Goal: Communication & Community: Answer question/provide support

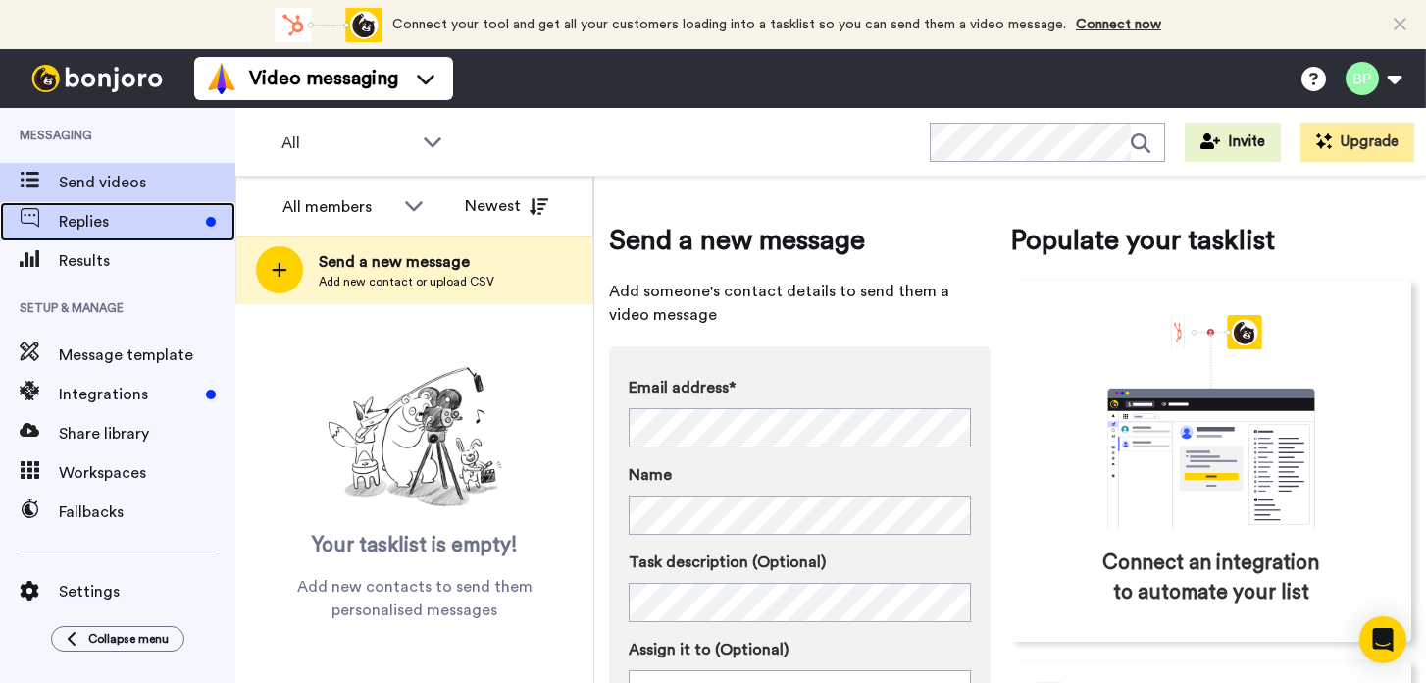
click at [96, 218] on span "Replies" at bounding box center [128, 222] width 139 height 24
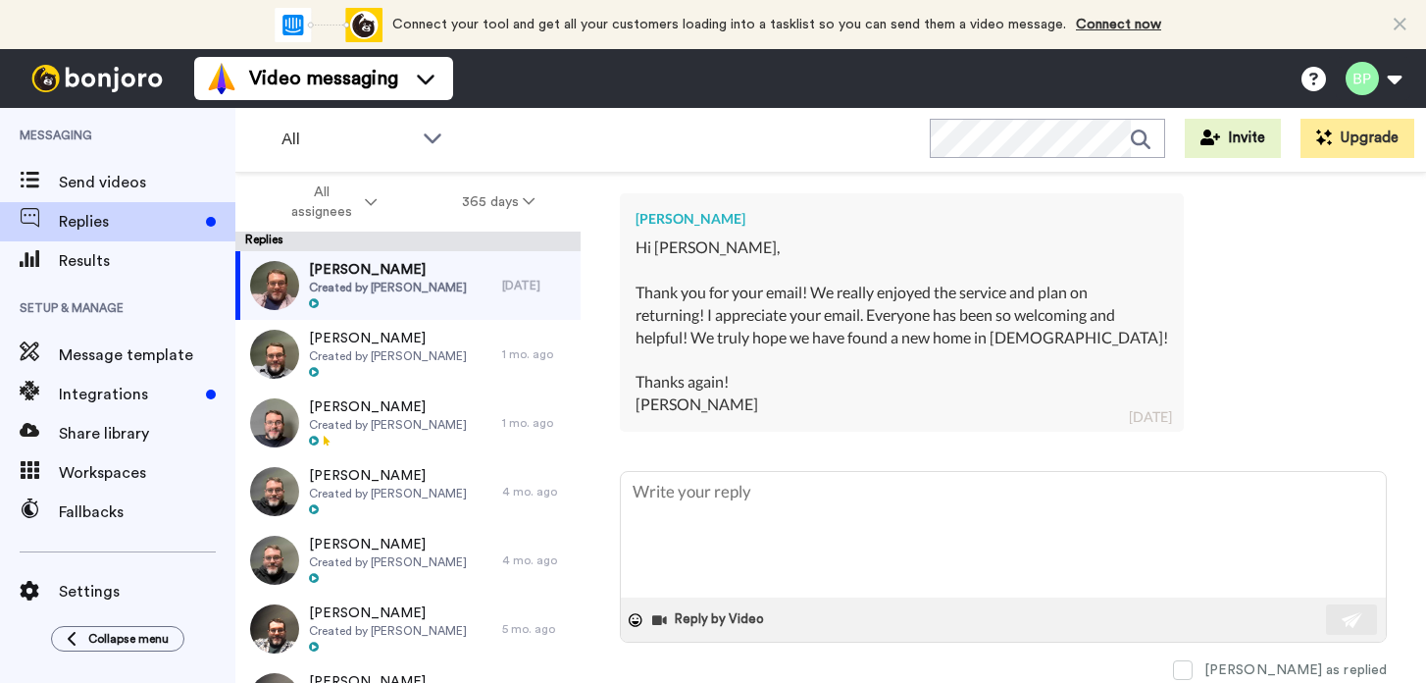
scroll to position [468, 0]
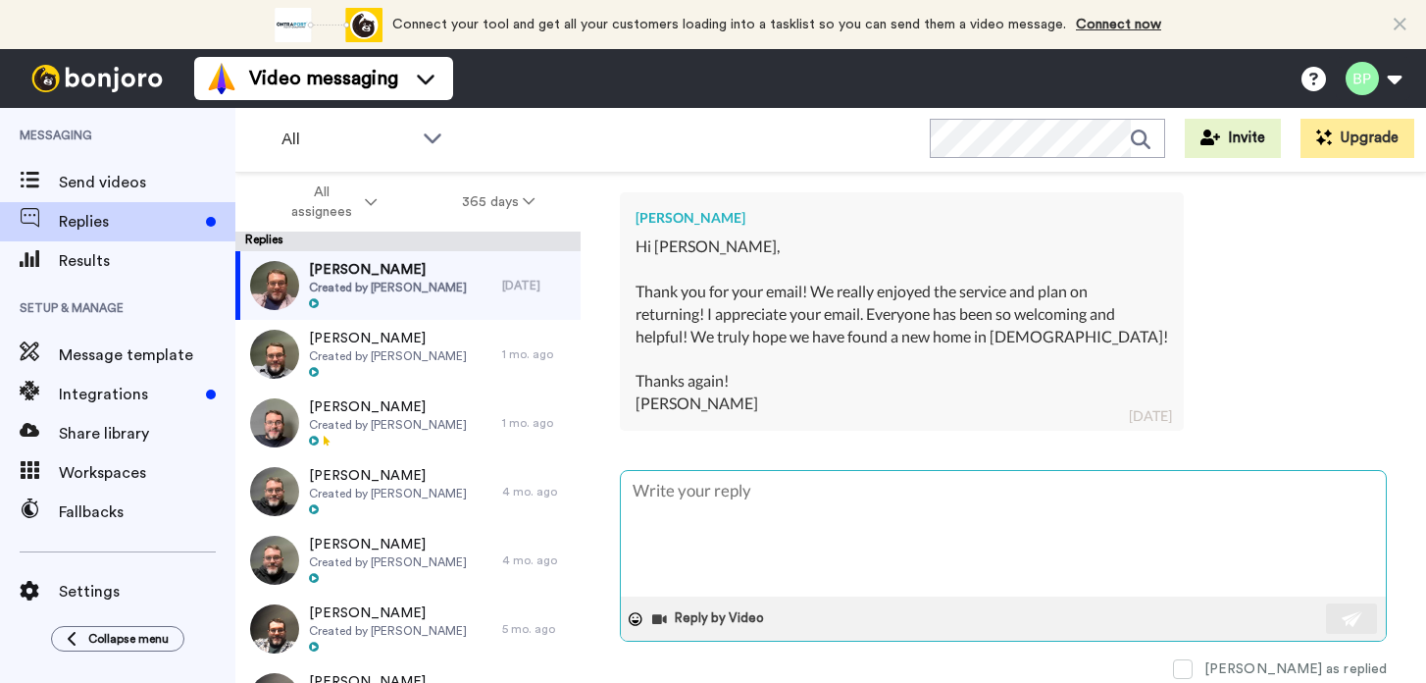
click at [932, 511] on textarea at bounding box center [1003, 534] width 765 height 126
type textarea "x"
type textarea "S"
type textarea "x"
type textarea "So"
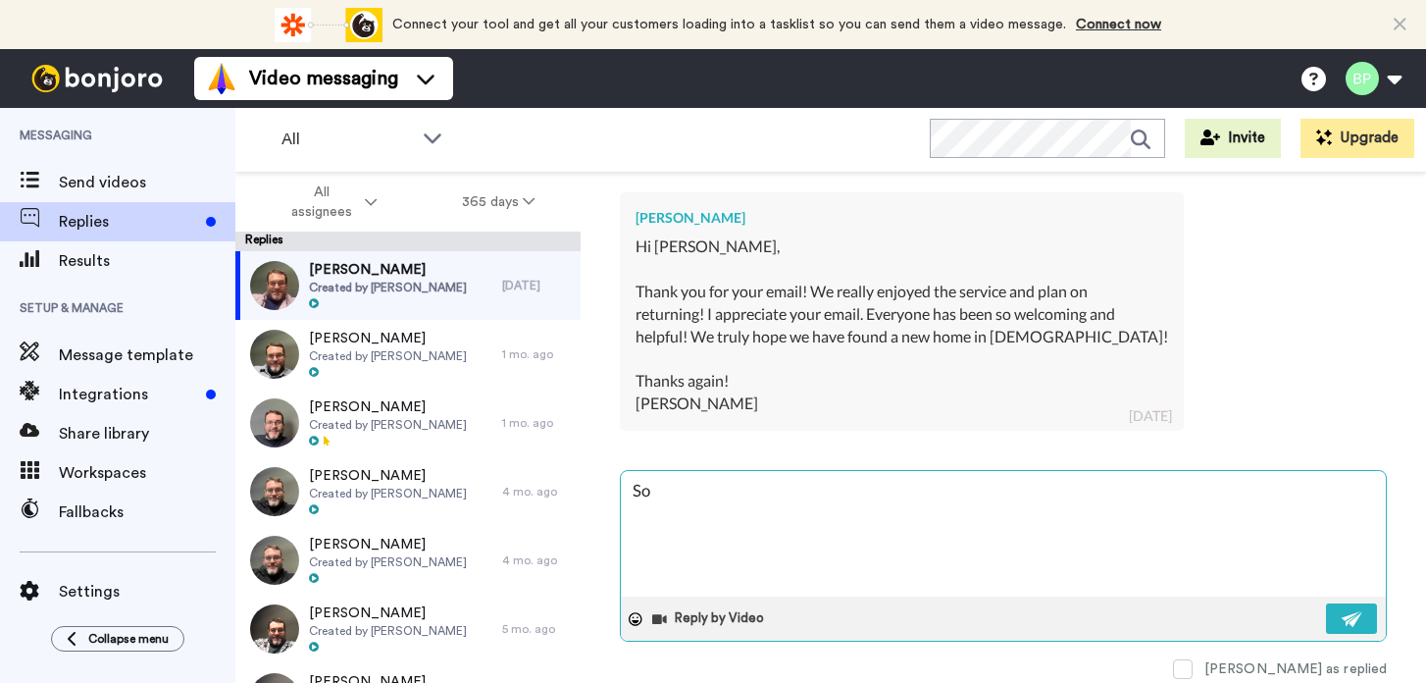
type textarea "x"
type textarea "So"
type textarea "x"
type textarea "So g"
type textarea "x"
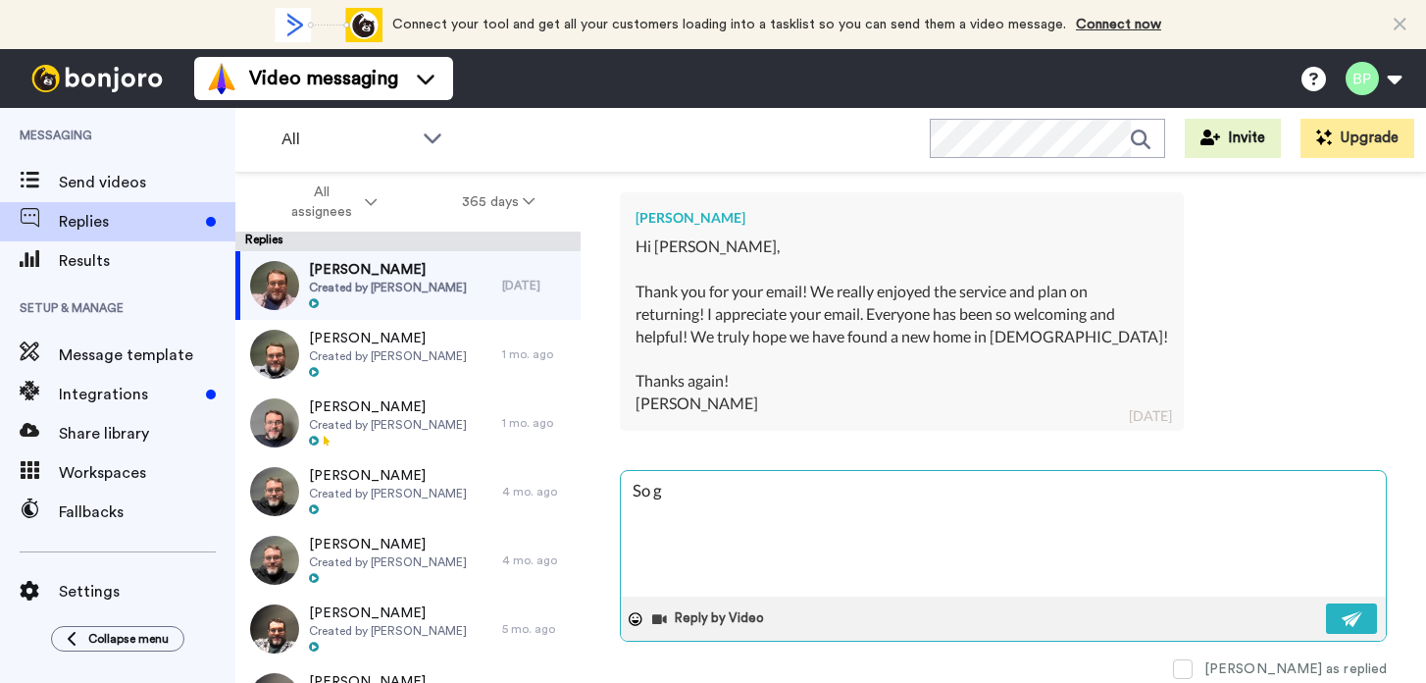
type textarea "So gl"
type textarea "x"
type textarea "So gla"
type textarea "x"
type textarea "So glad"
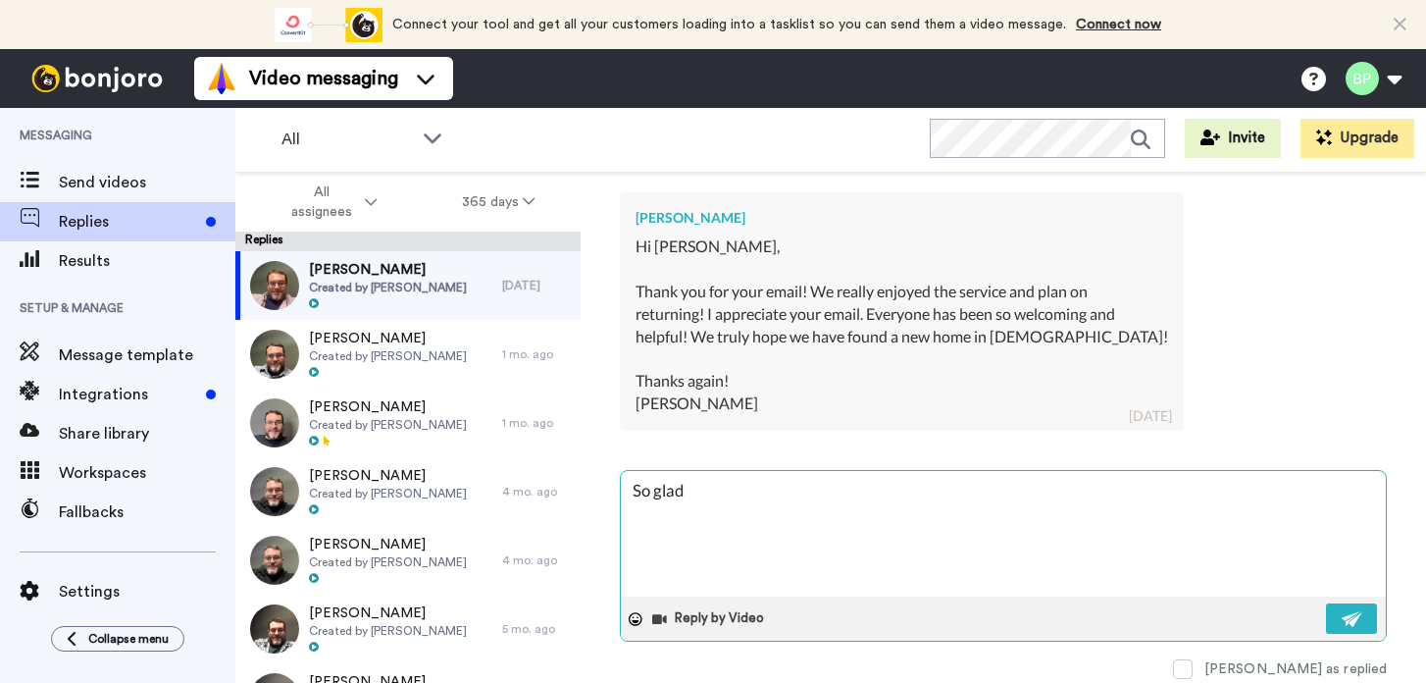
type textarea "x"
type textarea "So glad"
type textarea "x"
type textarea "So glad"
type textarea "x"
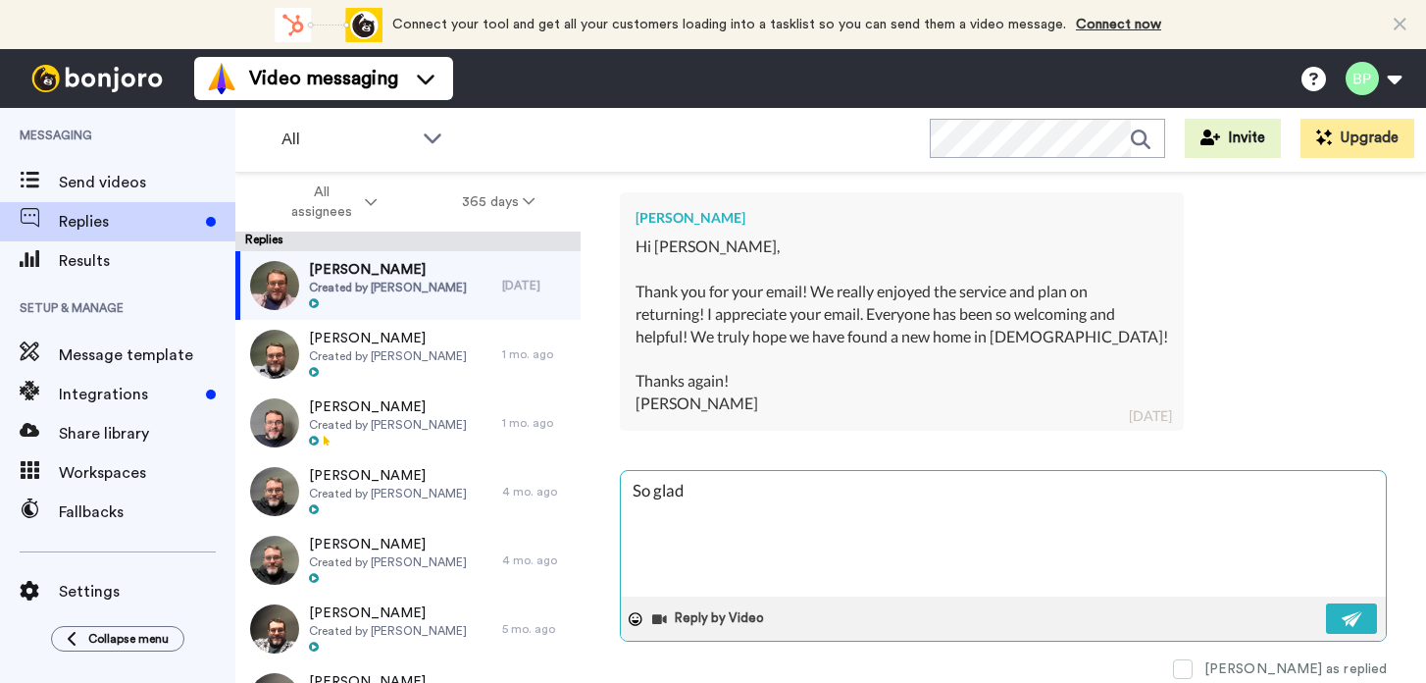
type textarea "So gla"
type textarea "x"
type textarea "So gl"
type textarea "x"
type textarea "So g"
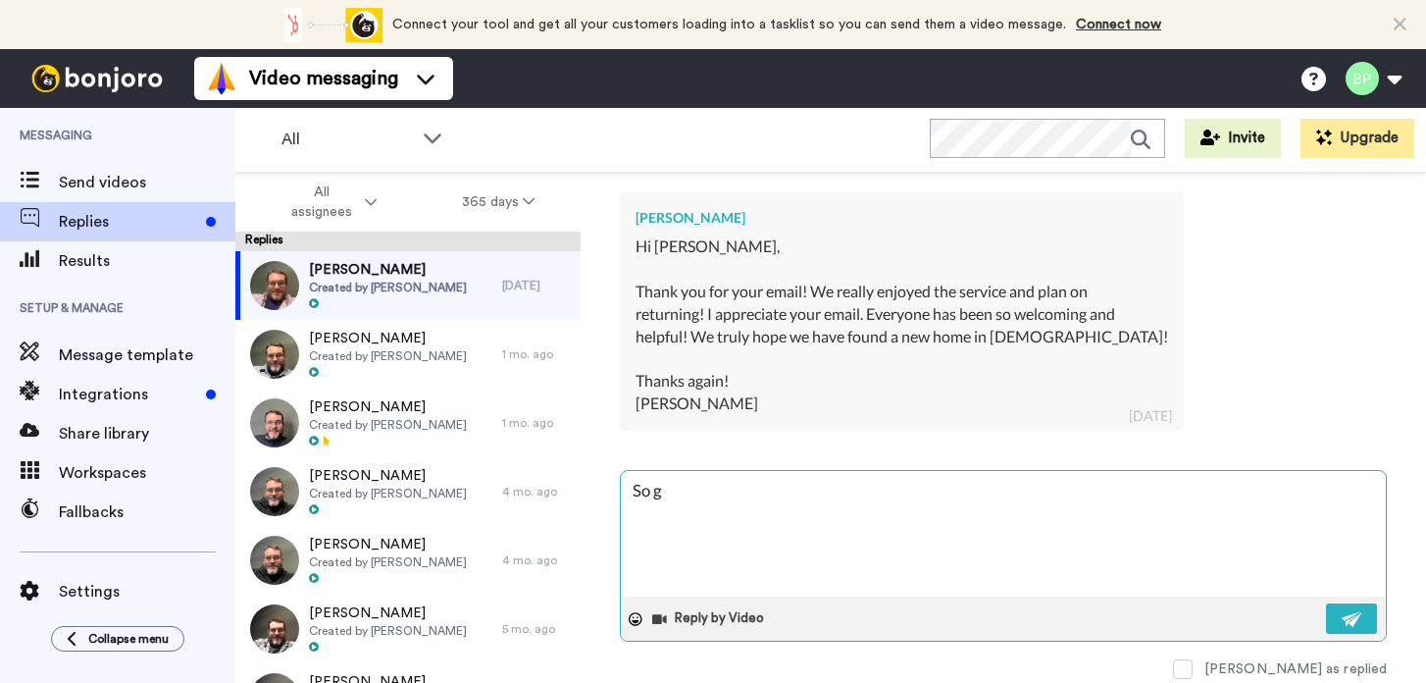
type textarea "x"
type textarea "So"
type textarea "x"
type textarea "So"
type textarea "x"
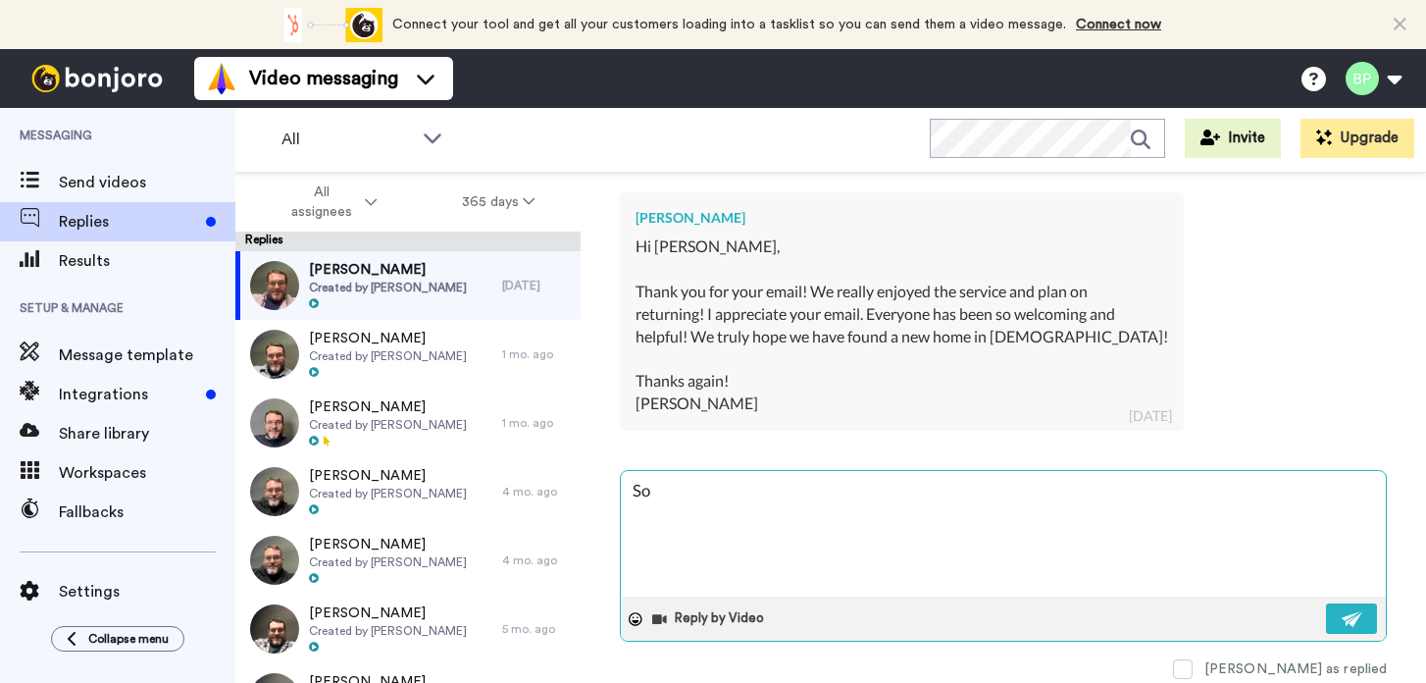
type textarea "S"
type textarea "x"
type textarea "G"
type textarea "x"
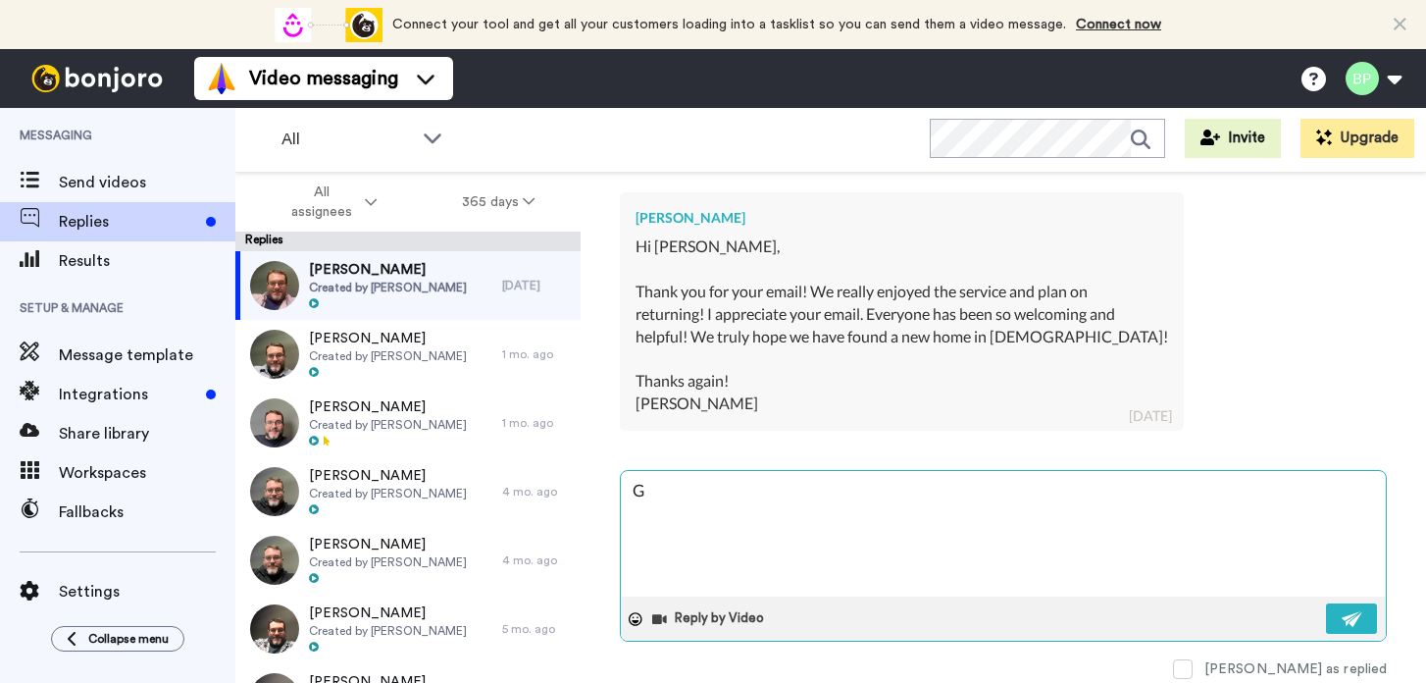
type textarea "Gr"
type textarea "x"
type textarea "Grea"
type textarea "x"
type textarea "Great"
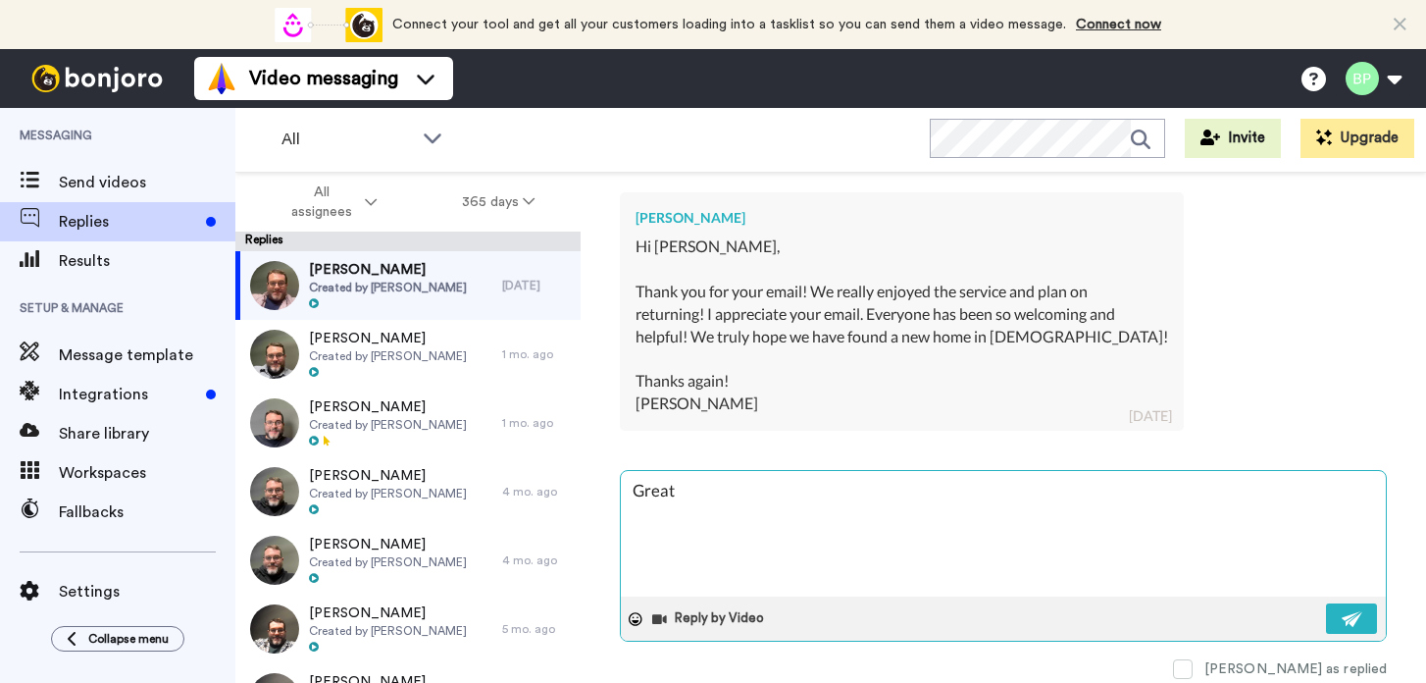
type textarea "x"
type textarea "Great"
type textarea "x"
type textarea "Great t"
type textarea "x"
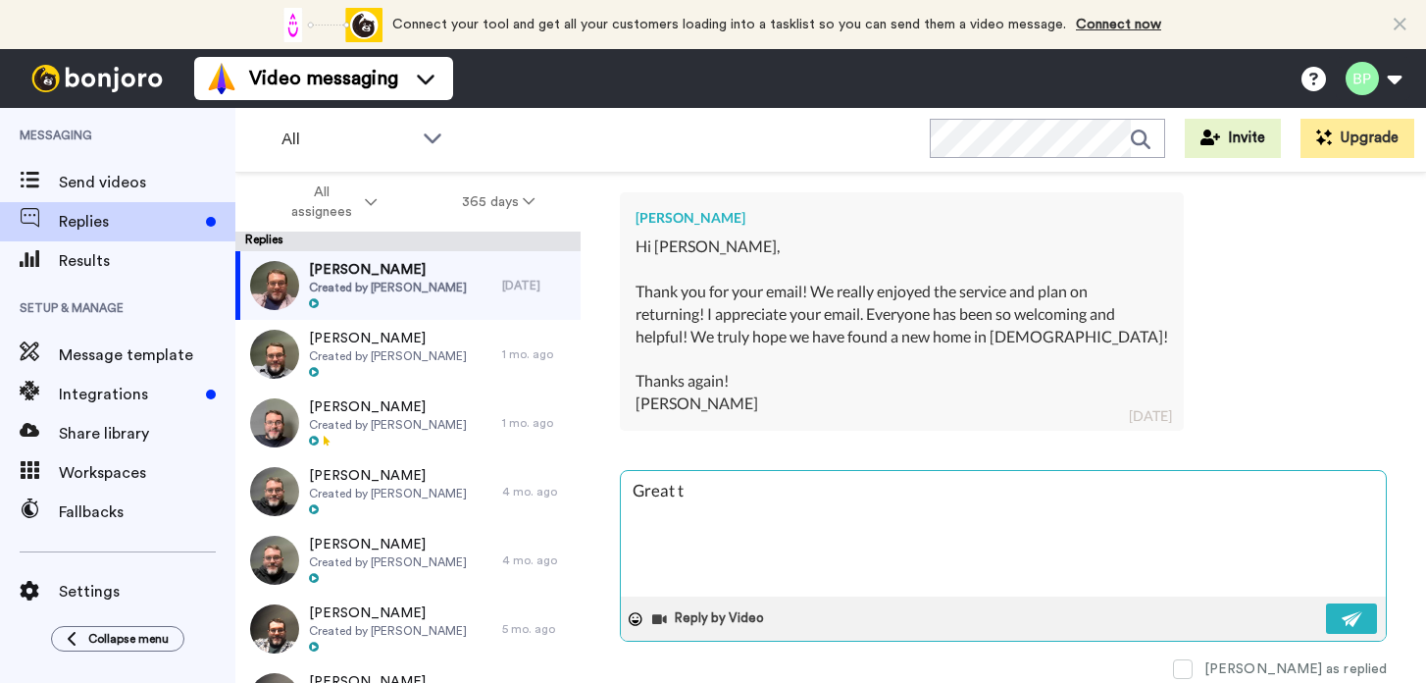
type textarea "Great to"
type textarea "x"
type textarea "Great to"
type textarea "x"
type textarea "Great to h"
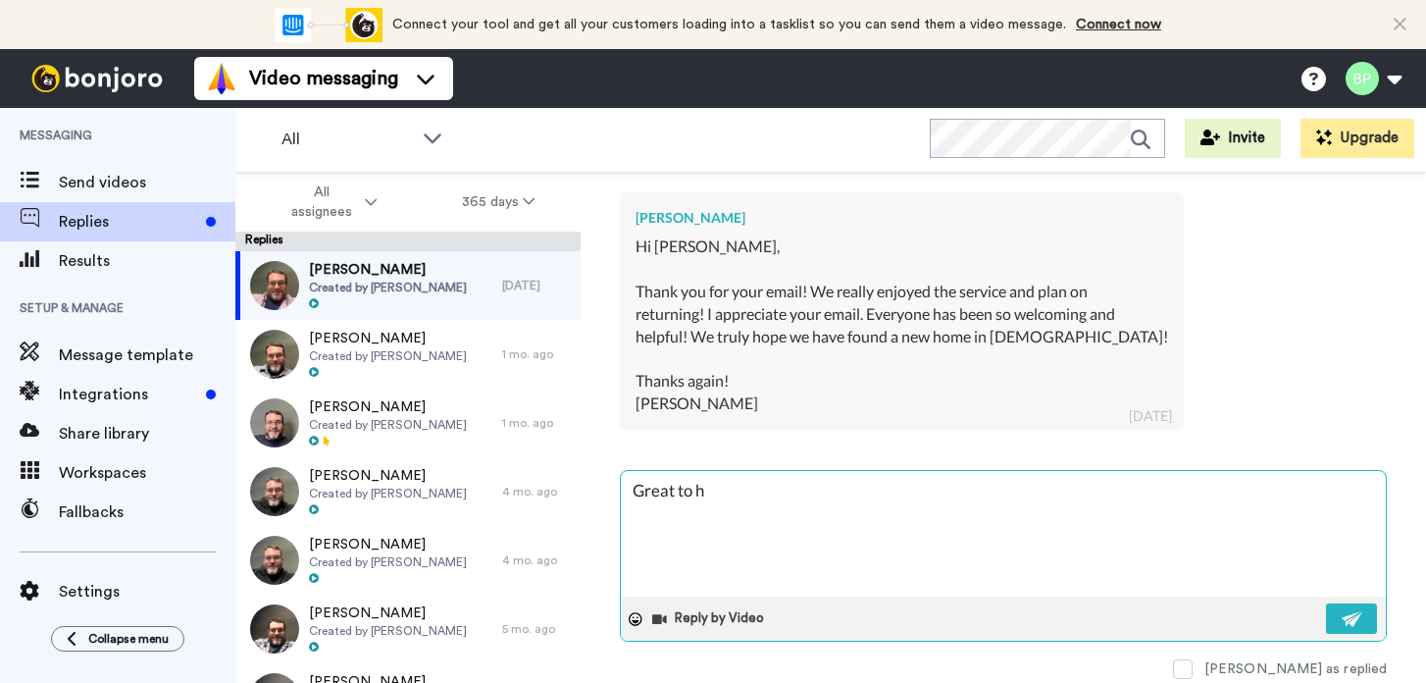
type textarea "x"
type textarea "Great to her"
type textarea "x"
type textarea "Great to here"
type textarea "x"
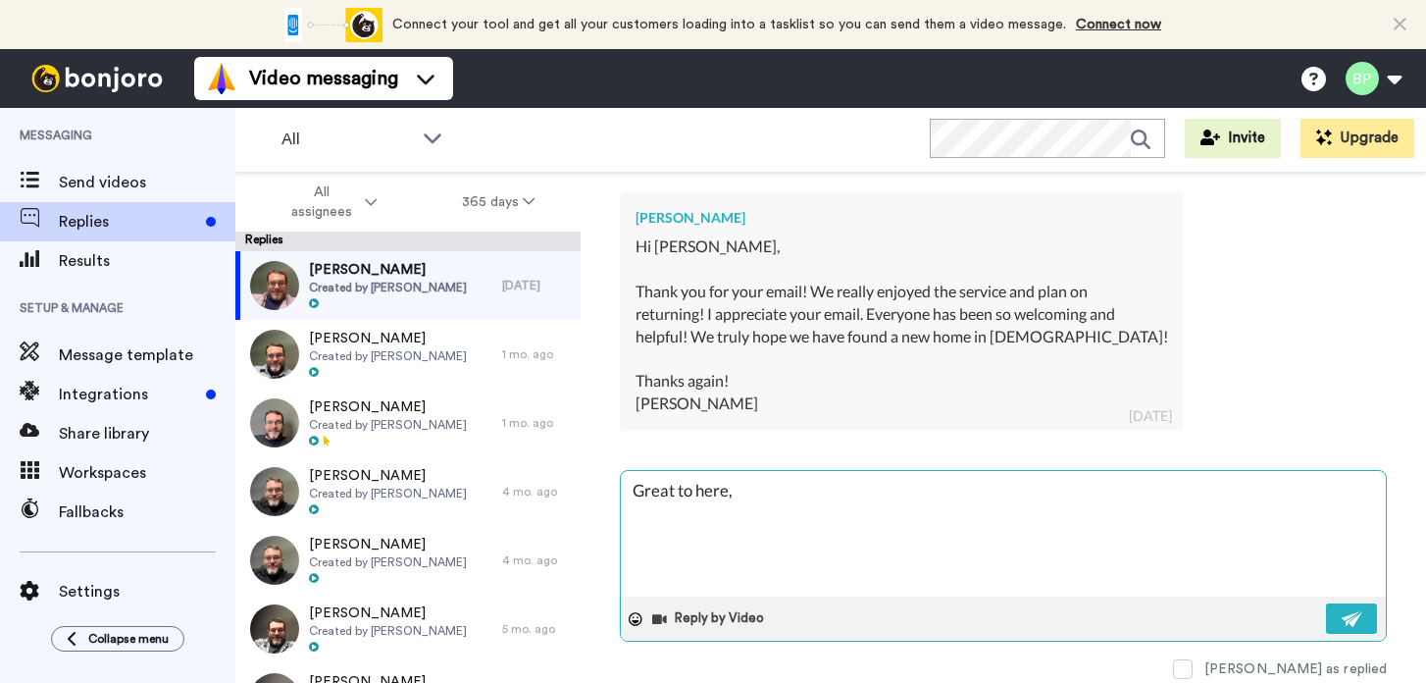
type textarea "Great to here,"
type textarea "x"
type textarea "Great to here,"
type textarea "x"
type textarea "Great to here"
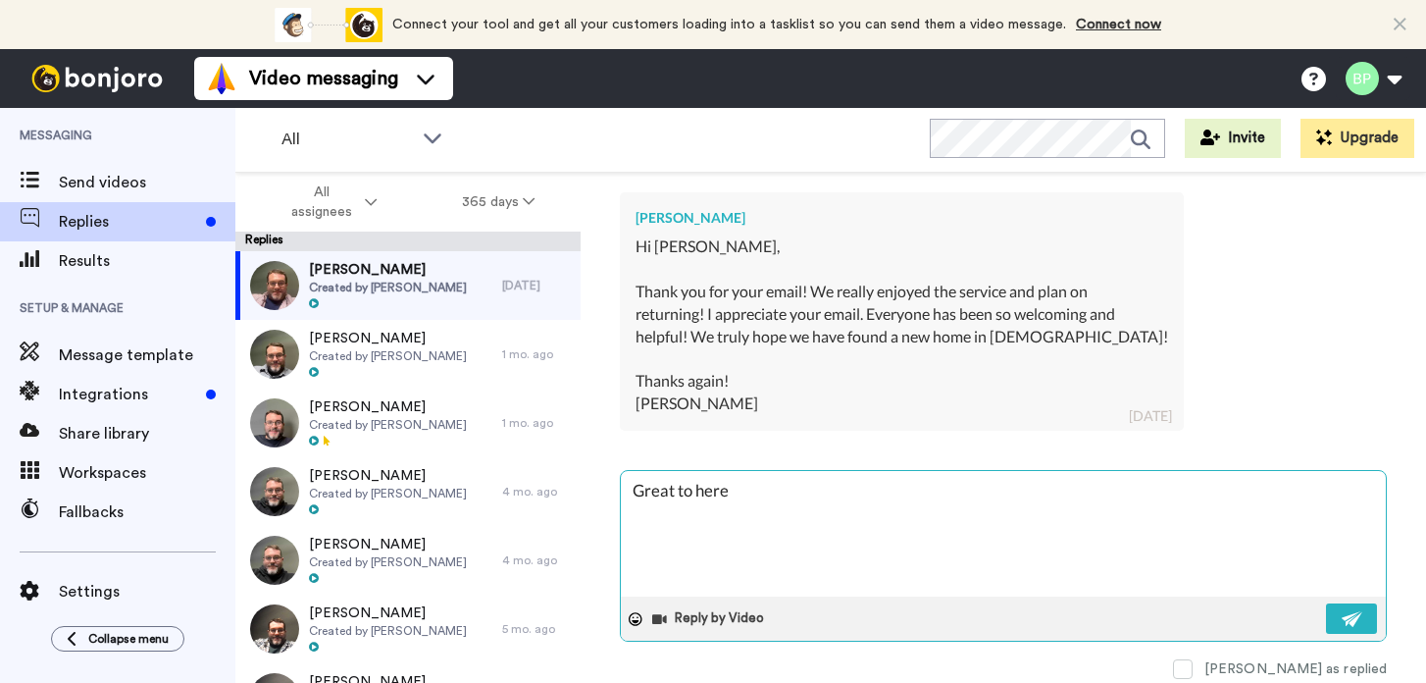
type textarea "x"
type textarea "Great to her"
type textarea "x"
type textarea "Great to he"
type textarea "x"
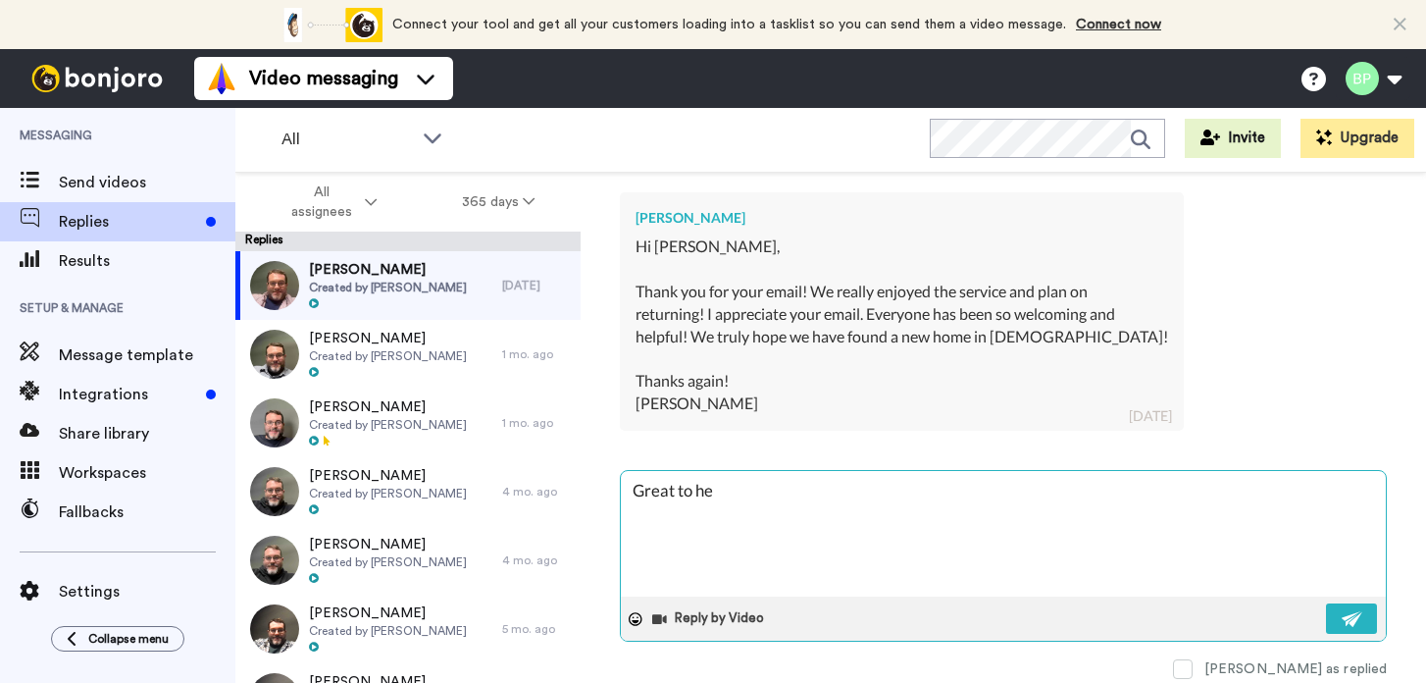
type textarea "Great to hea"
type textarea "x"
type textarea "Great to hear"
type textarea "x"
type textarea "Great to hear,"
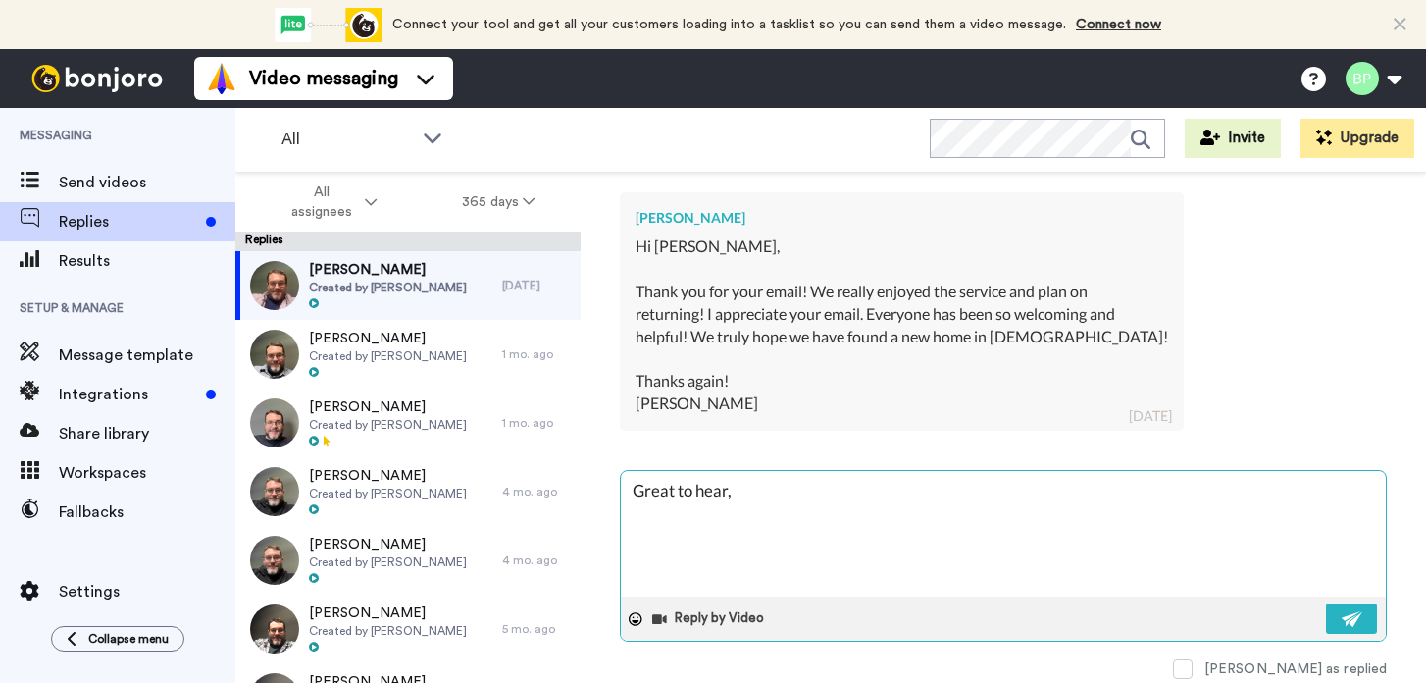
type textarea "x"
type textarea "Great to hear,"
type textarea "x"
type textarea "Great to hear, J"
type textarea "x"
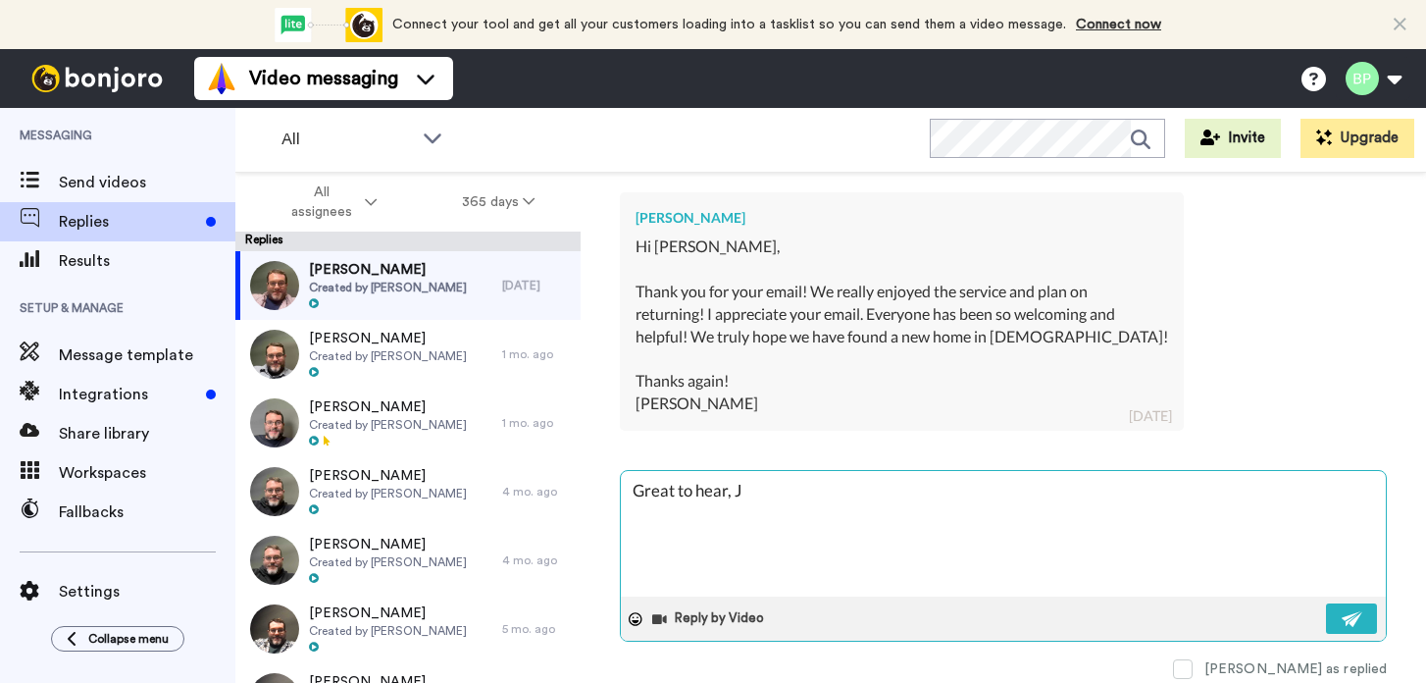
type textarea "Great to hear, Je"
type textarea "x"
type textarea "Great to hear, Jen"
type textarea "x"
type textarea "Great to hear, Jenn"
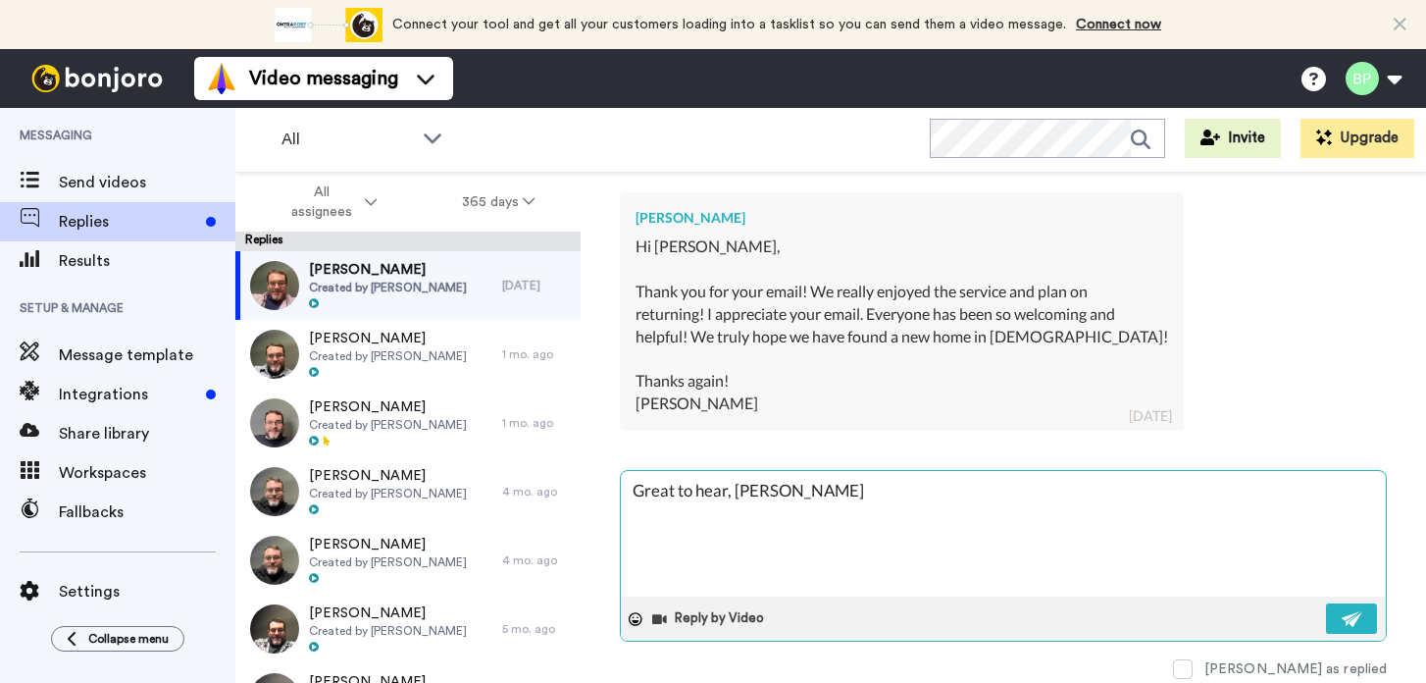
type textarea "x"
type textarea "Great to hear, Jenni"
type textarea "x"
type textarea "Great to hear, Jennif"
type textarea "x"
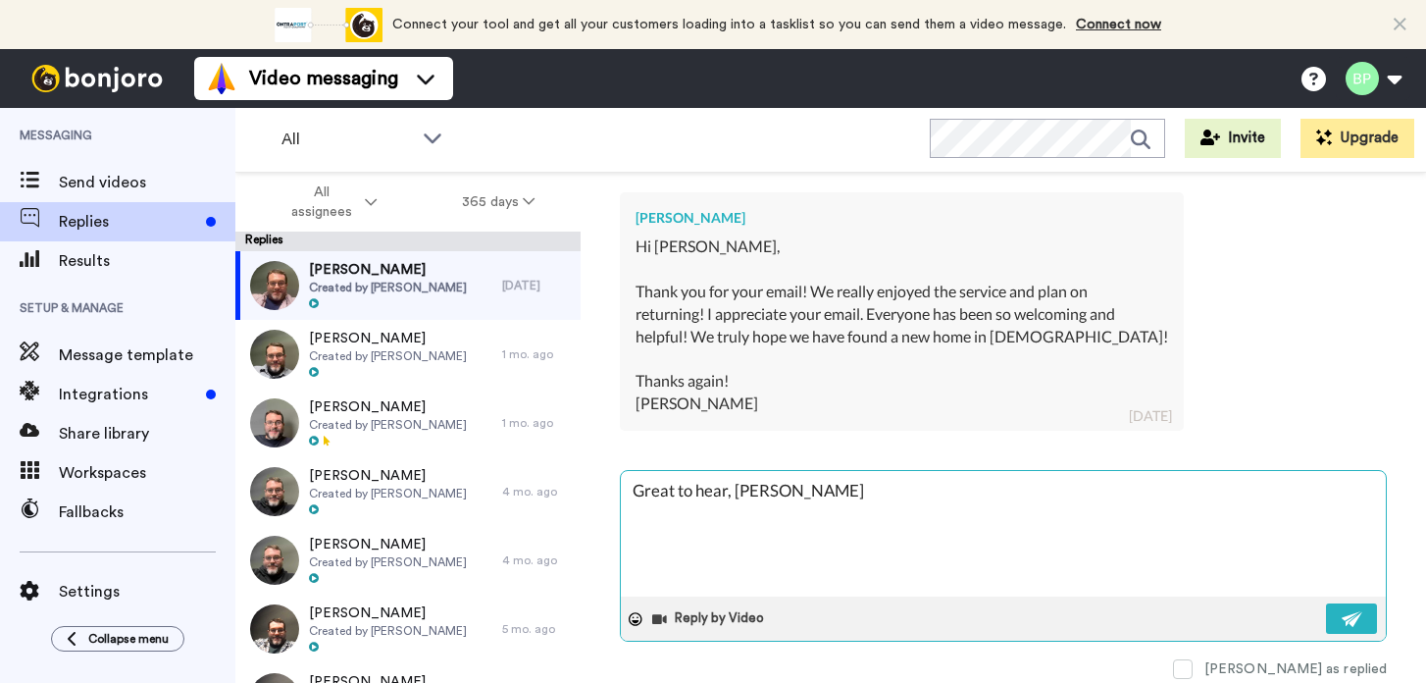
type textarea "Great to hear, Jennife"
type textarea "x"
type textarea "Great to hear, Jennifer"
type textarea "x"
type textarea "Great to hear, Jennifer!"
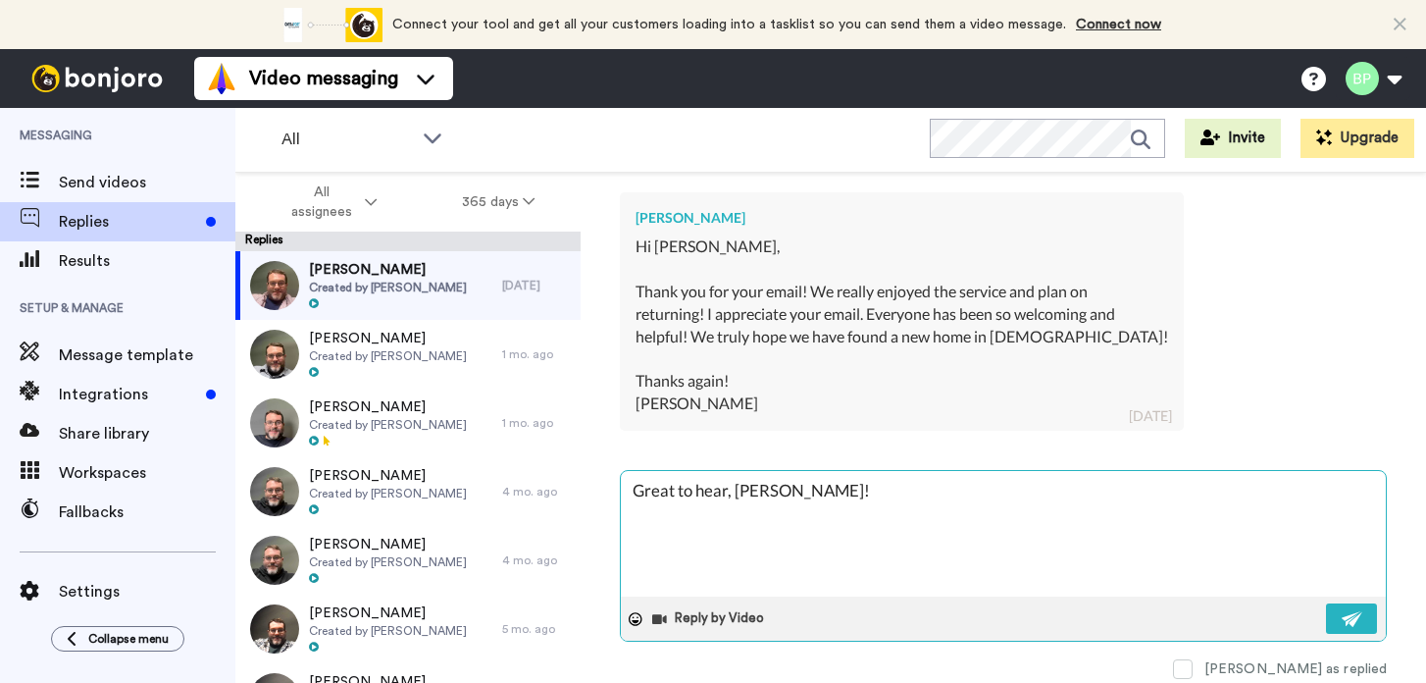
type textarea "x"
type textarea "Great to hear, Jennifer!"
type textarea "x"
type textarea "Great to hear, Jennifer!"
type textarea "x"
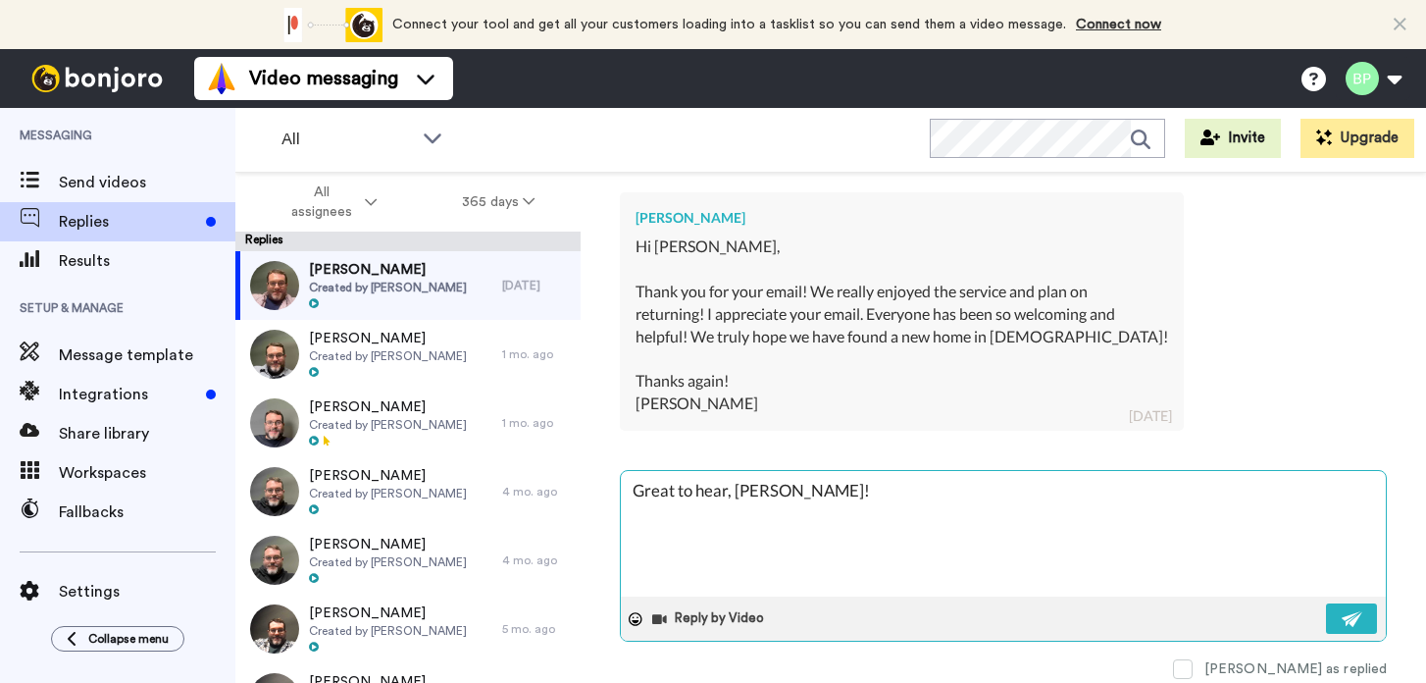
type textarea "Great to hear, Jennifer! w"
type textarea "x"
type textarea "Great to hear, Jennifer!"
type textarea "x"
type textarea "Great to hear, Jennifer!"
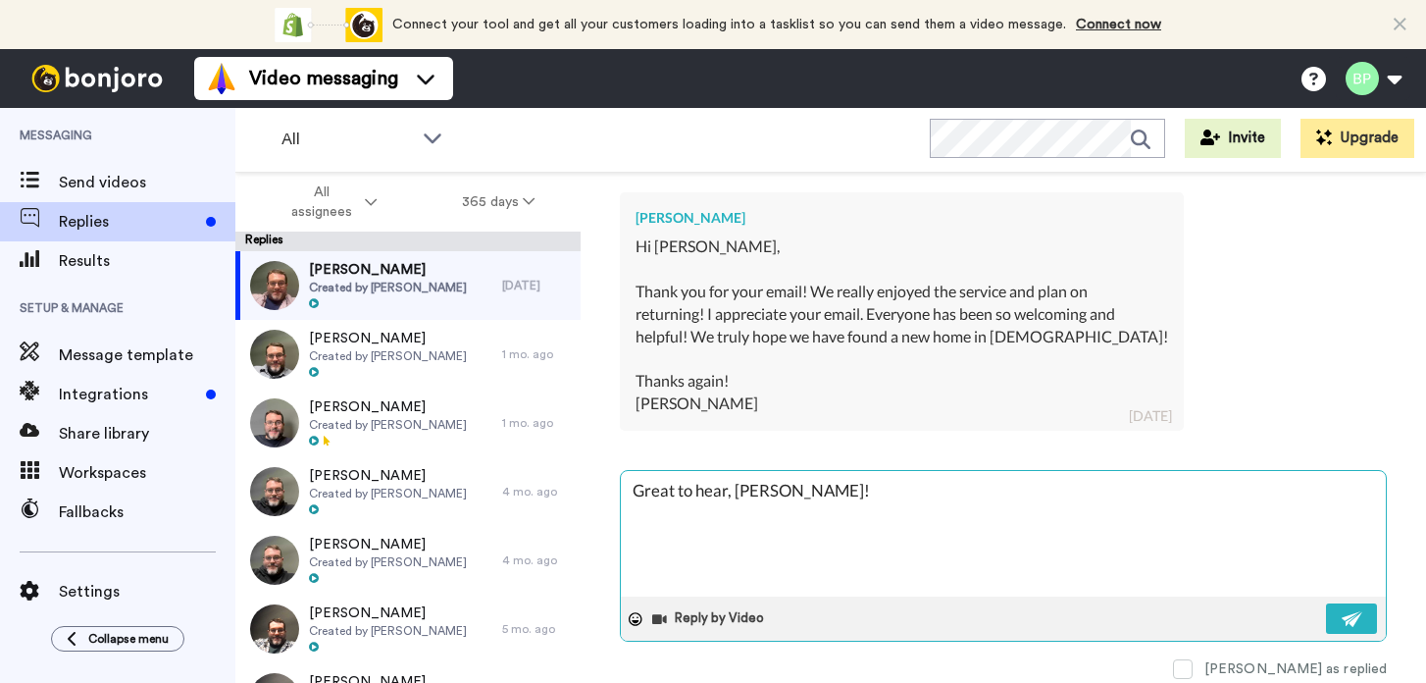
type textarea "x"
type textarea "Great to hear, Jennifer! w"
type textarea "x"
type textarea "Great to hear, Jennifer!"
type textarea "x"
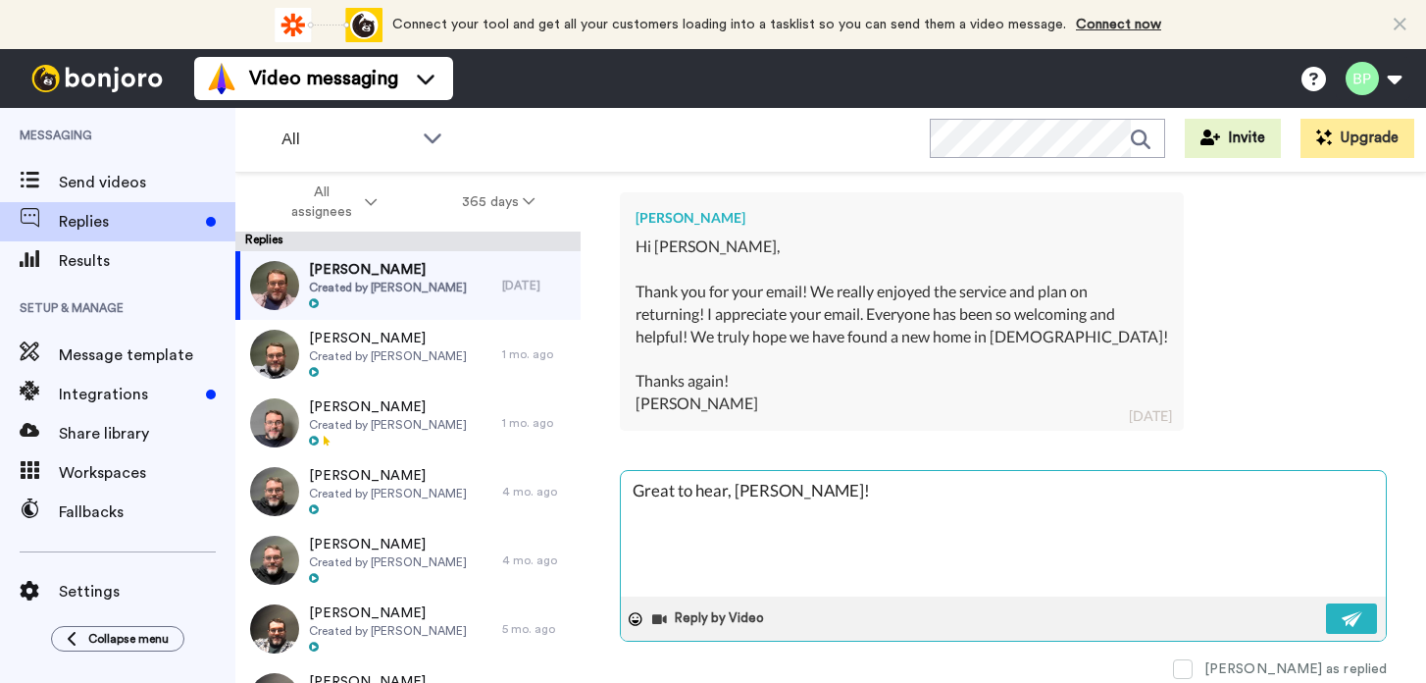
type textarea "Great to hear, Jennifer! W"
type textarea "x"
type textarea "Great to hear, Jennifer! Wi"
type textarea "x"
type textarea "Great to hear, Jennifer! Wil"
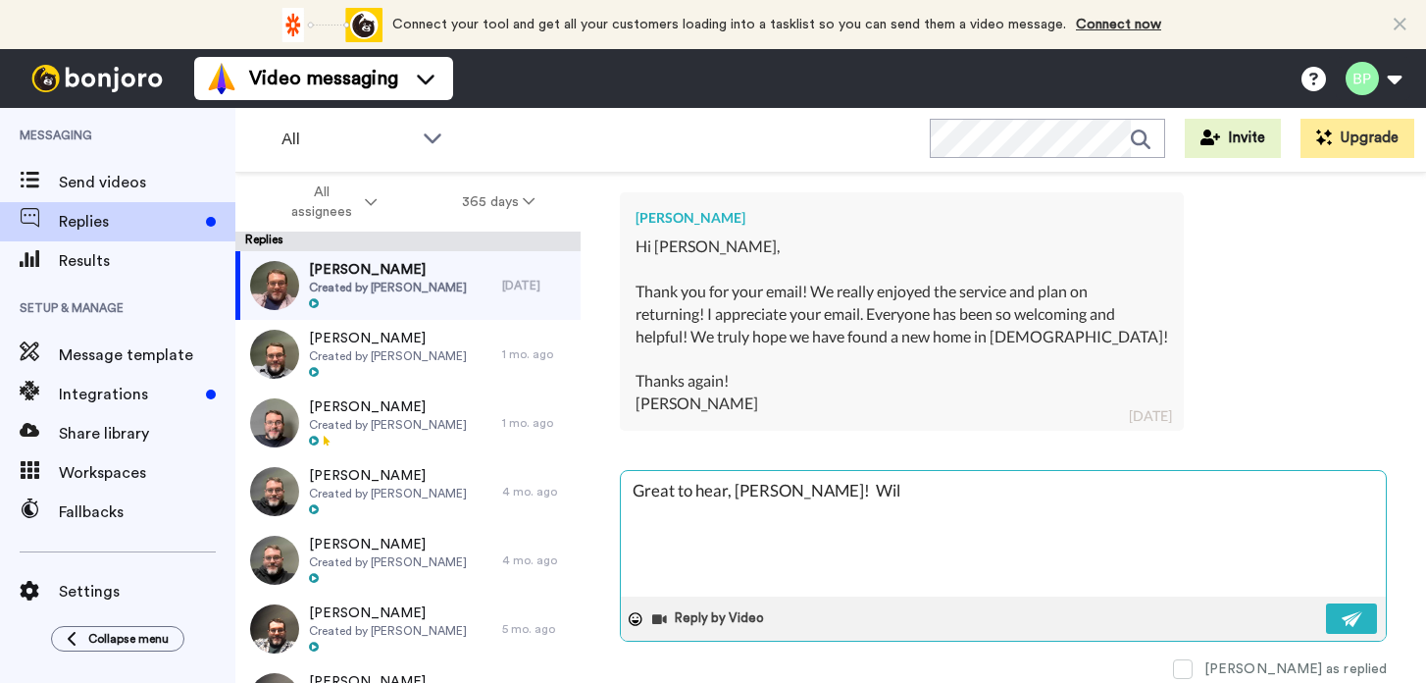
type textarea "x"
type textarea "Great to hear, Jennifer! Will"
type textarea "x"
type textarea "Great to hear, Jennifer! Will"
type textarea "x"
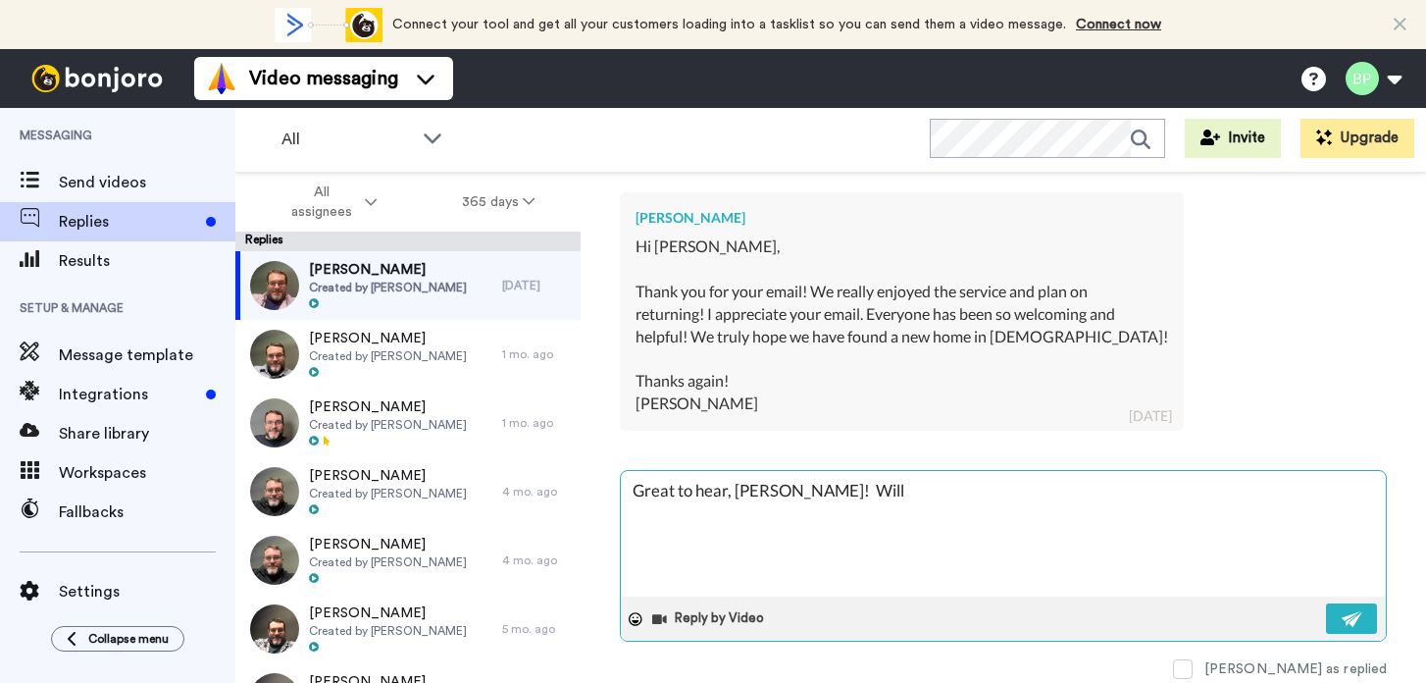
type textarea "Great to hear, Jennifer! Will l"
type textarea "x"
type textarea "Great to hear, Jennifer! Will lo"
type textarea "x"
type textarea "Great to hear, Jennifer! Will loo"
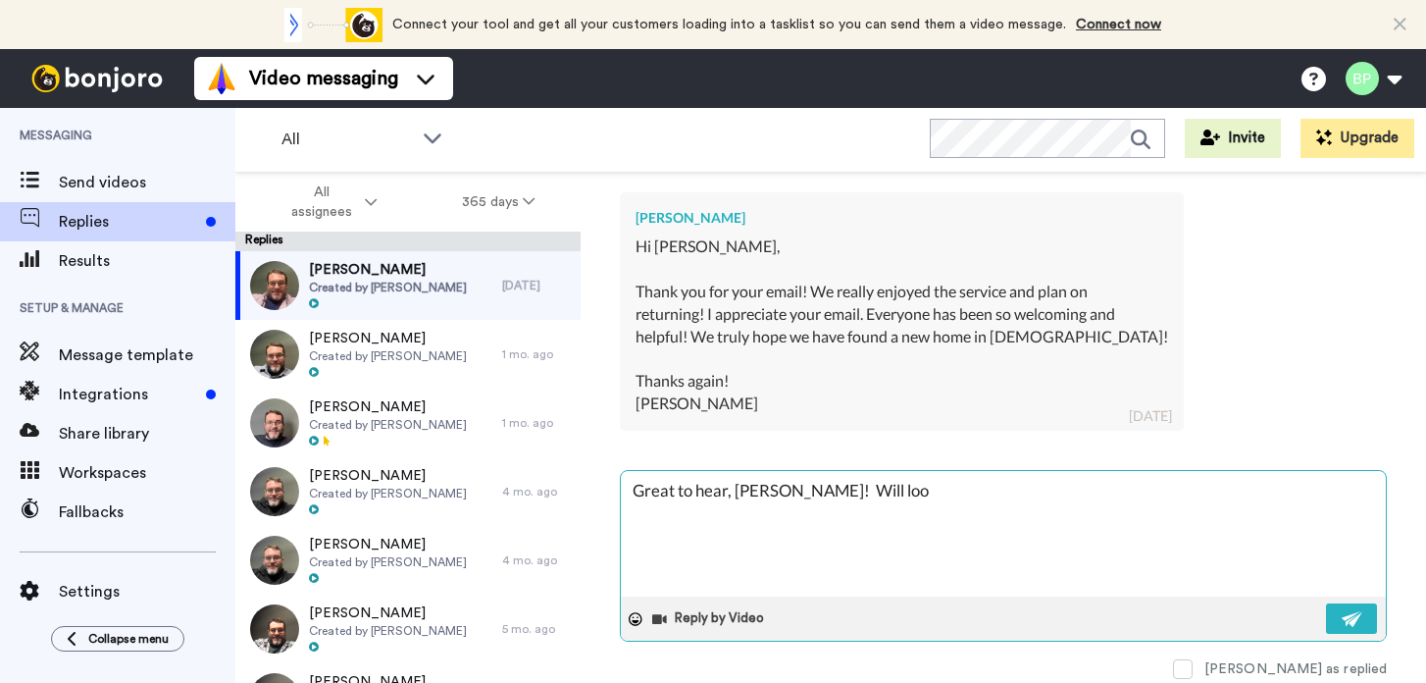
type textarea "x"
type textarea "Great to hear, Jennifer! Will look"
type textarea "x"
type textarea "Great to hear, Jennifer! Will look fo"
type textarea "x"
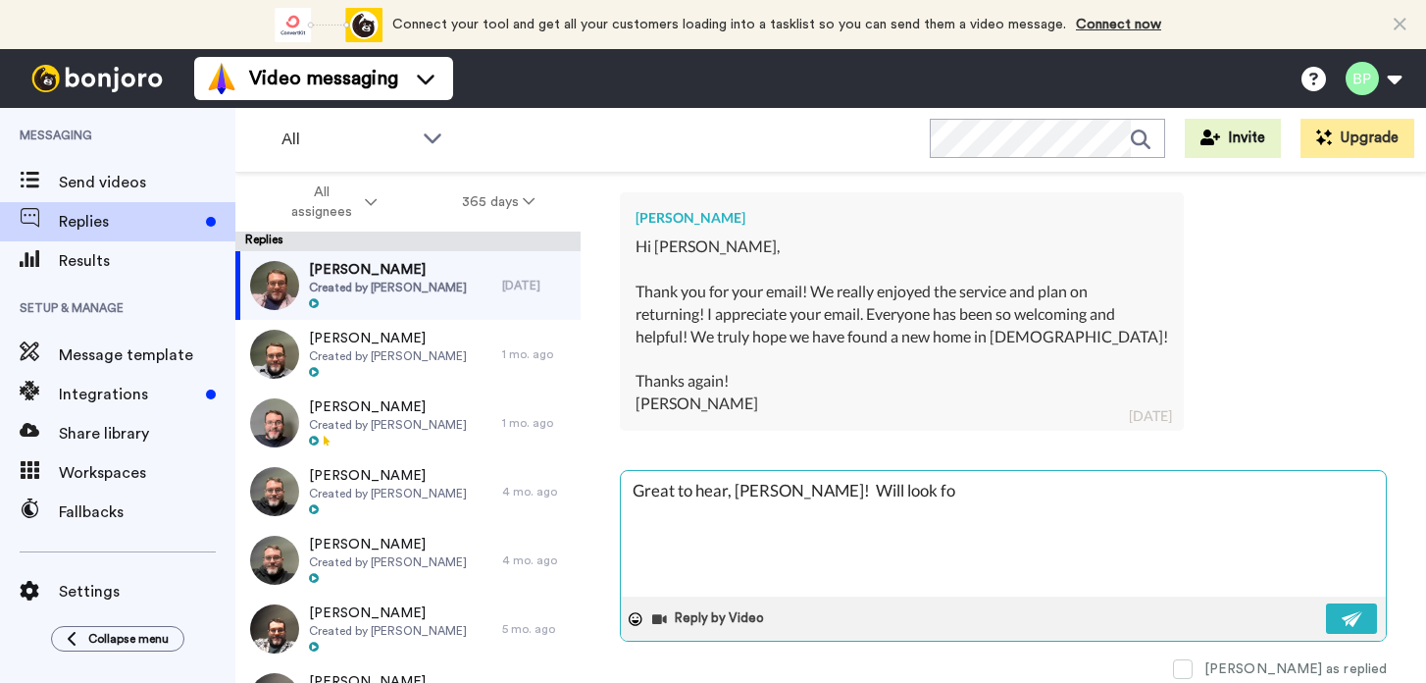
type textarea "Great to hear, Jennifer! Will look for"
type textarea "x"
type textarea "Great to hear, Jennifer! Will look for"
type textarea "x"
type textarea "Great to hear, Jennifer! Will look for y"
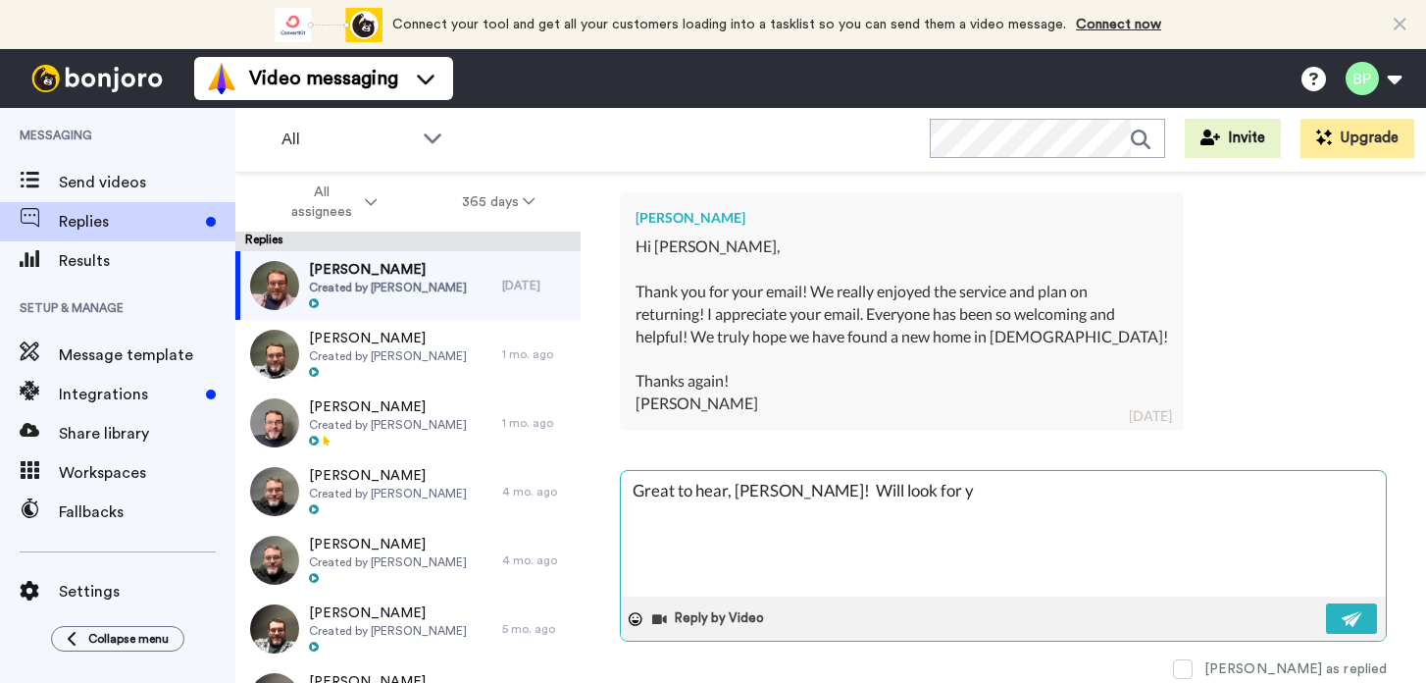
type textarea "x"
type textarea "Great to hear, Jennifer! Will look for yo"
type textarea "x"
type textarea "Great to hear, Jennifer! Will look for you"
type textarea "x"
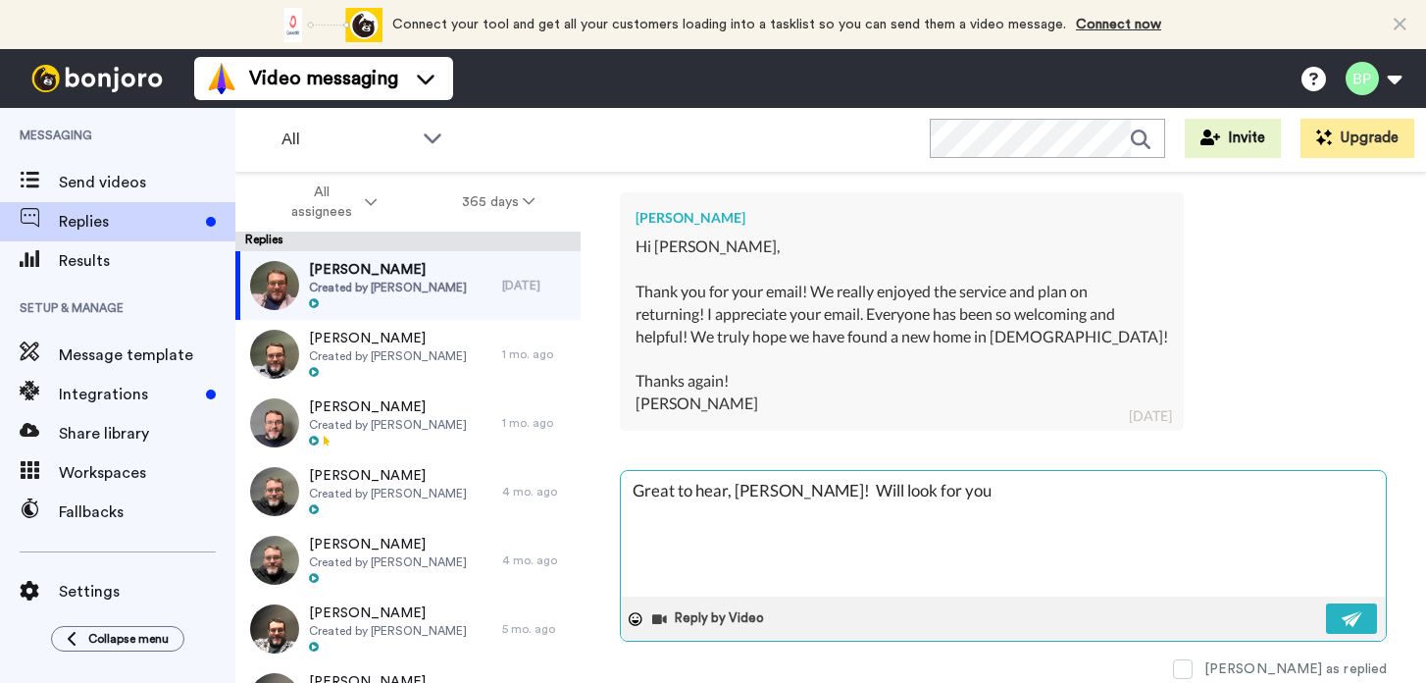
type textarea "Great to hear, Jennifer! Will look for you"
type textarea "x"
type textarea "Great to hear, Jennifer! Will look for you t"
type textarea "x"
type textarea "Great to hear, Jennifer! Will look for you th"
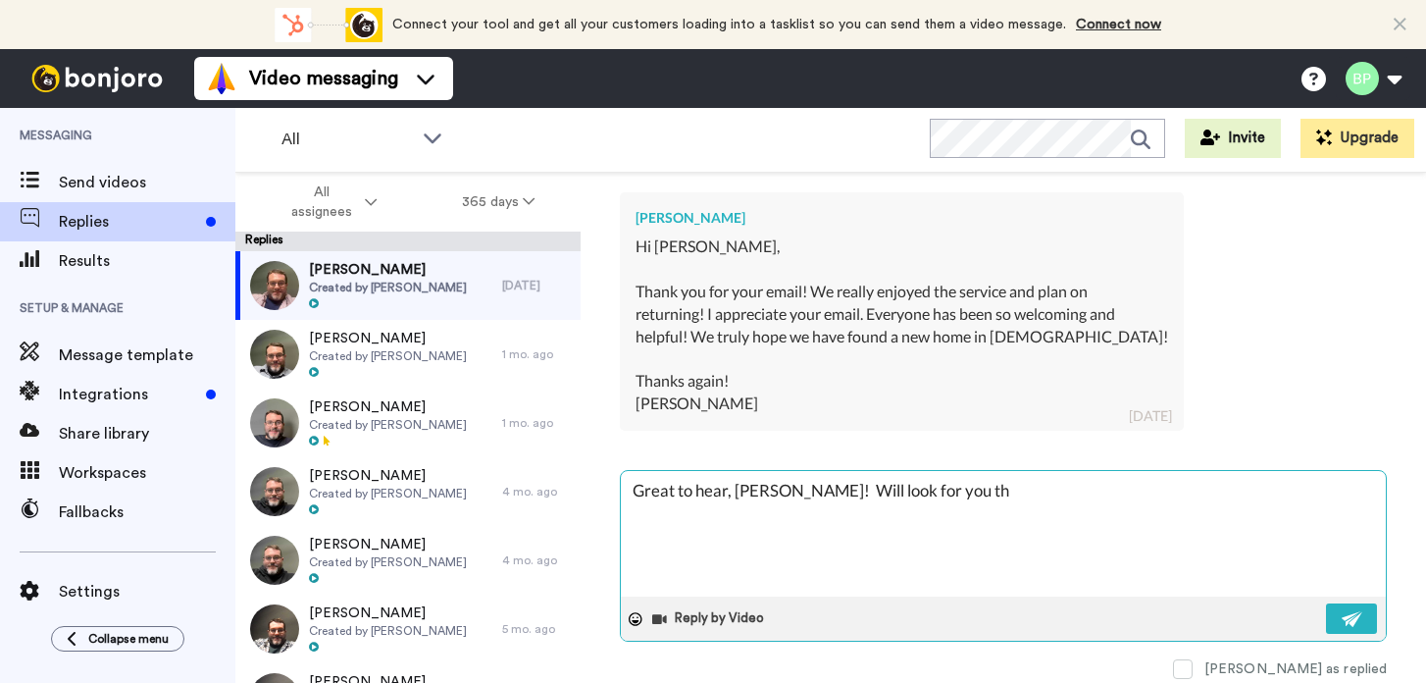
type textarea "x"
type textarea "Great to hear, Jennifer! Will look for you the"
type textarea "x"
type textarea "Great to hear, Jennifer! Will look for you the n"
type textarea "x"
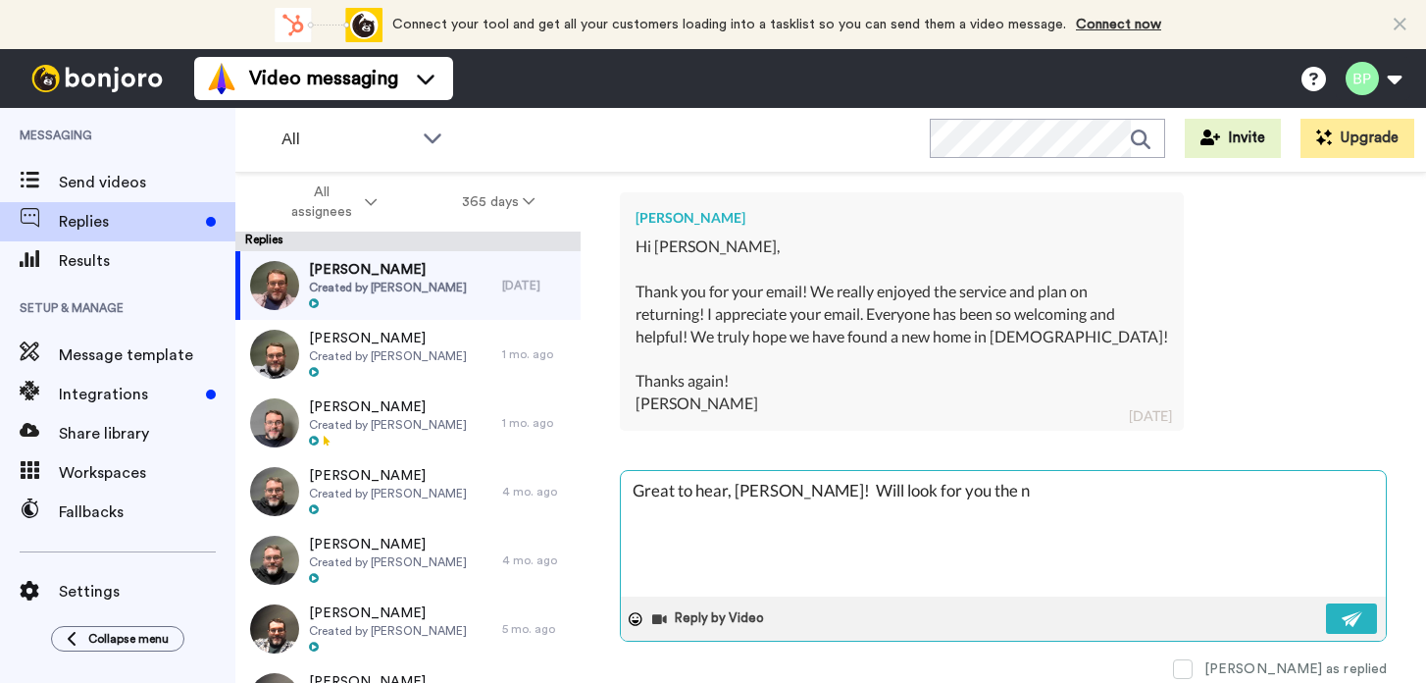
type textarea "Great to hear, Jennifer! Will look for you the ne"
type textarea "x"
type textarea "Great to hear, Jennifer! Will look for you the nex"
type textarea "x"
type textarea "Great to hear, Jennifer! Will look for you the next"
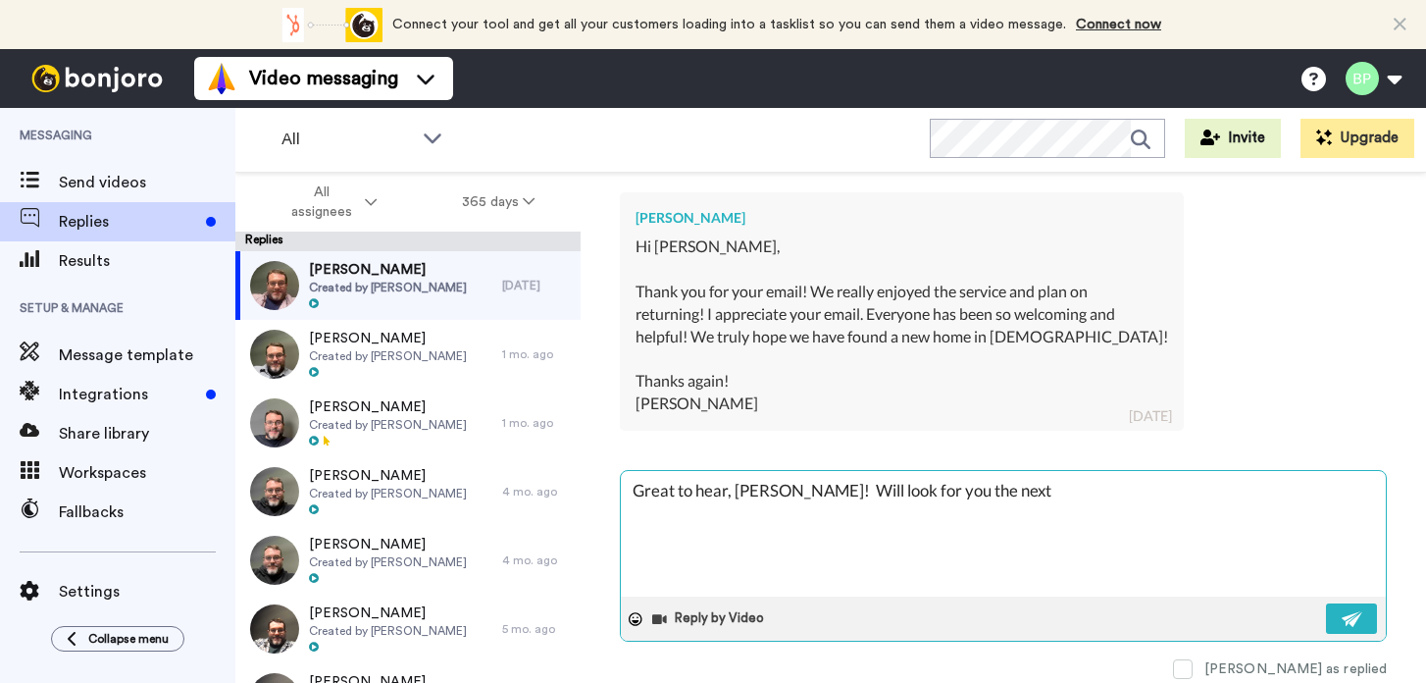
type textarea "x"
type textarea "Great to hear, Jennifer! Will look for you the next"
type textarea "x"
type textarea "Great to hear, Jennifer! Will look for you the next t"
type textarea "x"
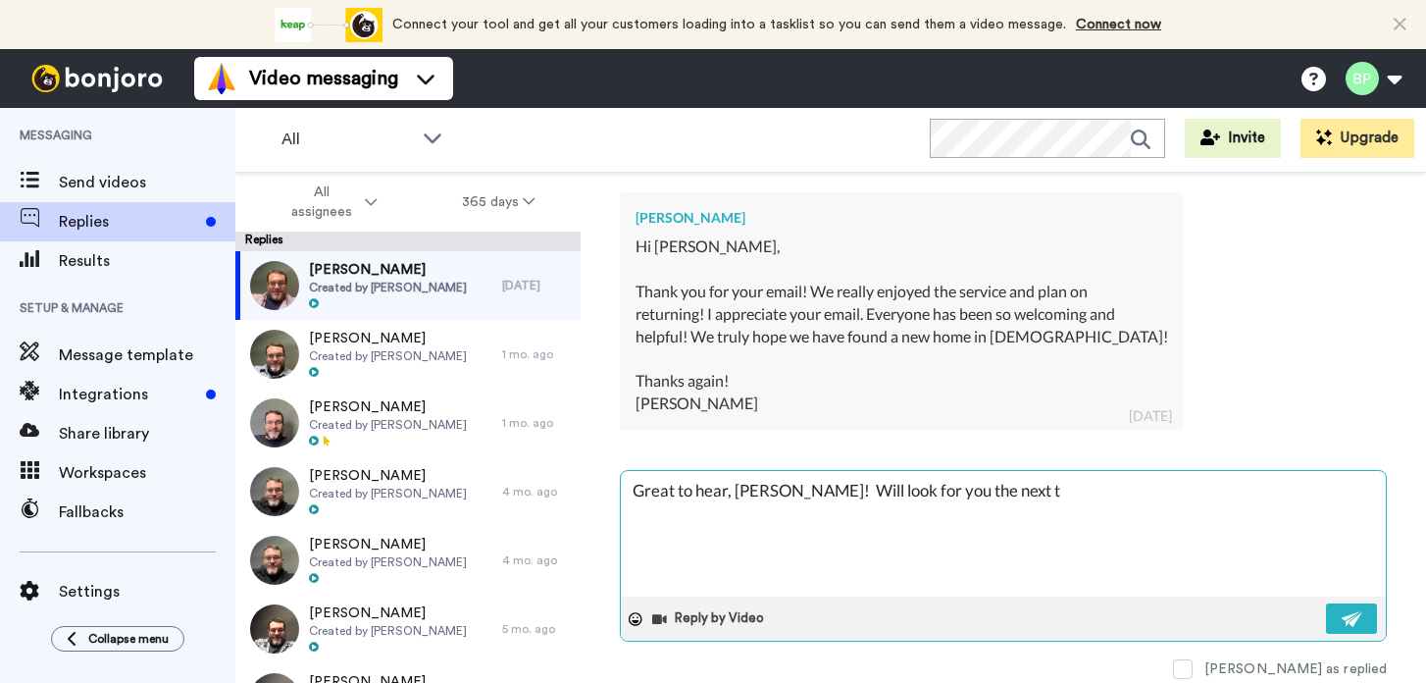
type textarea "Great to hear, Jennifer! Will look for you the next ti"
type textarea "x"
type textarea "Great to hear, Jennifer! Will look for you the next tim"
type textarea "x"
type textarea "Great to hear, Jennifer! Will look for you the next time"
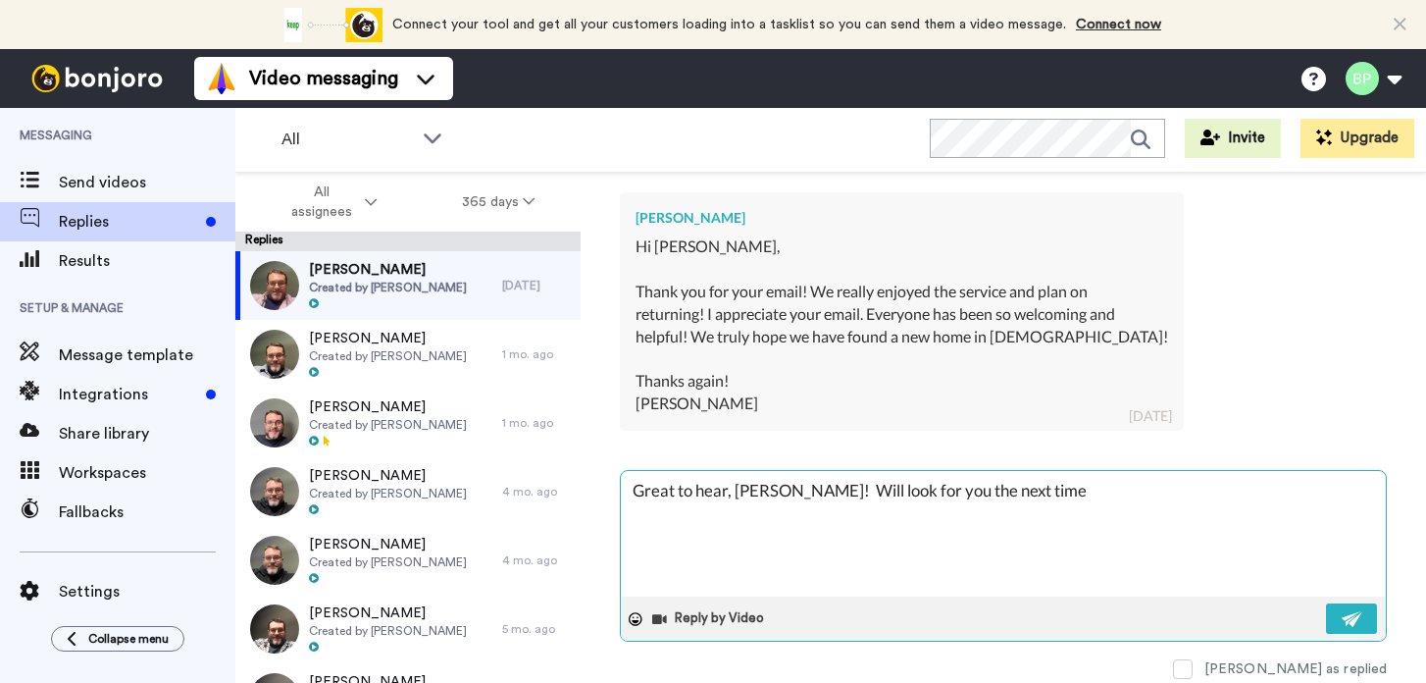
type textarea "x"
type textarea "Great to hear, Jennifer! Will look for you the next time"
type textarea "x"
type textarea "Great to hear, Jennifer! Will look for you the next time y"
type textarea "x"
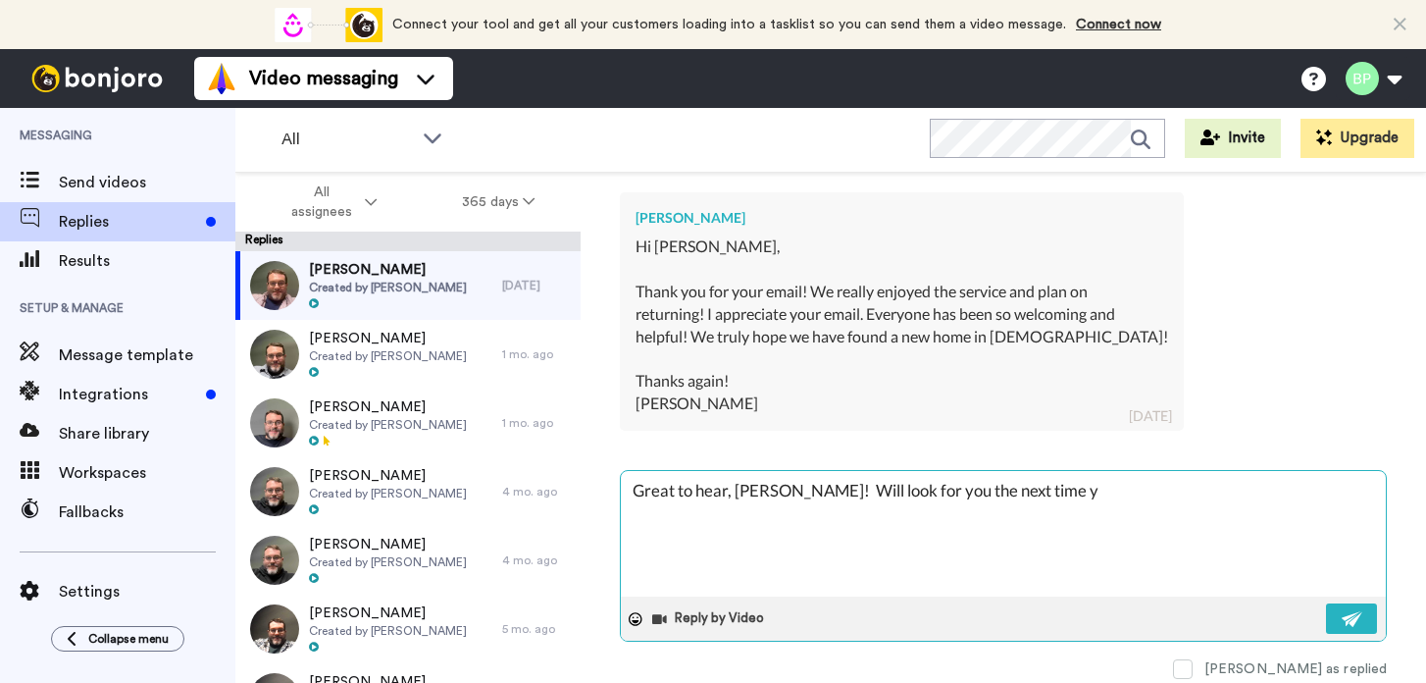
type textarea "Great to hear, Jennifer! Will look for you the next time yo"
type textarea "x"
type textarea "Great to hear, Jennifer! Will look for you the next time you"
type textarea "x"
type textarea "Great to hear, Jennifer! Will look for you the next time you'"
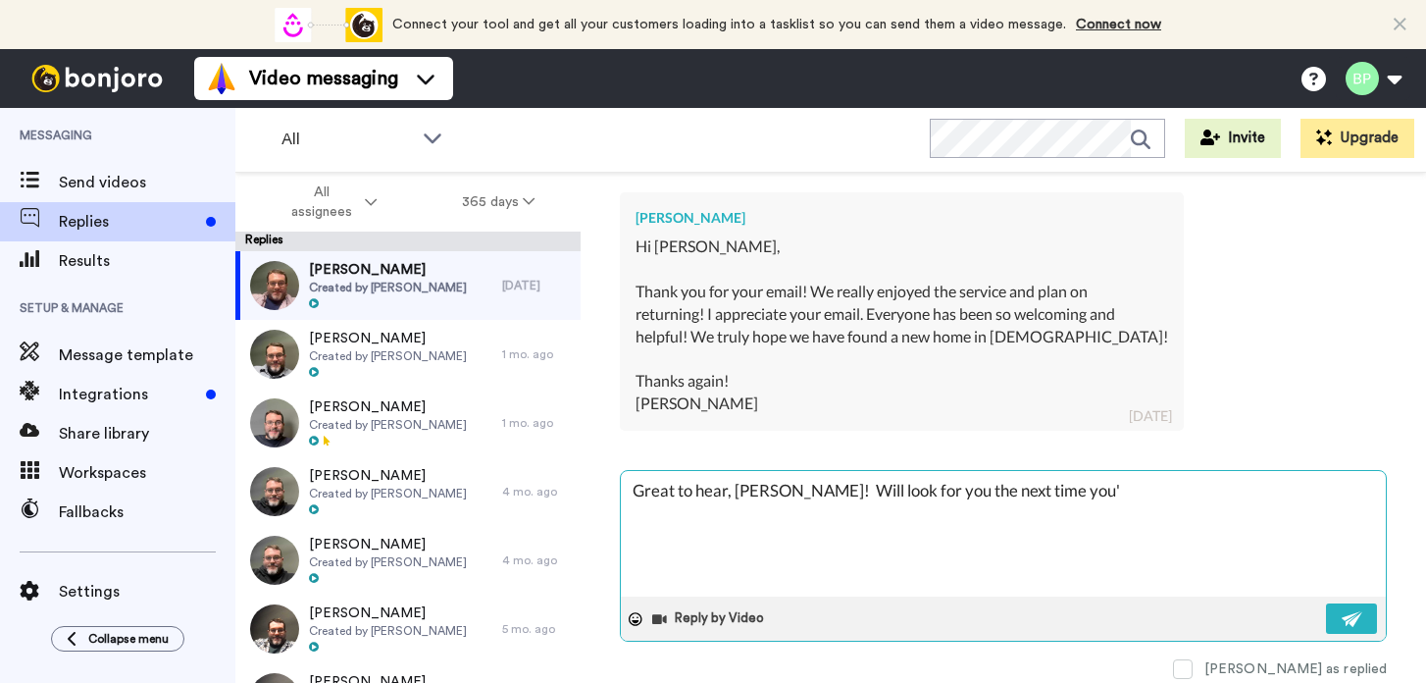
type textarea "x"
type textarea "Great to hear, Jennifer! Will look for you the next time you'r"
type textarea "x"
type textarea "Great to hear, Jennifer! Will look for you the next time you're"
type textarea "x"
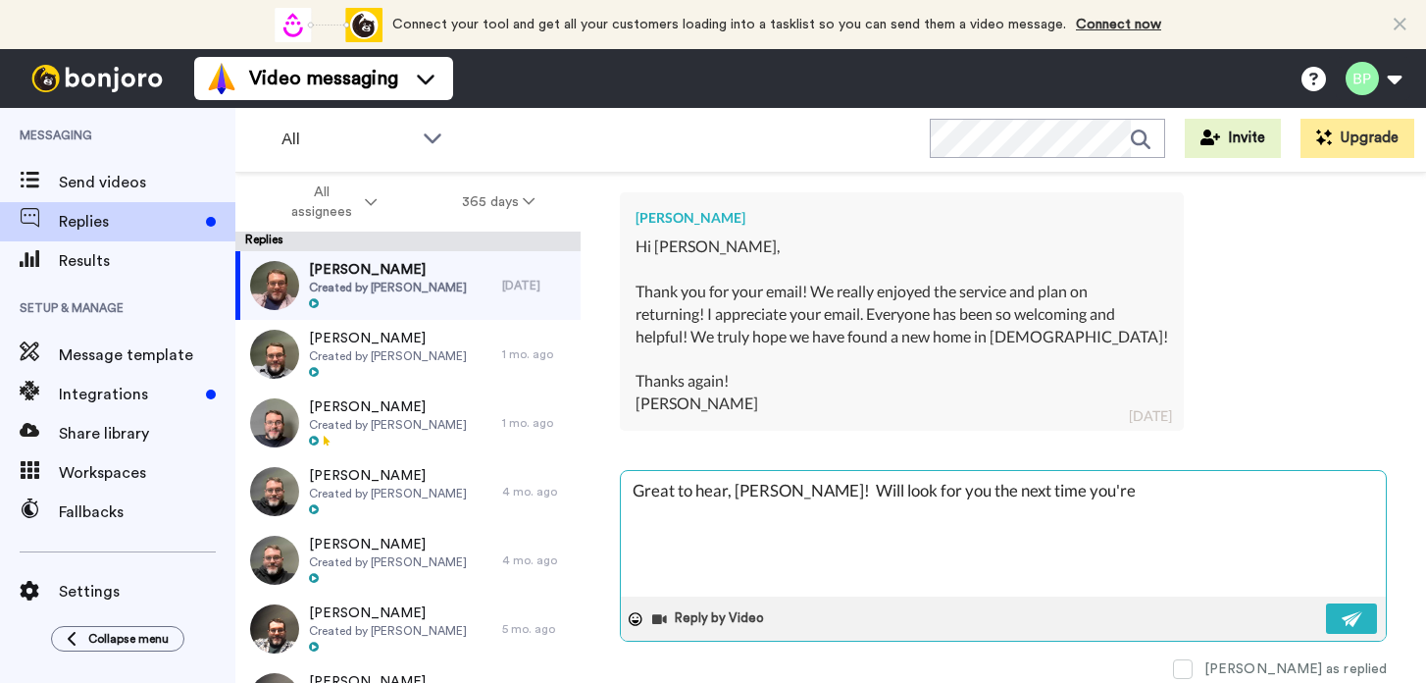
type textarea "Great to hear, Jennifer! Will look for you the next time you're"
type textarea "x"
type textarea "Great to hear, Jennifer! Will look for you the next time you're h"
type textarea "x"
type textarea "Great to hear, Jennifer! Will look for you the next time you're he"
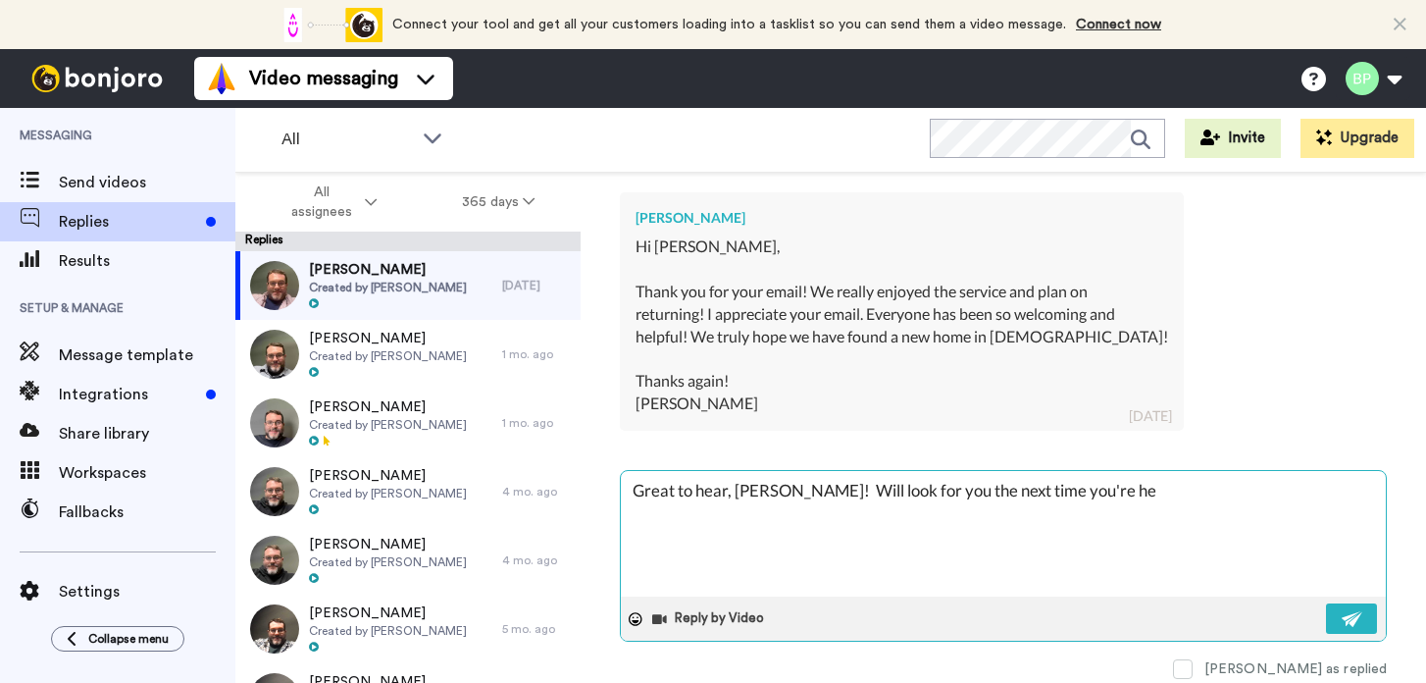
type textarea "x"
type textarea "Great to hear, Jennifer! Will look for you the next time you're her"
type textarea "x"
type textarea "Great to hear, Jennifer! Will look for you the next time you're here"
type textarea "x"
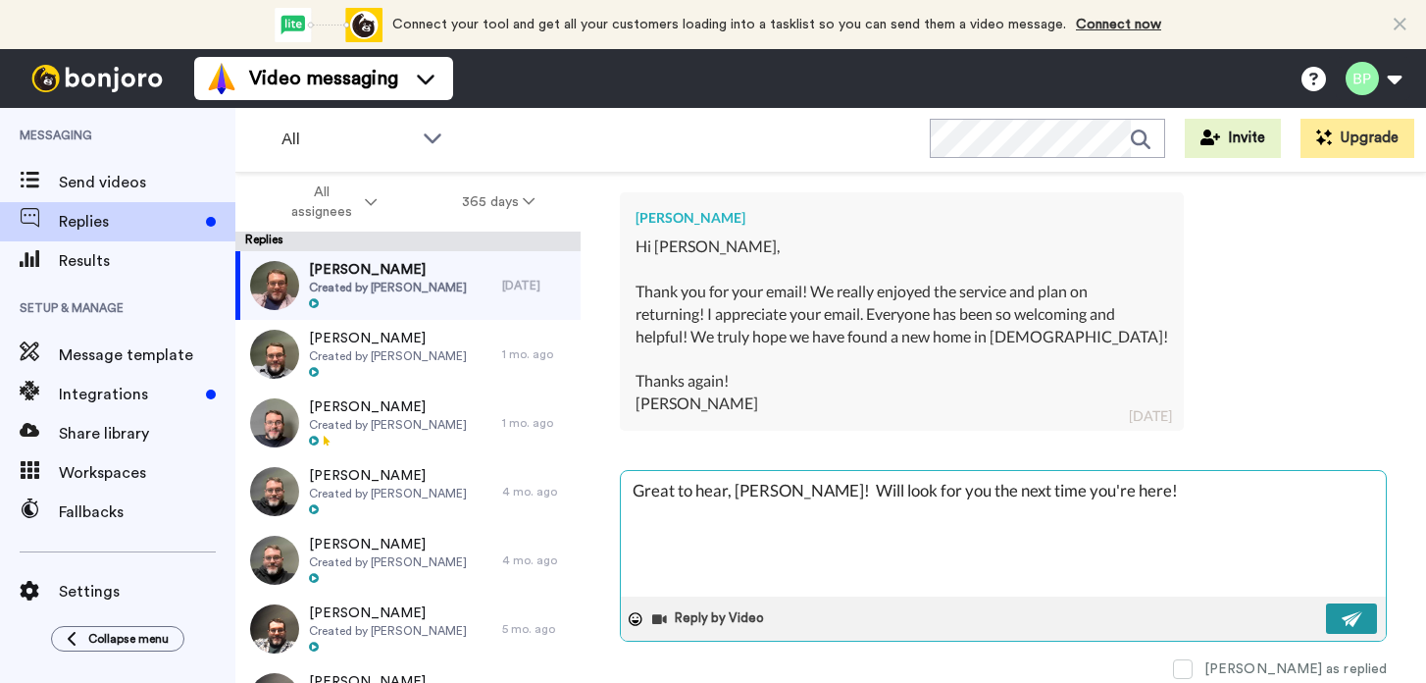
type textarea "Great to hear, Jennifer! Will look for you the next time you're here!"
click at [1352, 621] on img at bounding box center [1353, 619] width 22 height 16
type textarea "x"
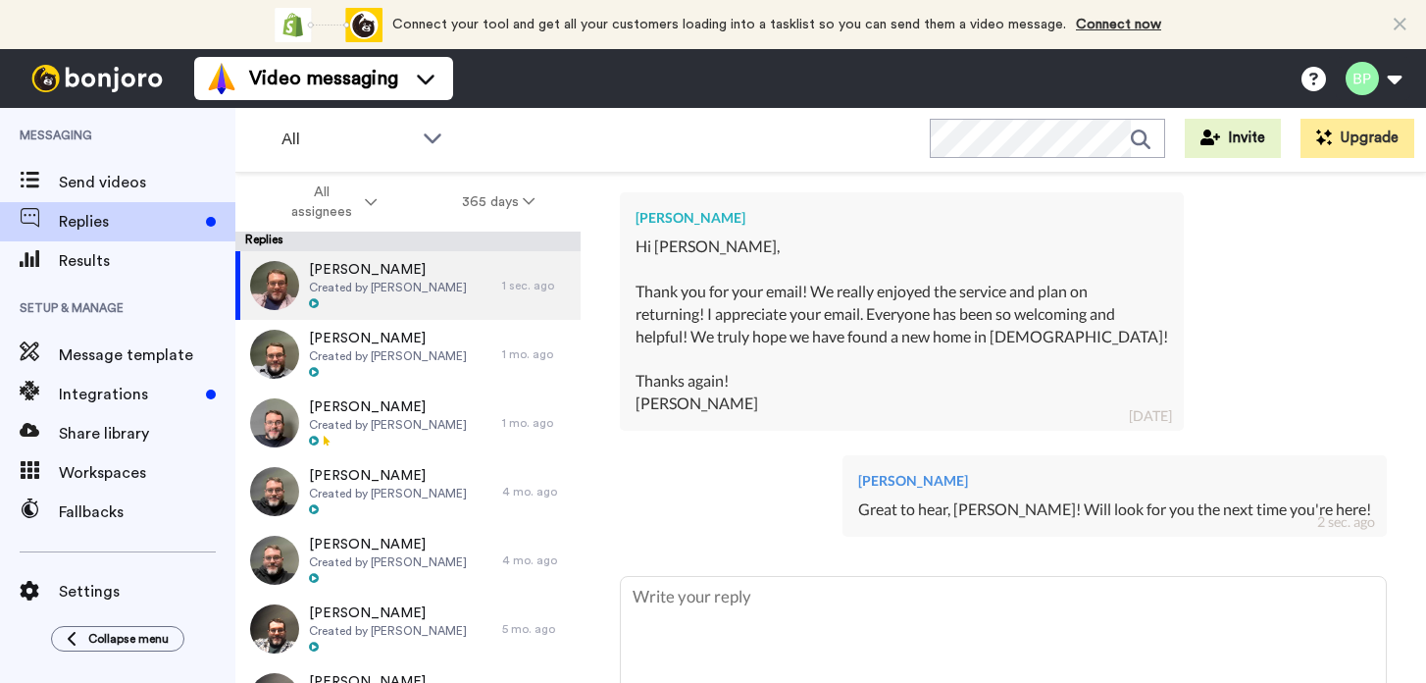
type textarea "x"
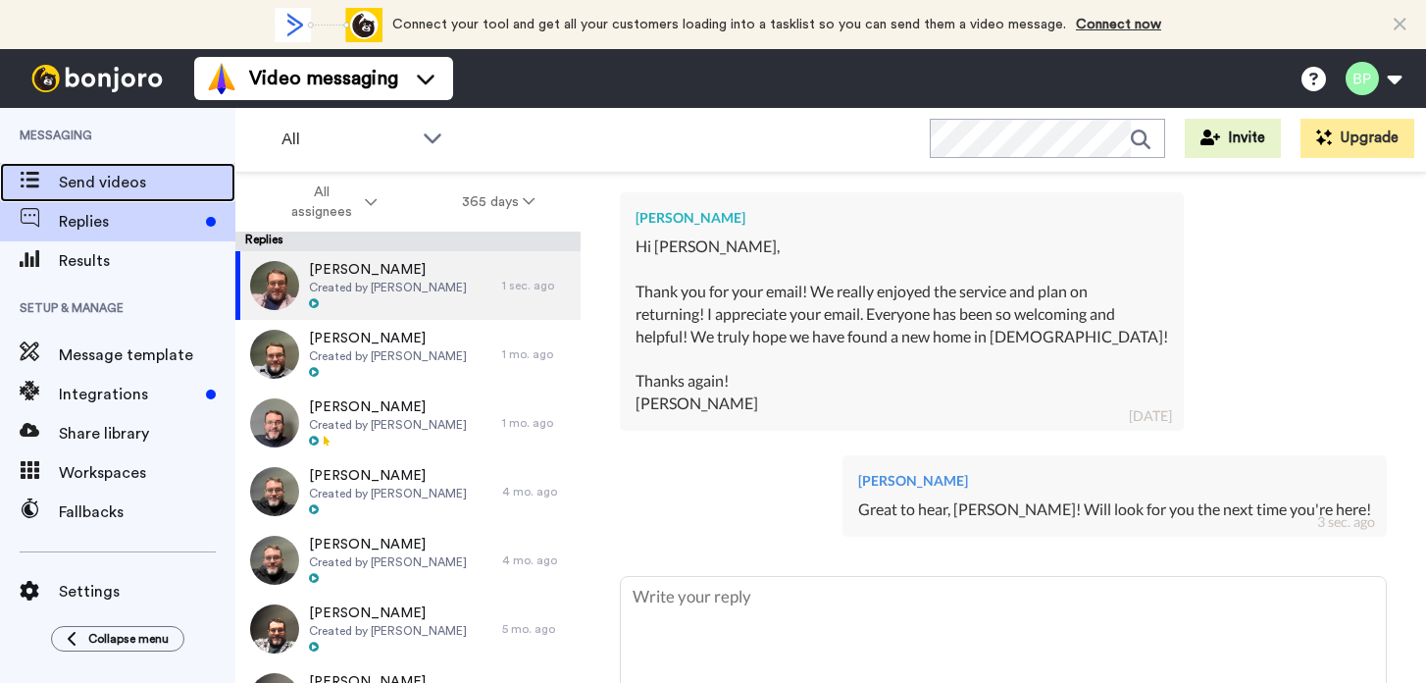
click at [114, 182] on span "Send videos" at bounding box center [147, 183] width 177 height 24
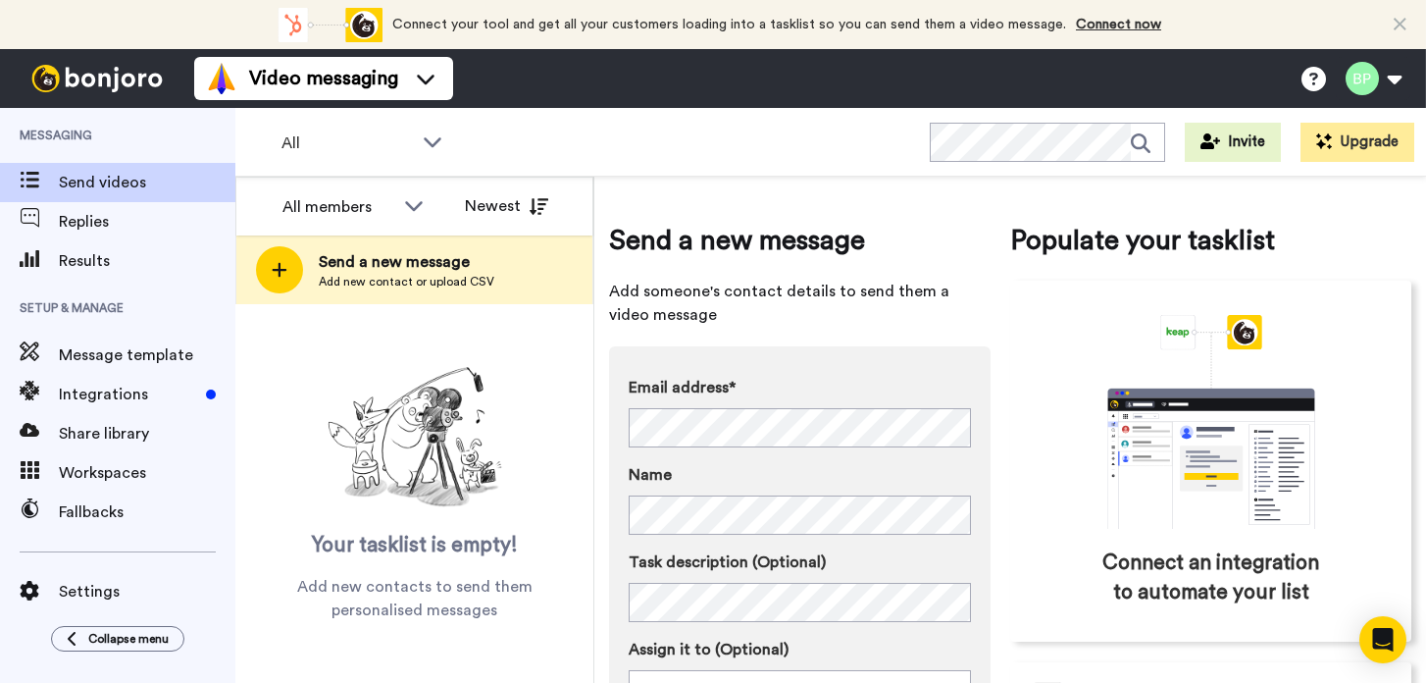
click at [1403, 27] on icon at bounding box center [1400, 25] width 13 height 20
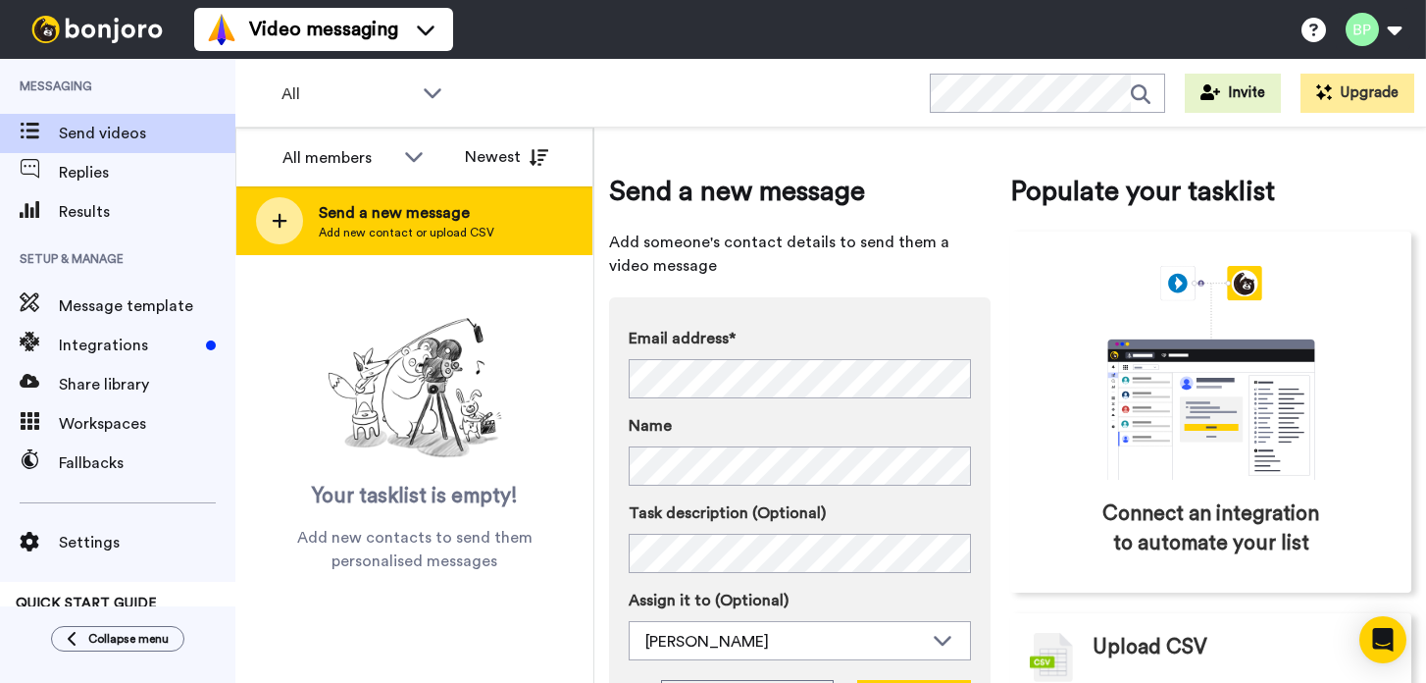
click at [445, 238] on span "Add new contact or upload CSV" at bounding box center [407, 233] width 176 height 16
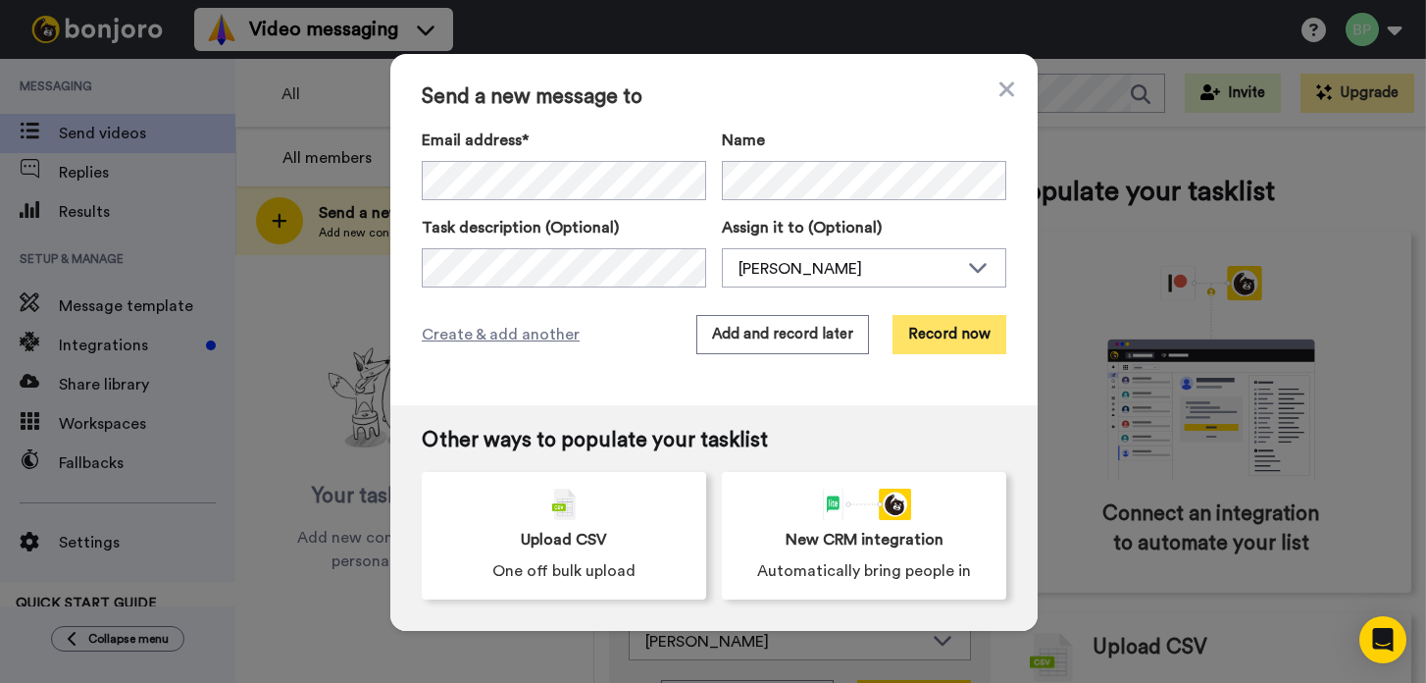
click at [955, 341] on button "Record now" at bounding box center [950, 334] width 114 height 39
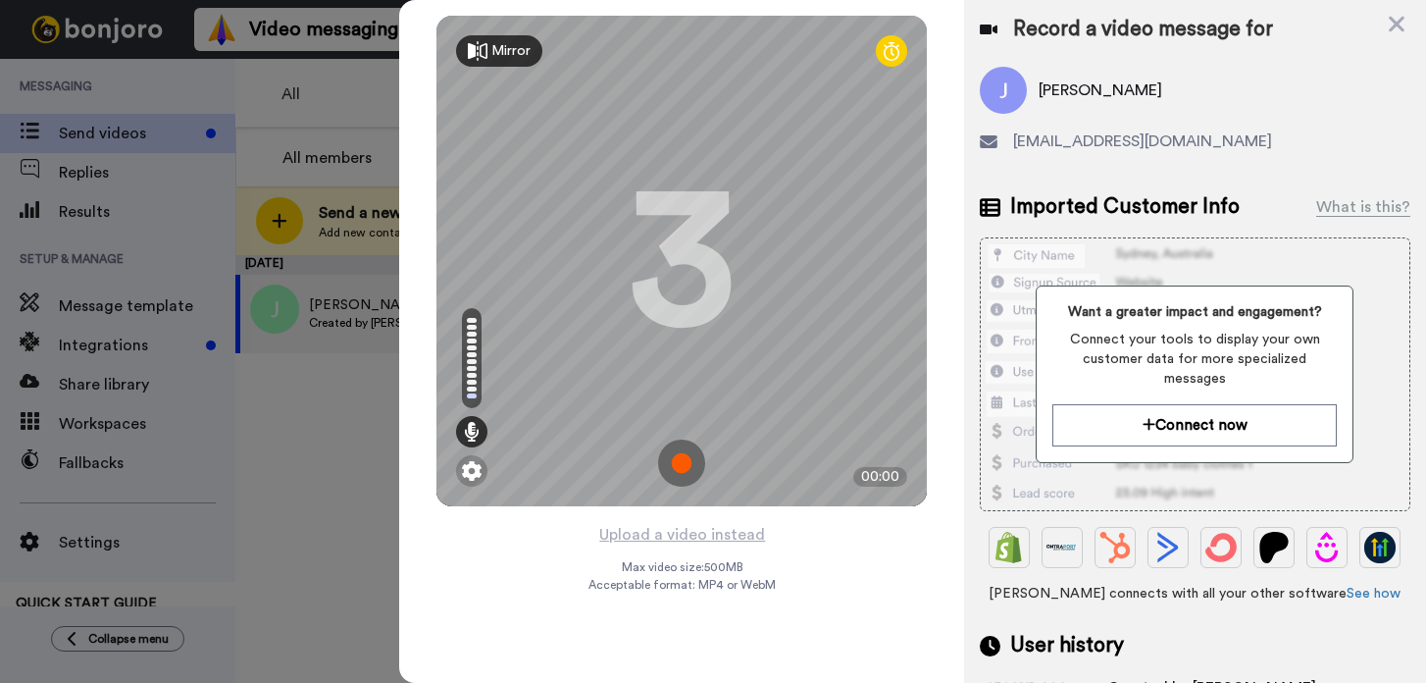
click at [674, 465] on img at bounding box center [681, 462] width 47 height 47
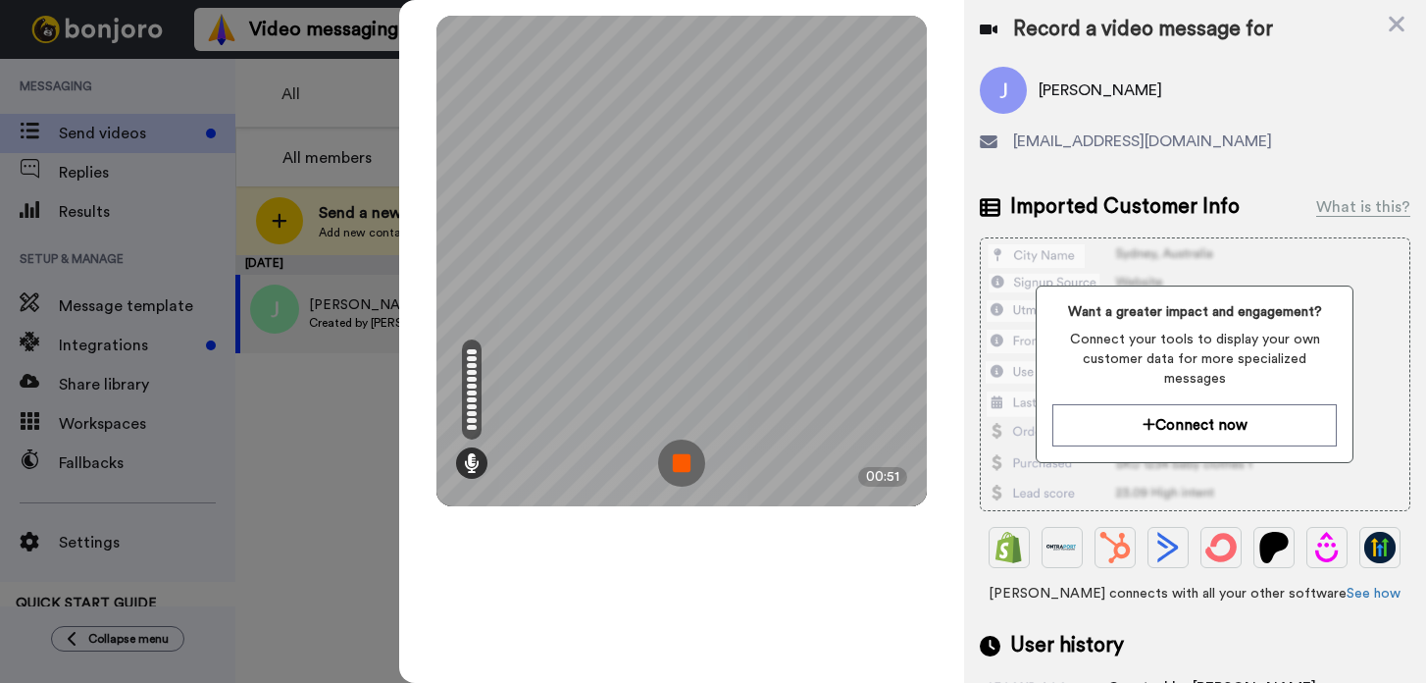
click at [686, 466] on img at bounding box center [681, 462] width 47 height 47
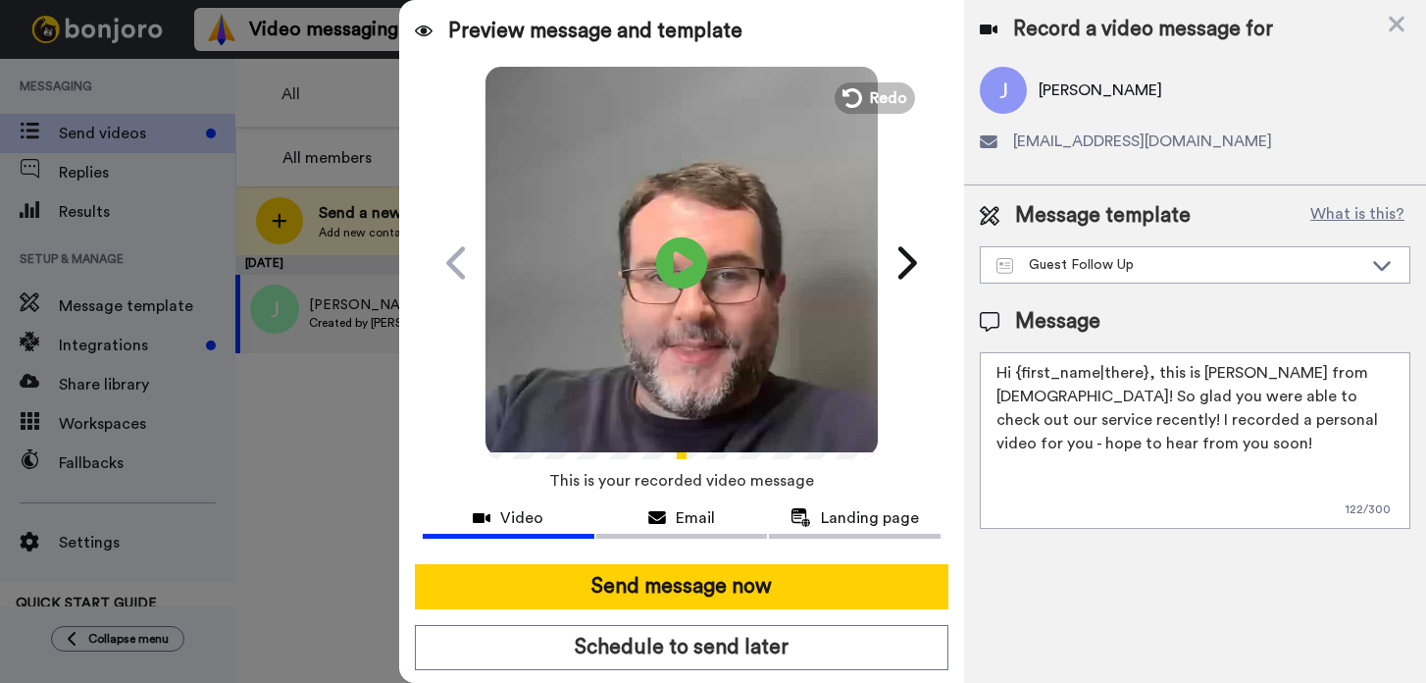
click at [681, 269] on icon "Play/Pause" at bounding box center [682, 262] width 52 height 93
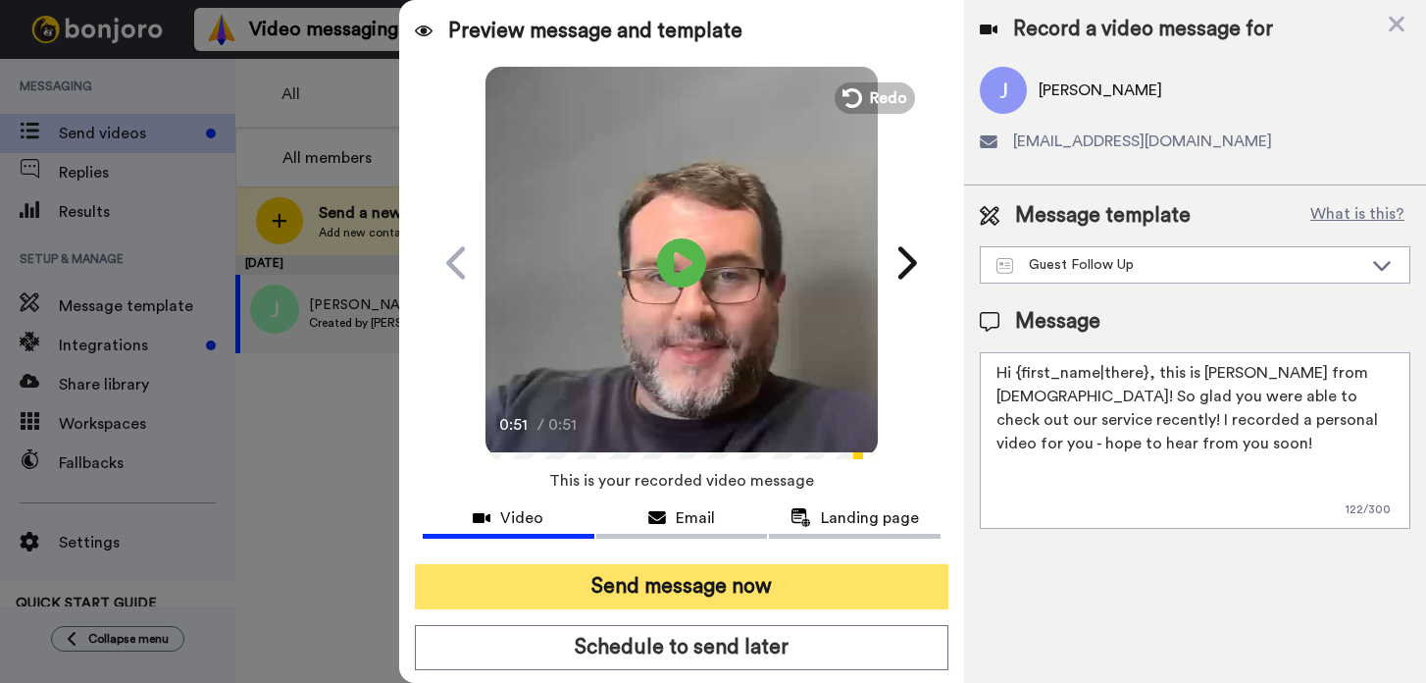
click at [709, 594] on button "Send message now" at bounding box center [682, 586] width 534 height 45
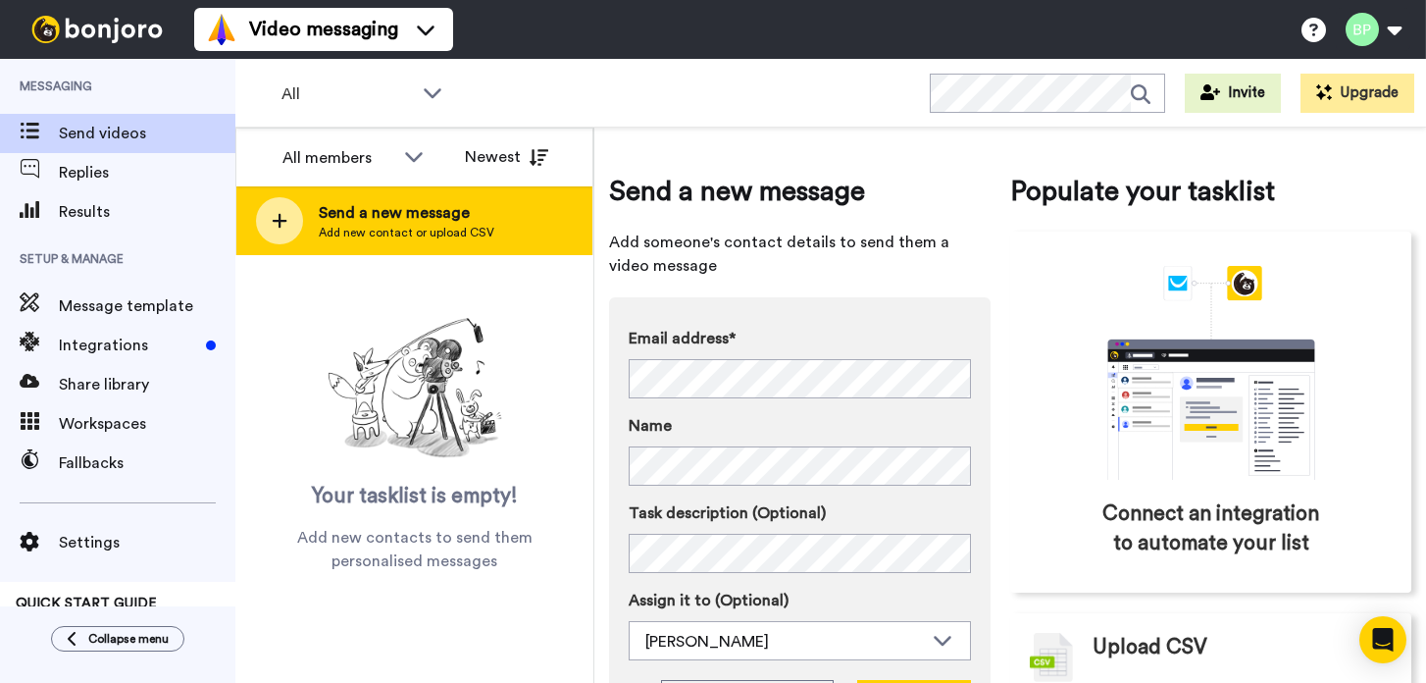
click at [457, 202] on span "Send a new message" at bounding box center [407, 213] width 176 height 24
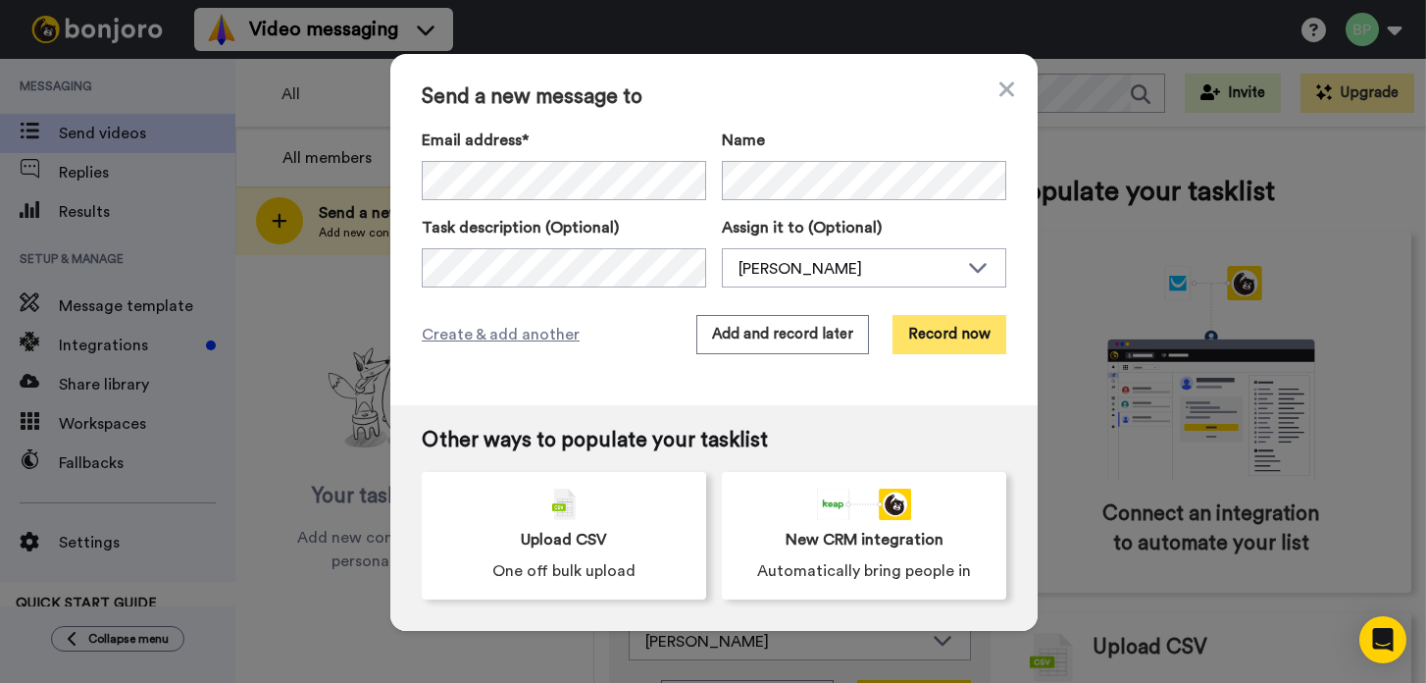
click at [954, 336] on button "Record now" at bounding box center [950, 334] width 114 height 39
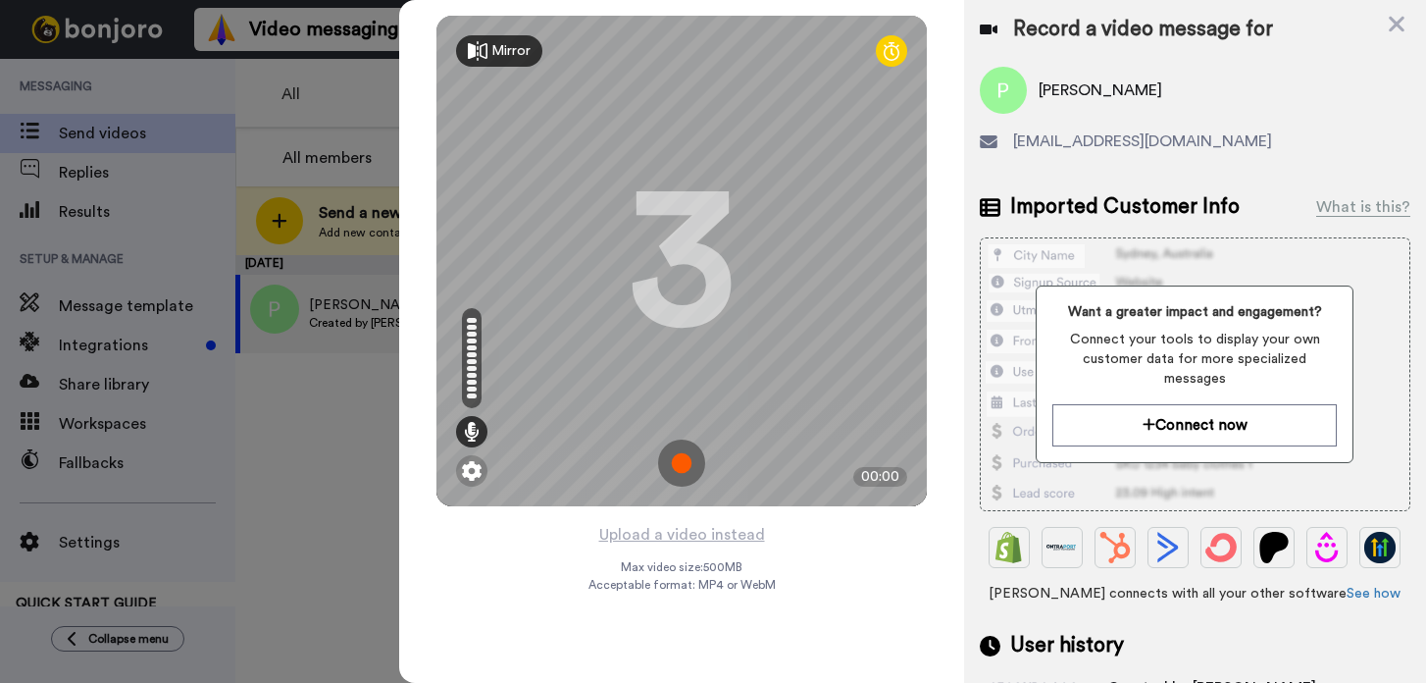
click at [680, 460] on img at bounding box center [681, 462] width 47 height 47
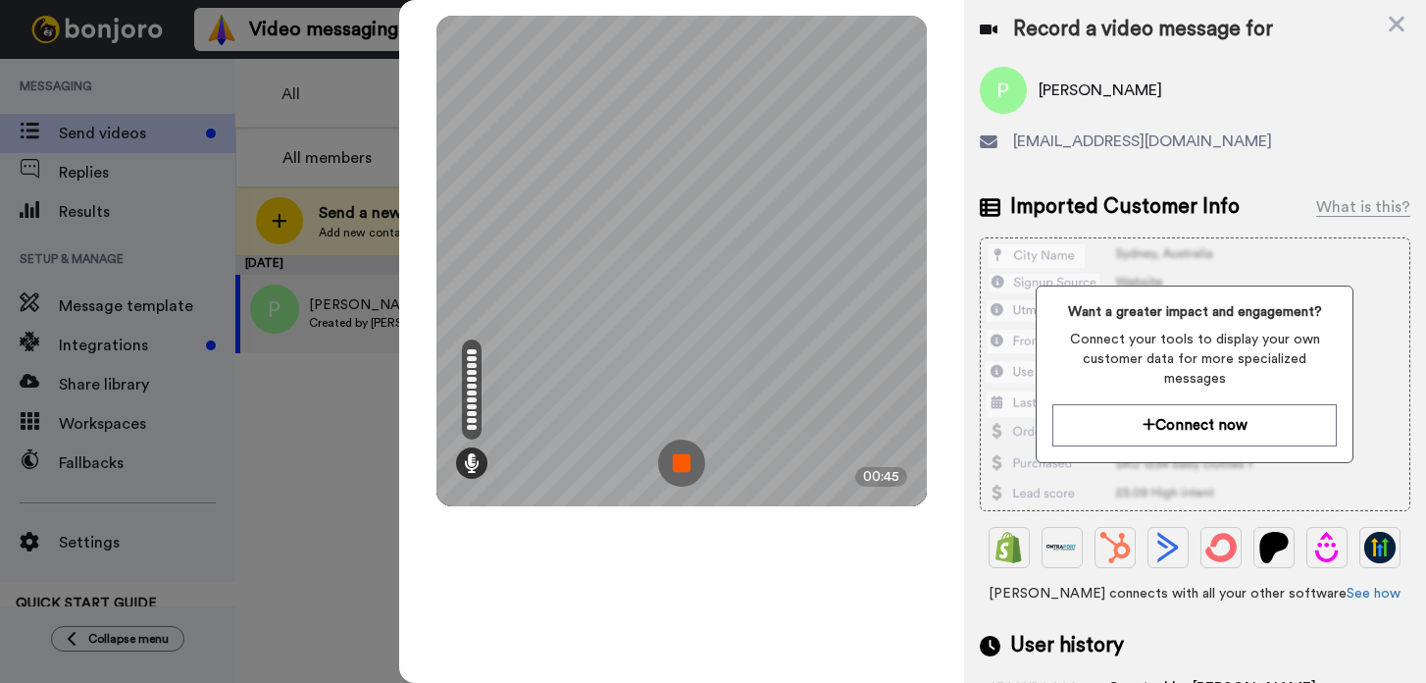
click at [680, 463] on img at bounding box center [681, 462] width 47 height 47
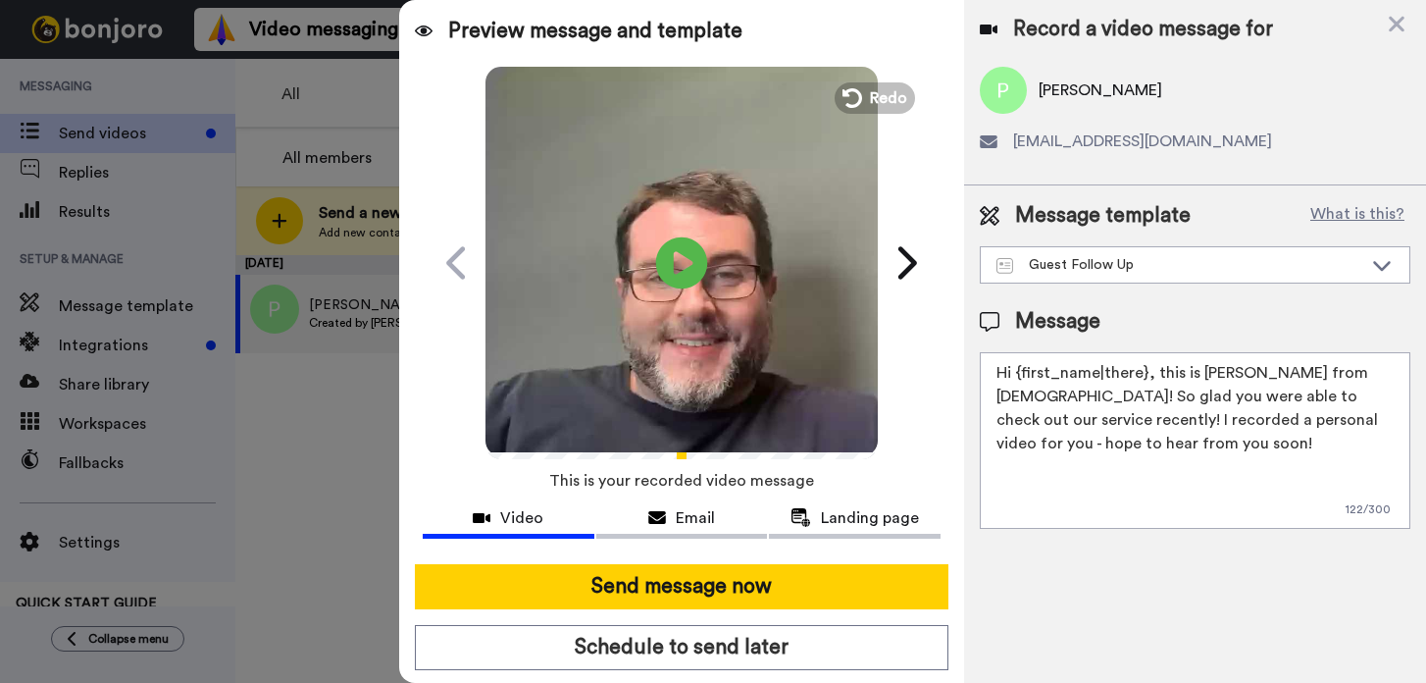
click at [691, 270] on icon at bounding box center [682, 262] width 52 height 52
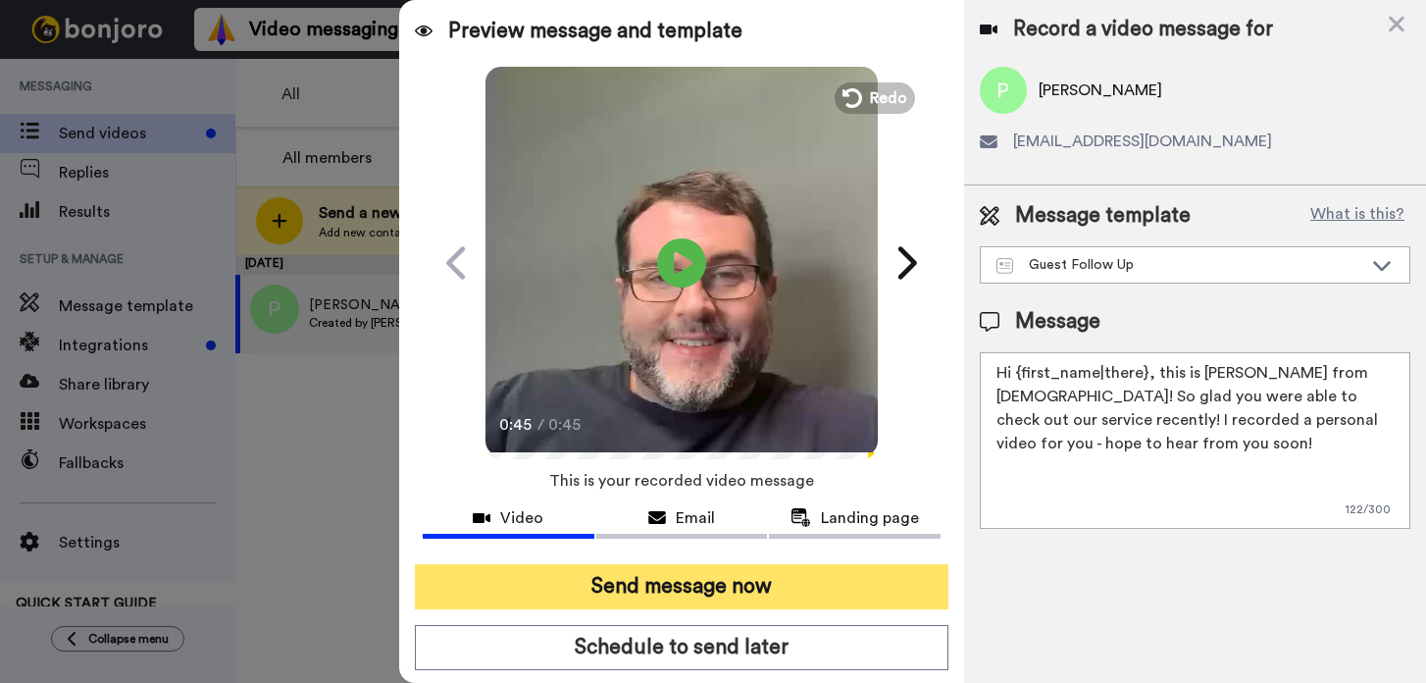
click at [710, 595] on button "Send message now" at bounding box center [682, 586] width 534 height 45
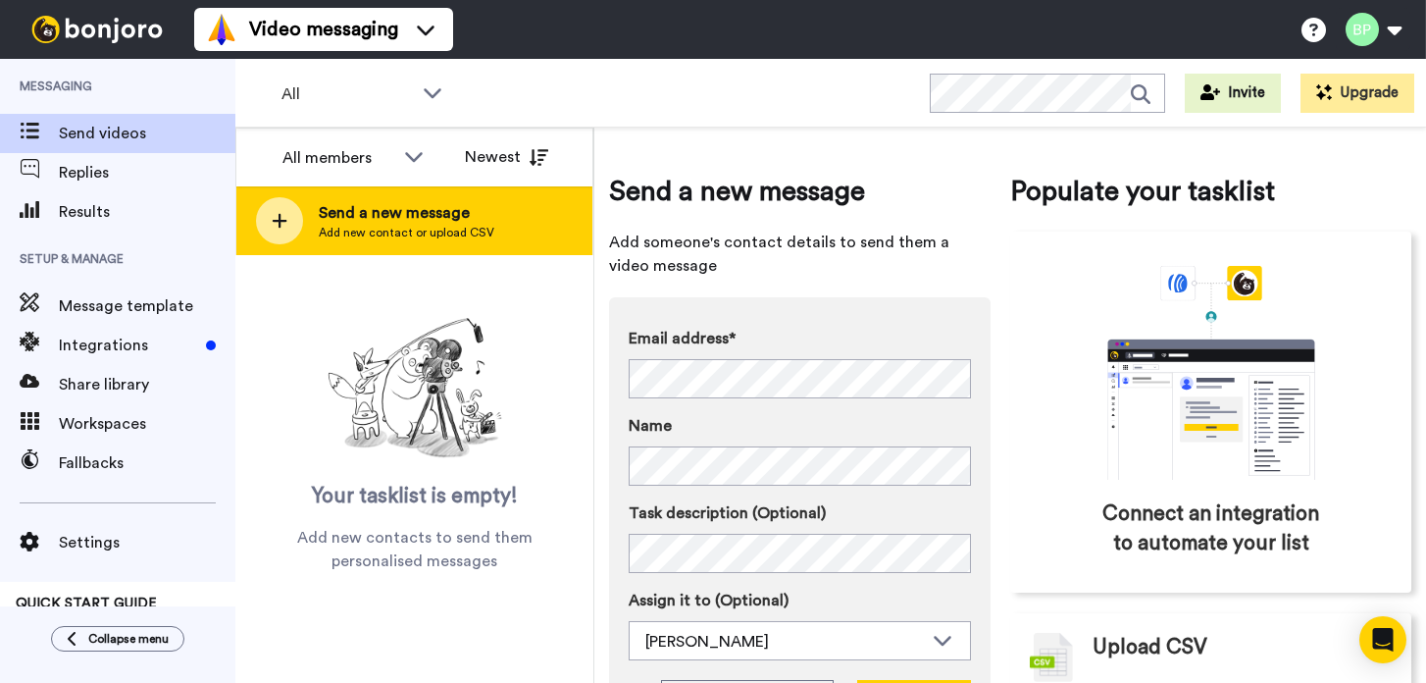
click at [430, 209] on span "Send a new message" at bounding box center [407, 213] width 176 height 24
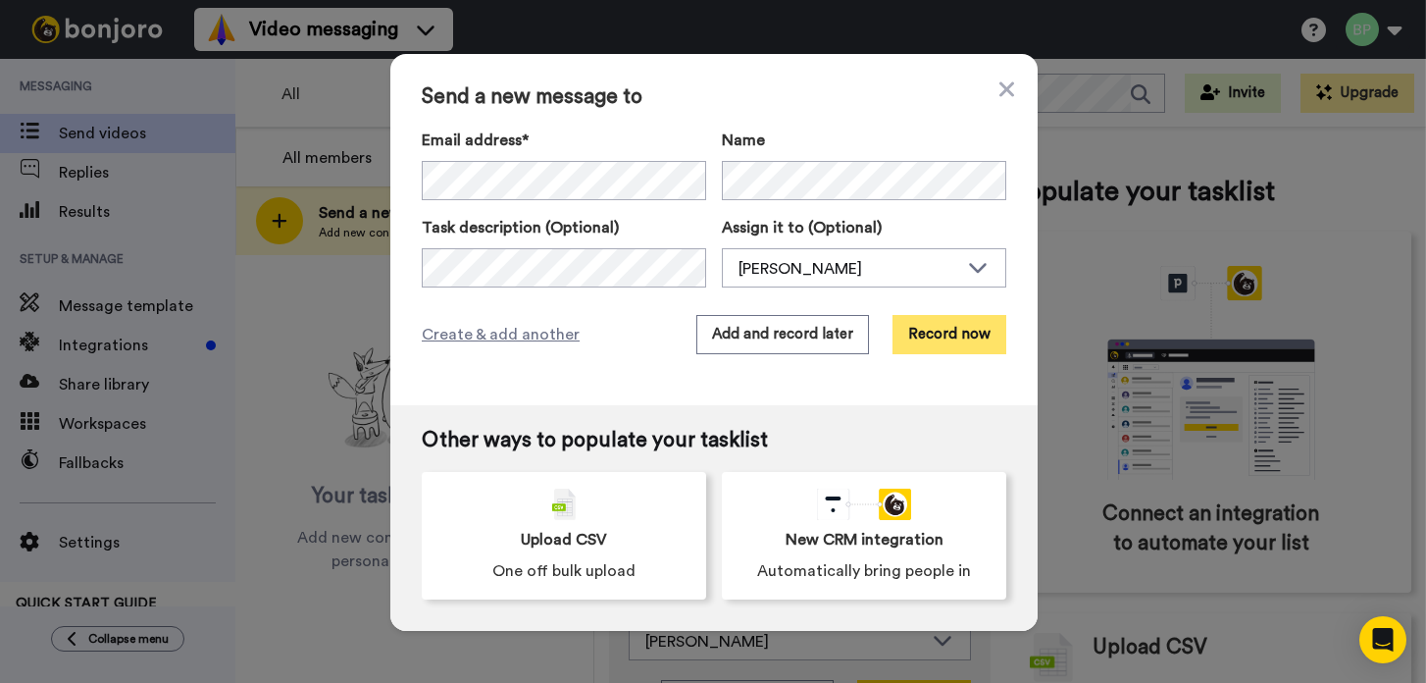
click at [964, 335] on button "Record now" at bounding box center [950, 334] width 114 height 39
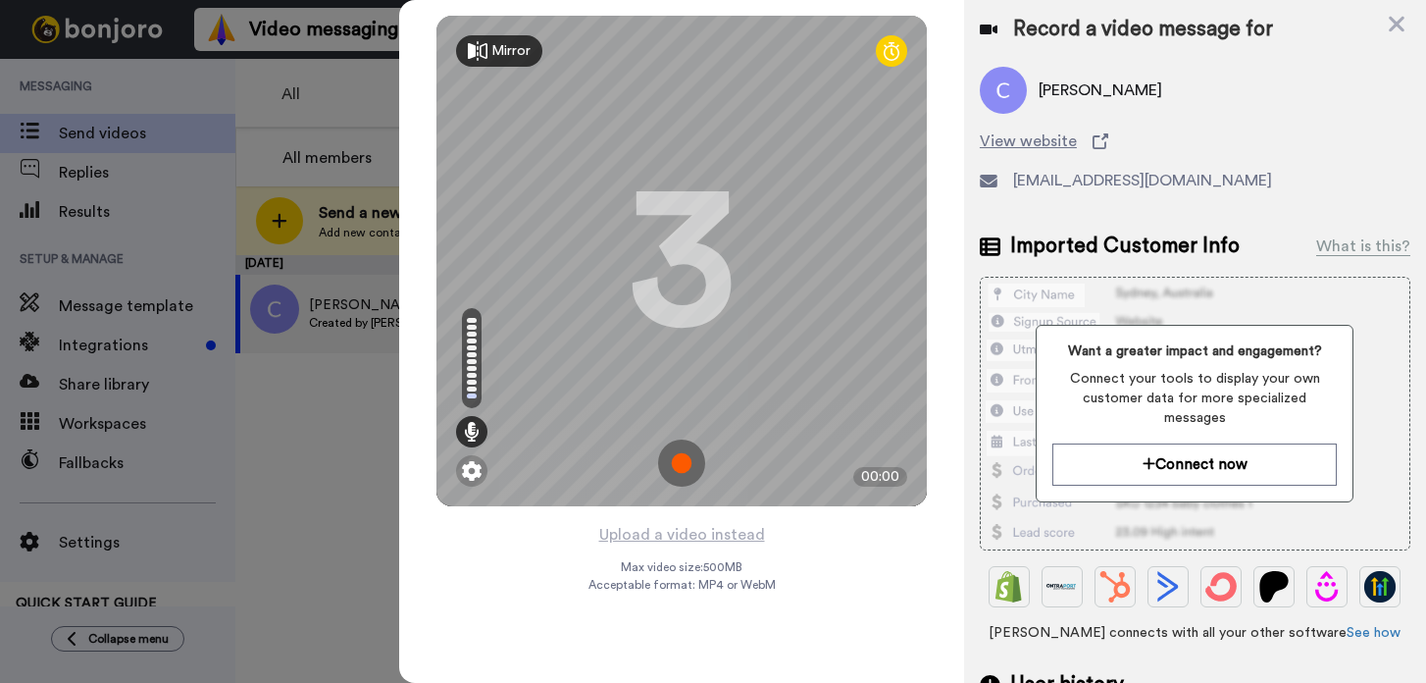
click at [685, 462] on img at bounding box center [681, 462] width 47 height 47
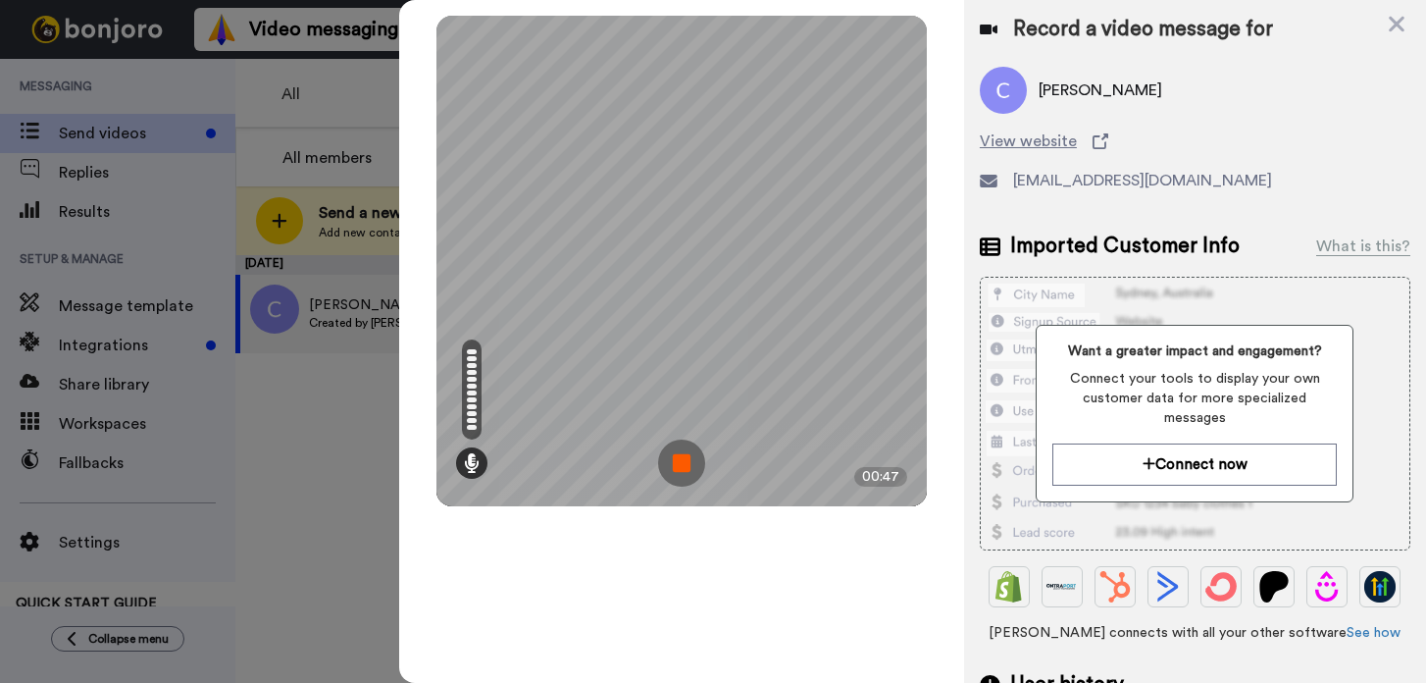
click at [685, 462] on img at bounding box center [681, 462] width 47 height 47
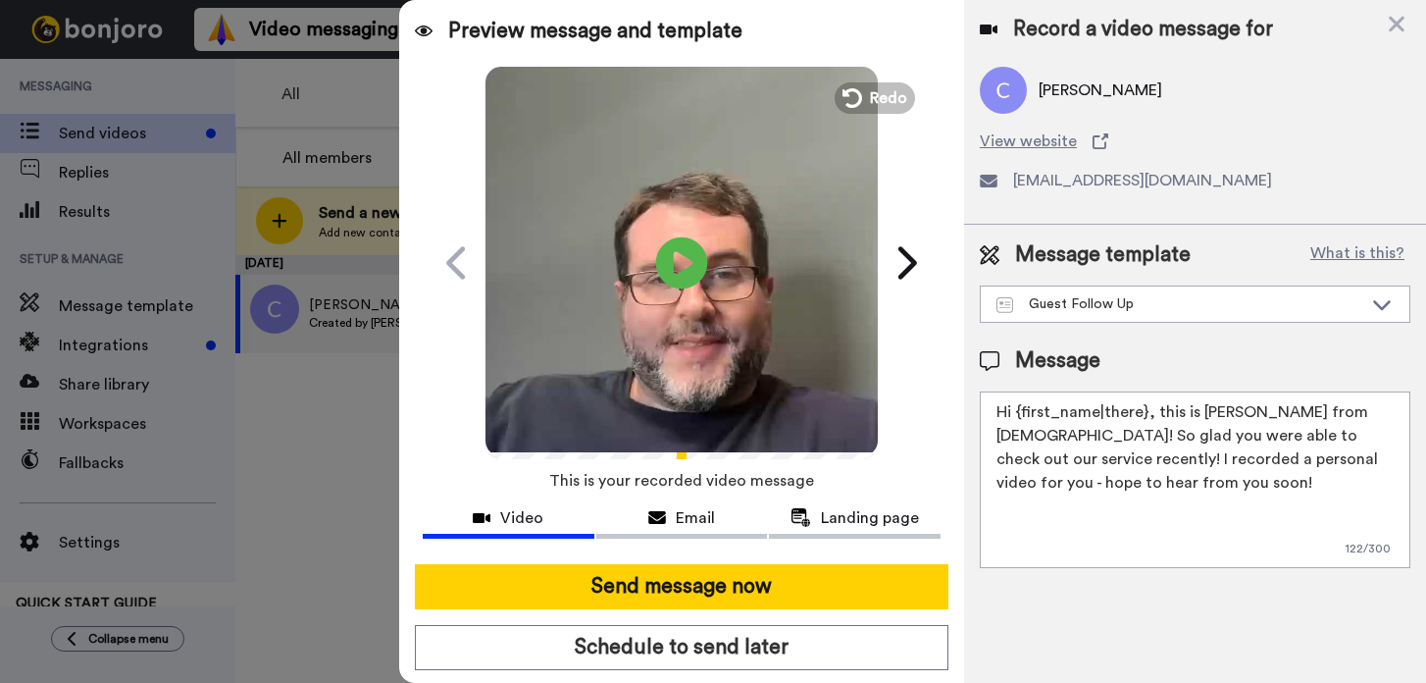
click at [690, 268] on icon at bounding box center [682, 262] width 52 height 52
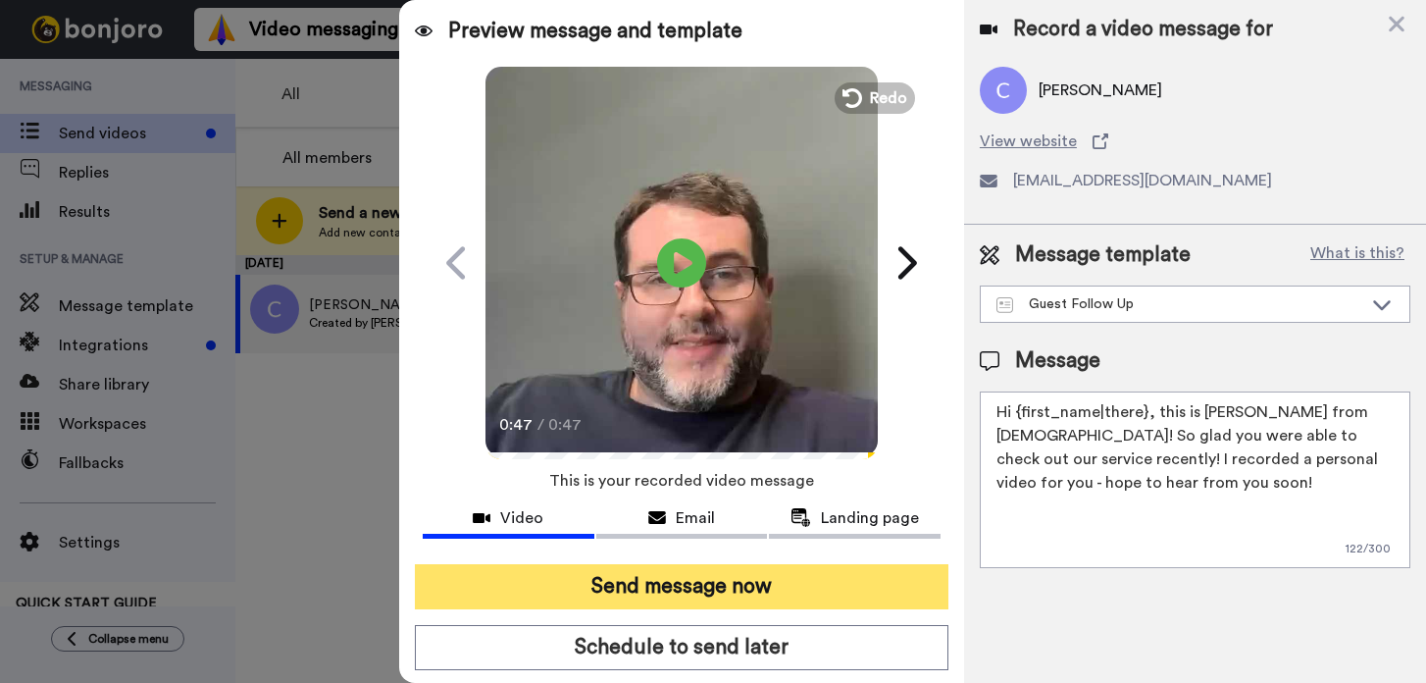
click at [714, 595] on button "Send message now" at bounding box center [682, 586] width 534 height 45
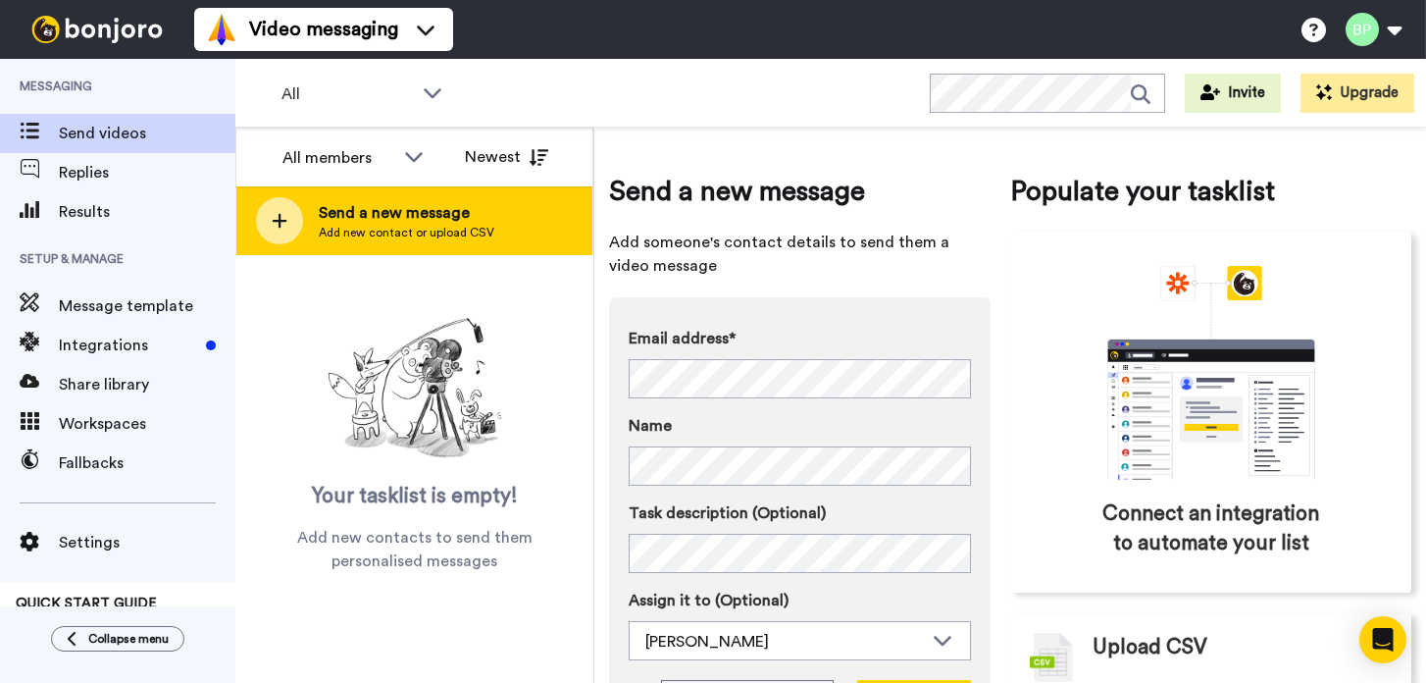
click at [449, 221] on span "Send a new message" at bounding box center [407, 213] width 176 height 24
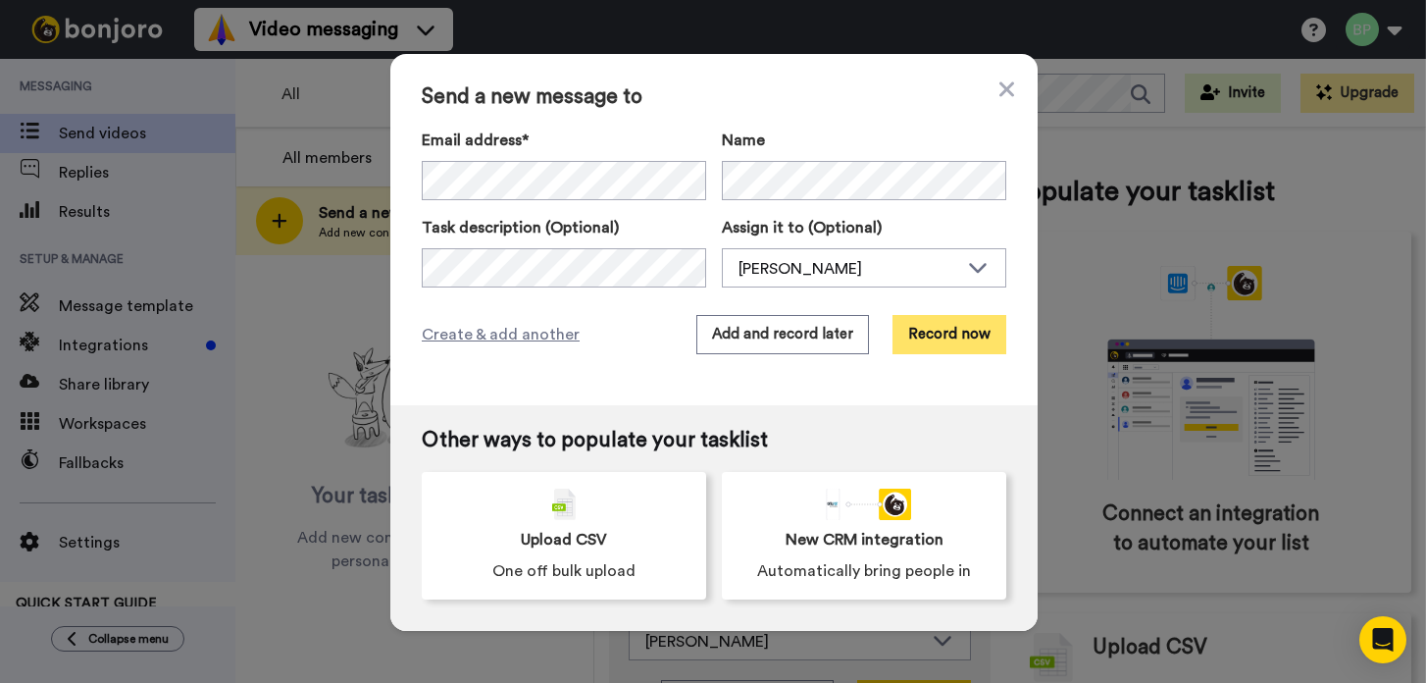
click at [917, 330] on button "Record now" at bounding box center [950, 334] width 114 height 39
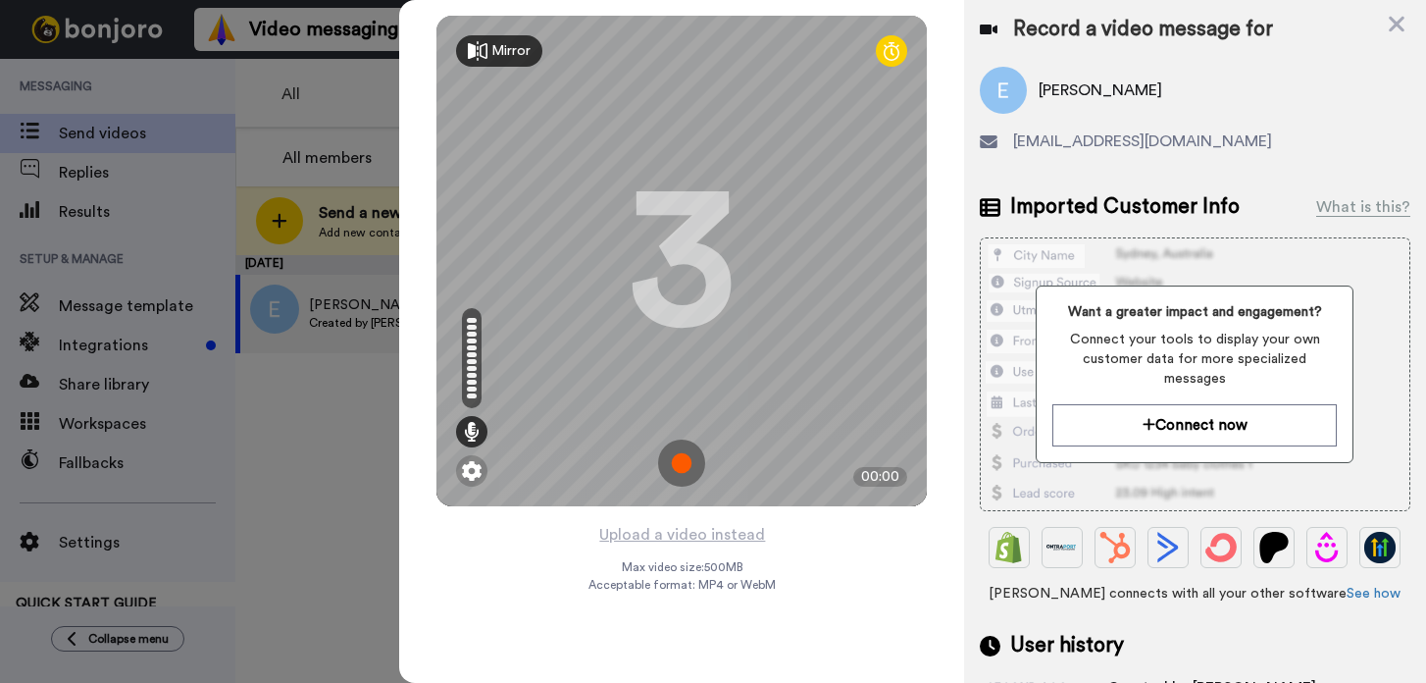
click at [683, 482] on img at bounding box center [681, 462] width 47 height 47
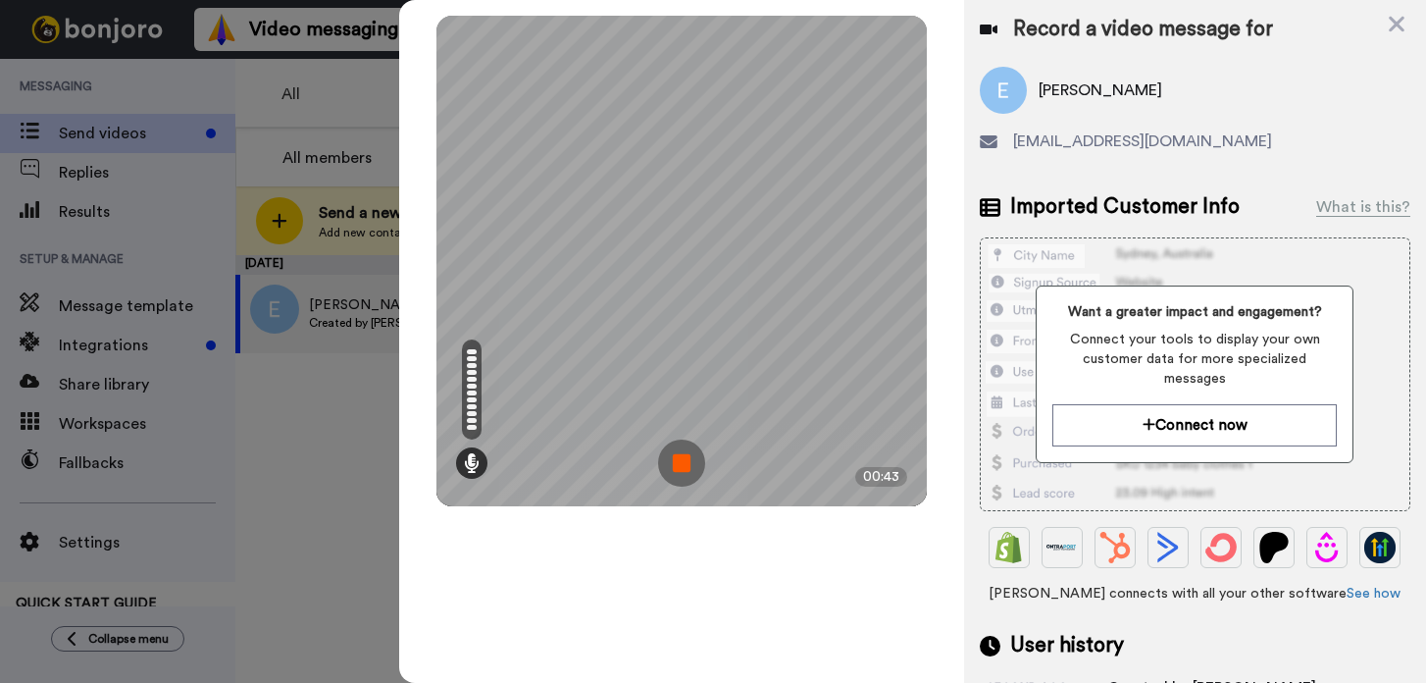
click at [680, 471] on img at bounding box center [681, 462] width 47 height 47
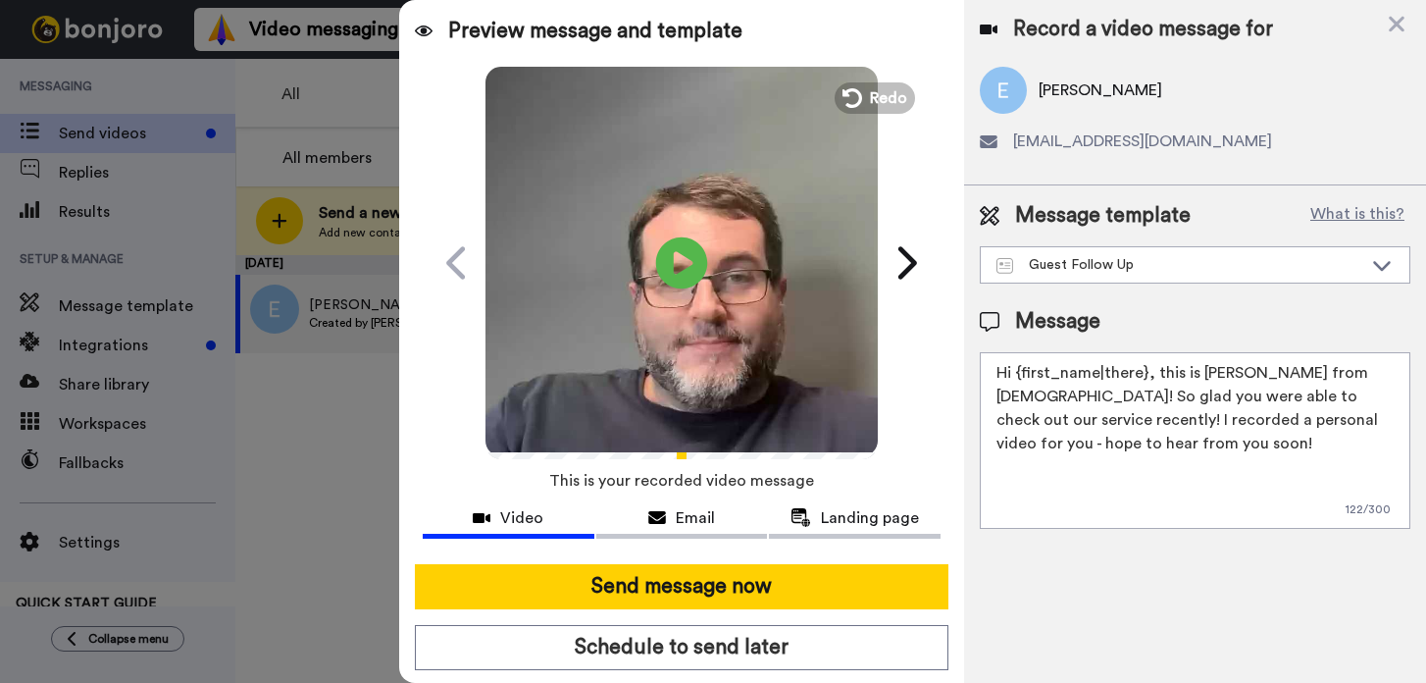
click at [685, 269] on icon at bounding box center [682, 262] width 52 height 52
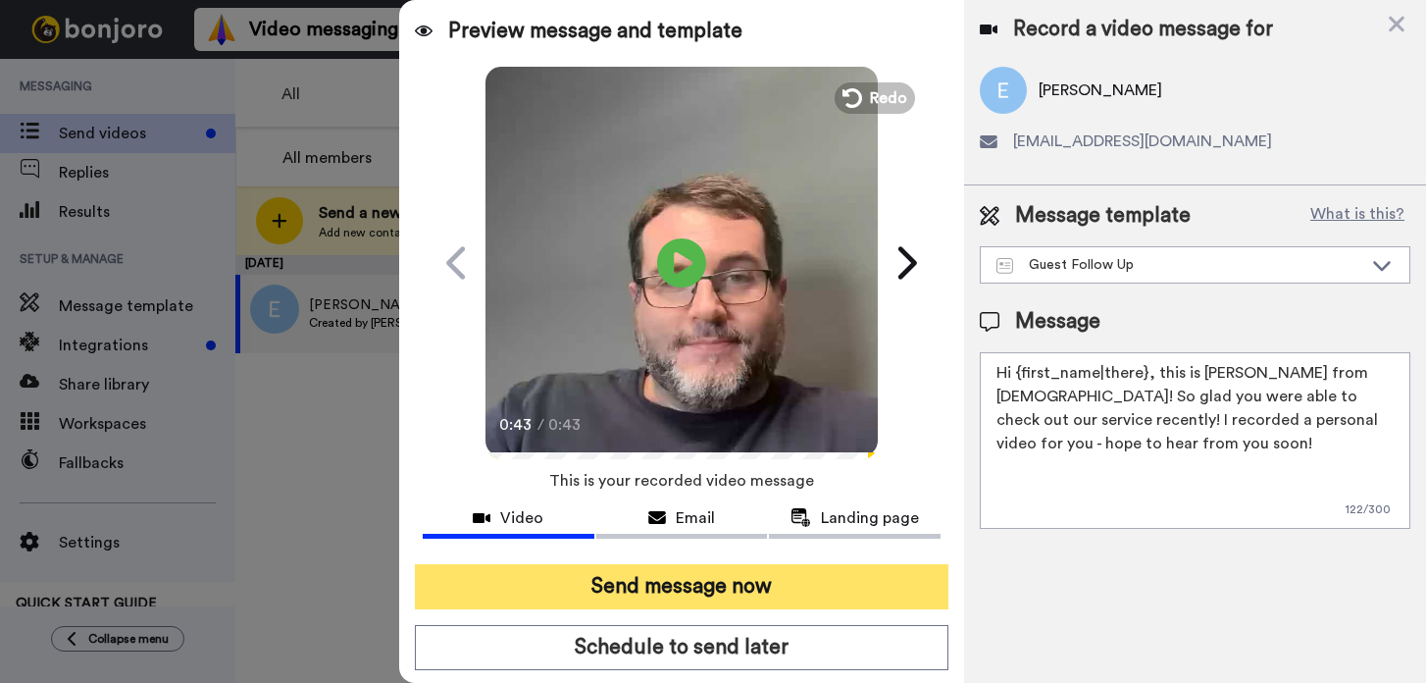
click at [719, 582] on button "Send message now" at bounding box center [682, 586] width 534 height 45
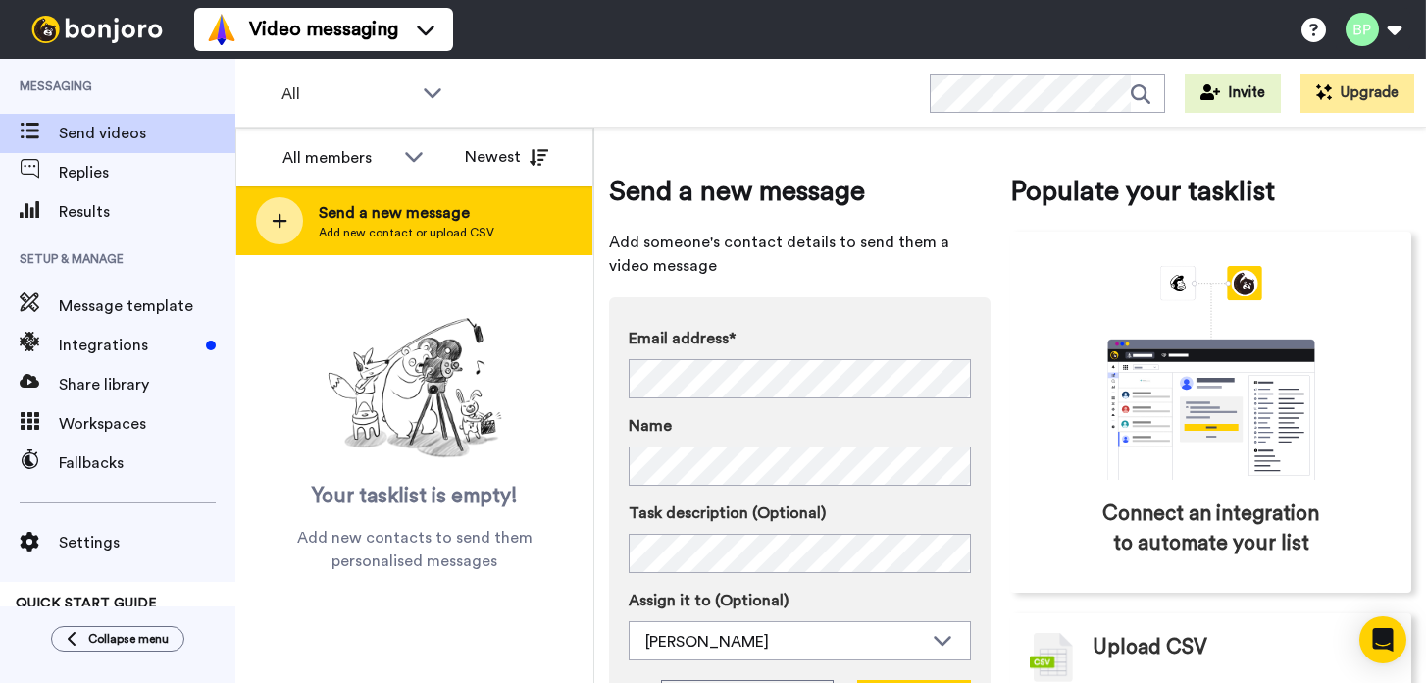
click at [410, 226] on span "Add new contact or upload CSV" at bounding box center [407, 233] width 176 height 16
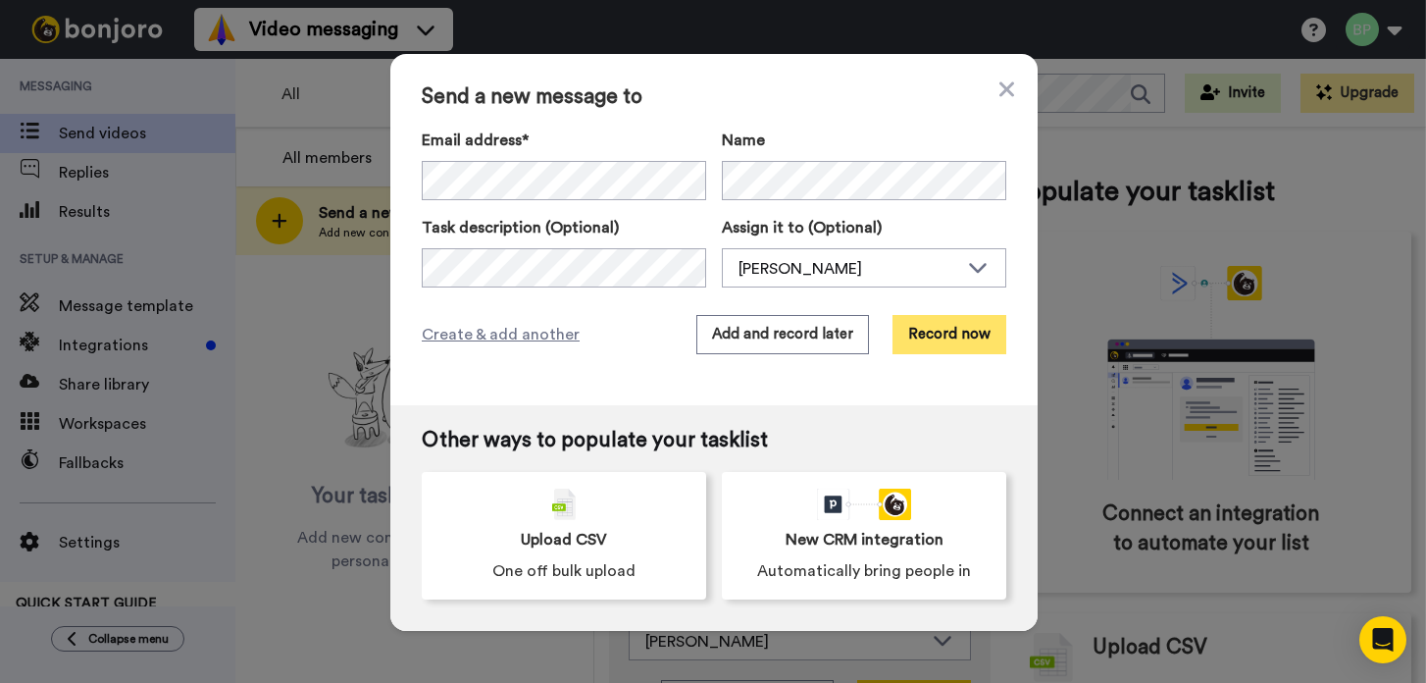
click at [929, 337] on button "Record now" at bounding box center [950, 334] width 114 height 39
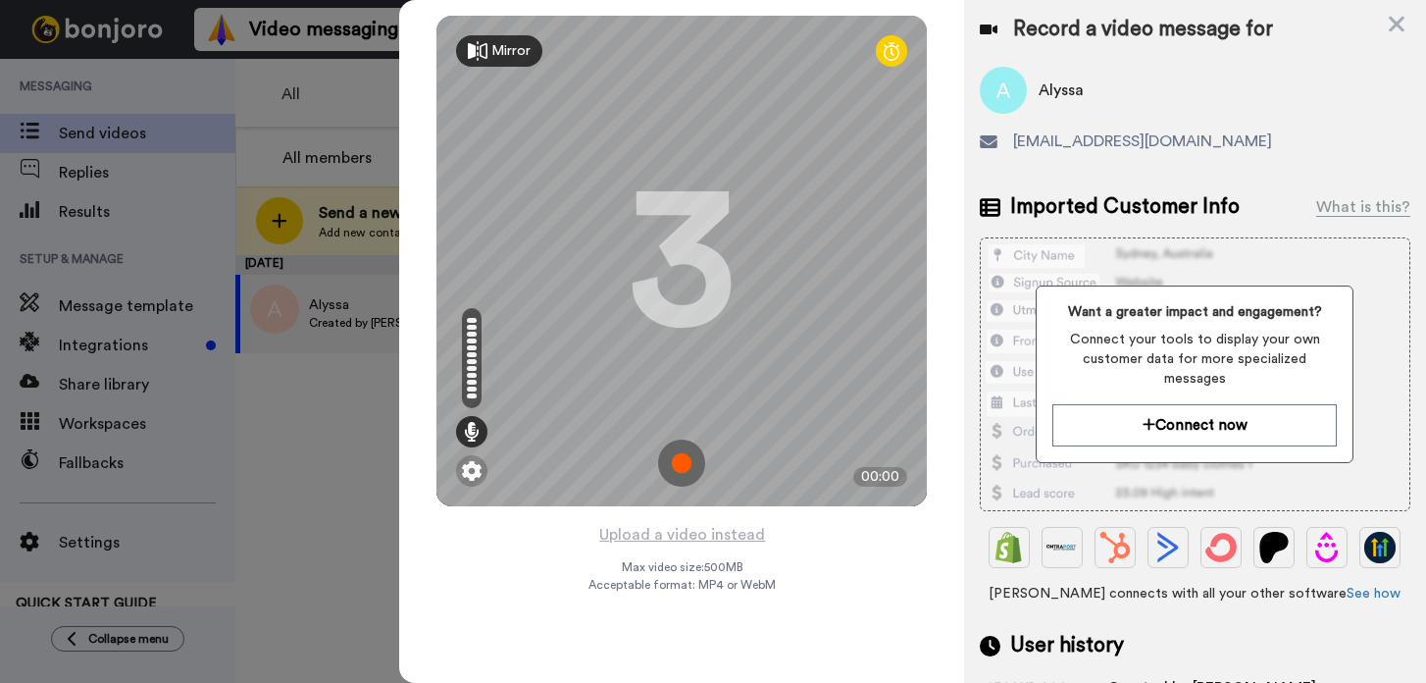
click at [676, 452] on img at bounding box center [681, 462] width 47 height 47
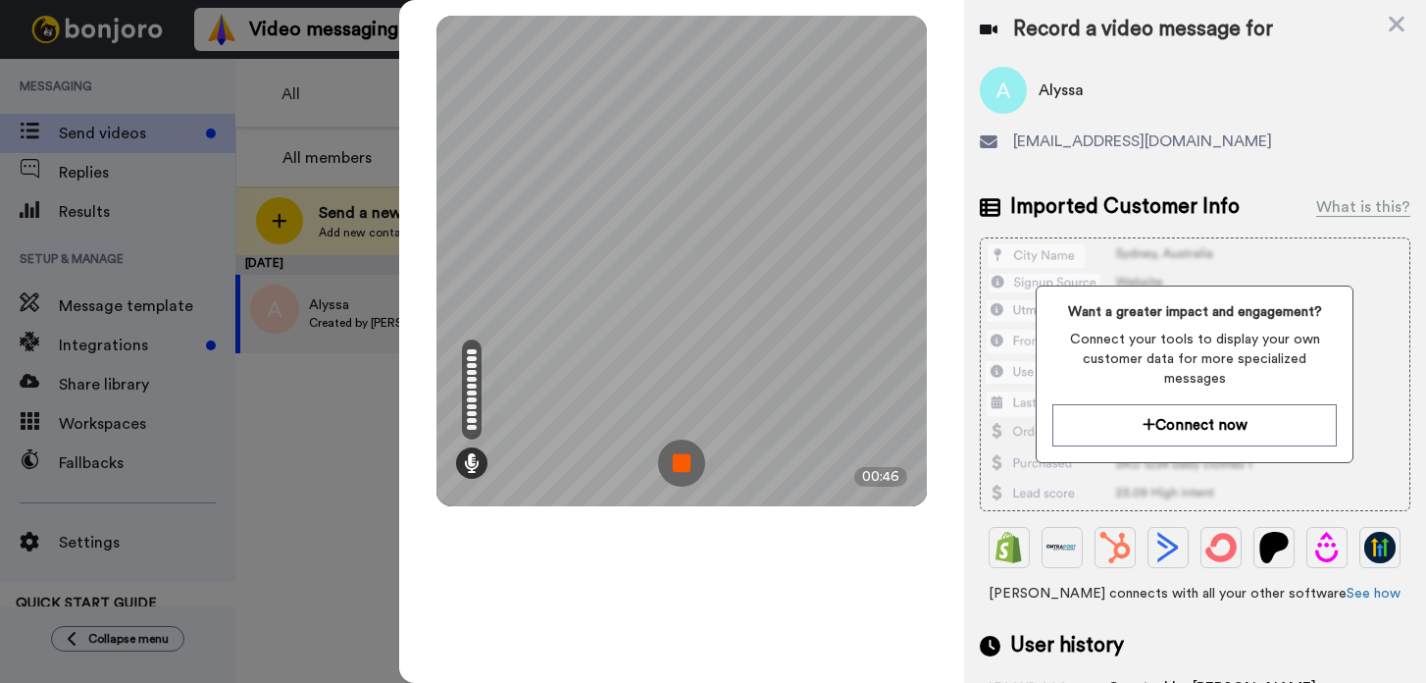
click at [676, 457] on img at bounding box center [681, 462] width 47 height 47
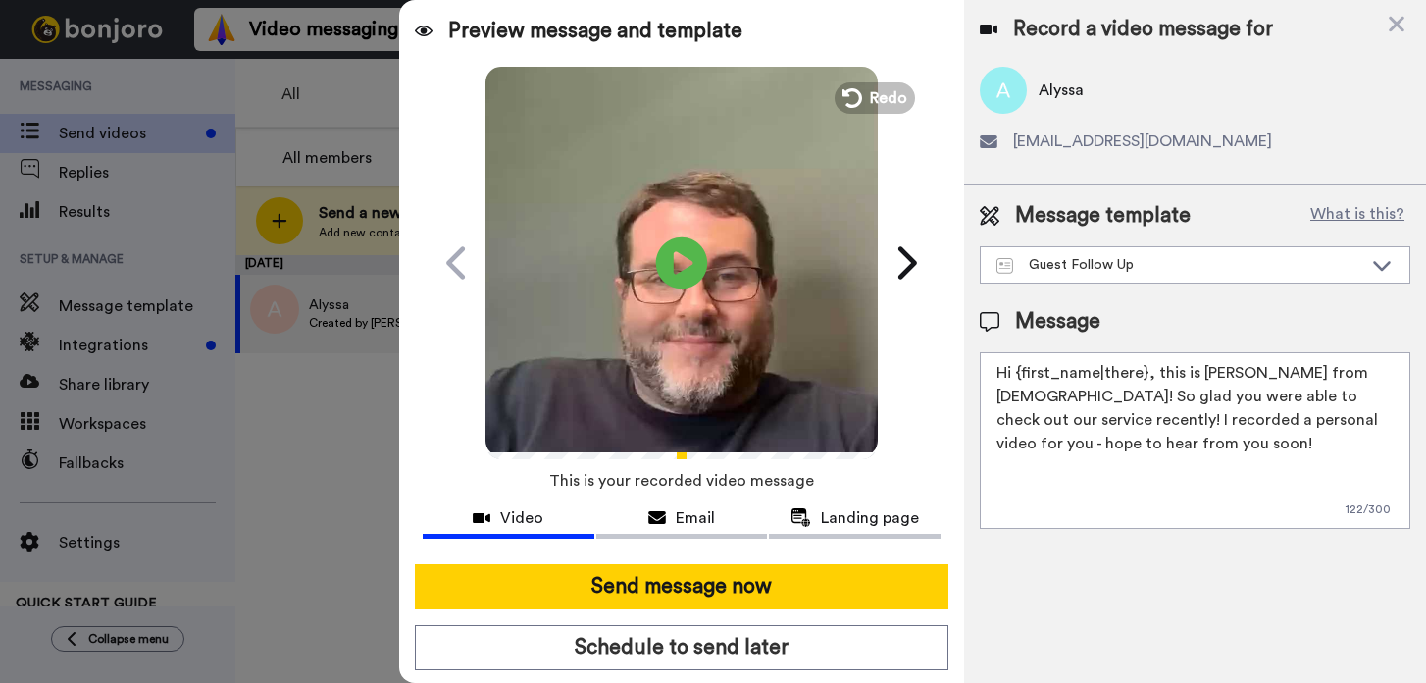
click at [688, 271] on icon at bounding box center [682, 262] width 52 height 52
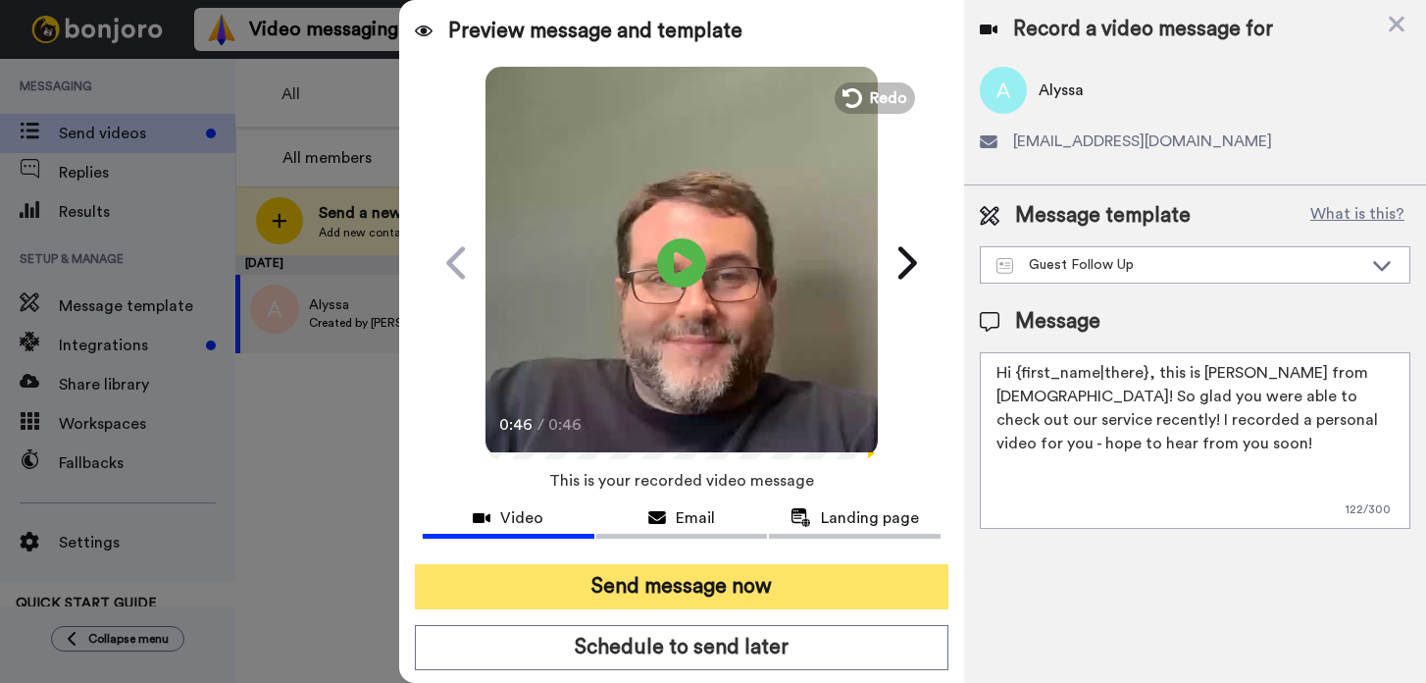
click at [717, 583] on button "Send message now" at bounding box center [682, 586] width 534 height 45
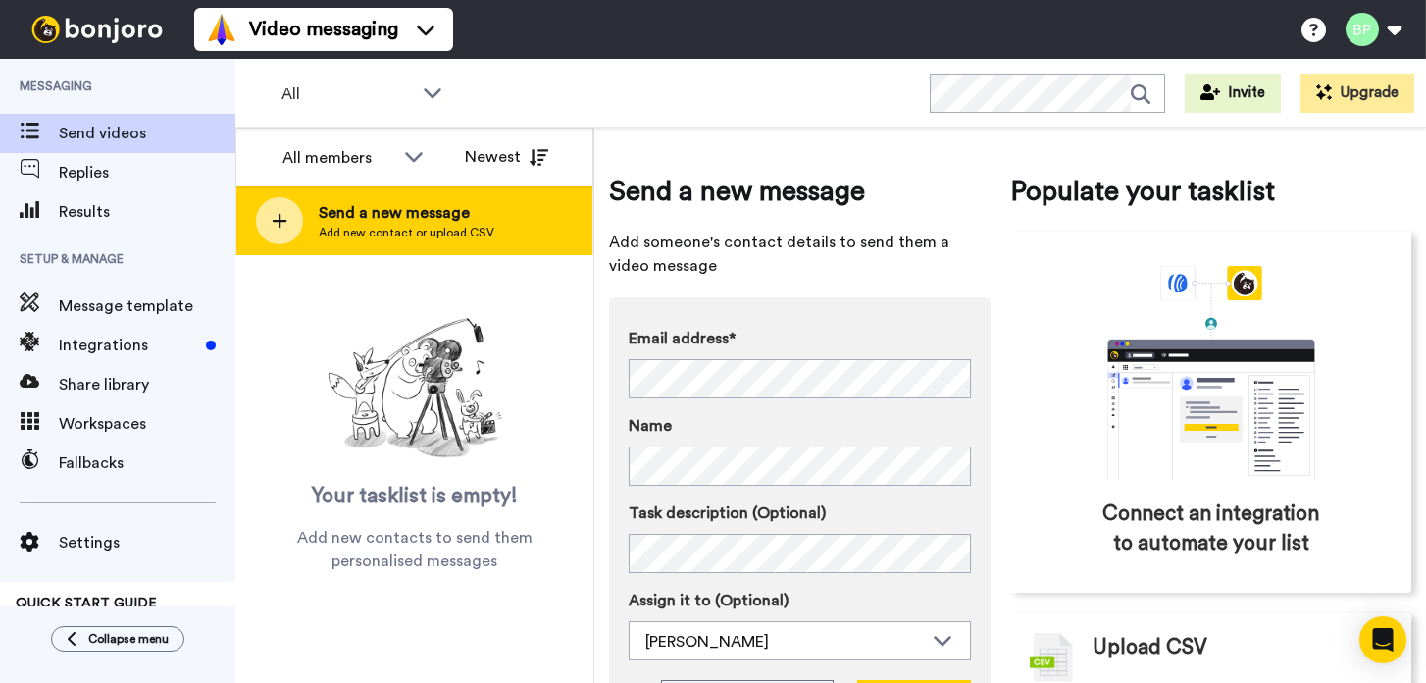
click at [441, 234] on span "Add new contact or upload CSV" at bounding box center [407, 233] width 176 height 16
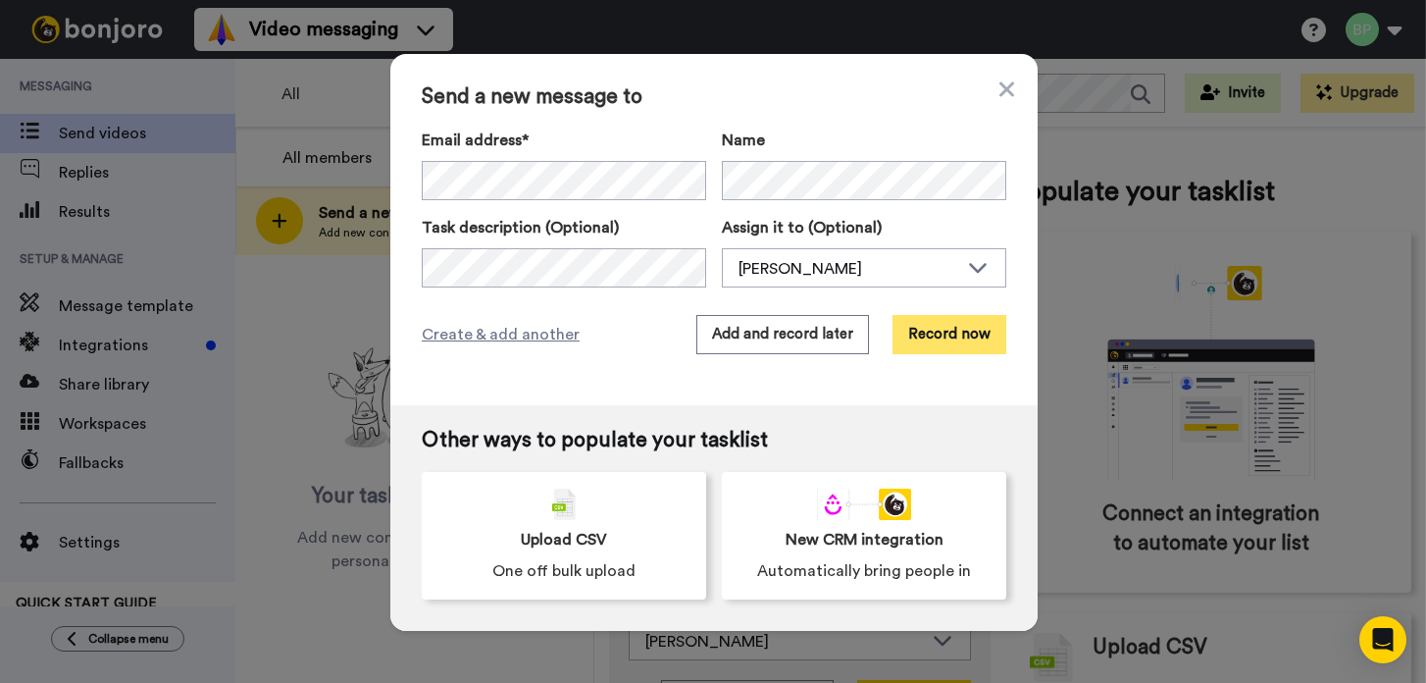
click at [933, 341] on button "Record now" at bounding box center [950, 334] width 114 height 39
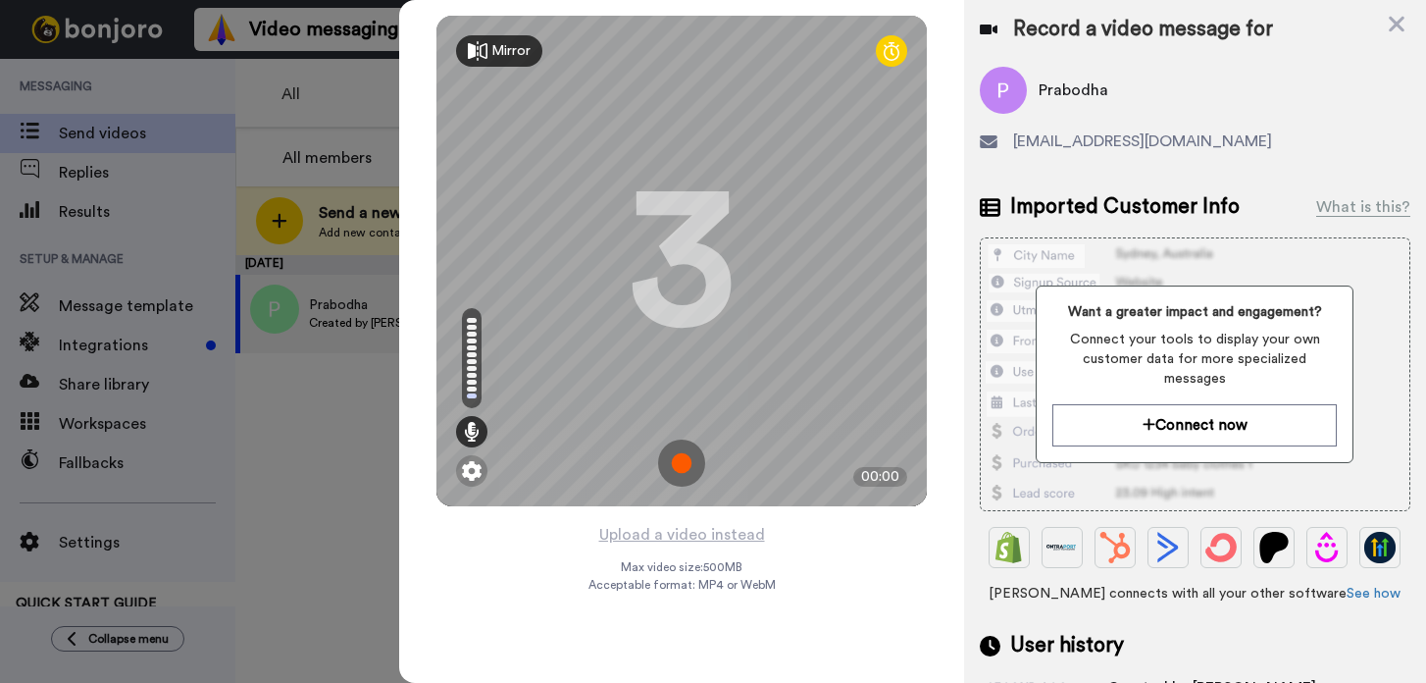
click at [689, 464] on img at bounding box center [681, 462] width 47 height 47
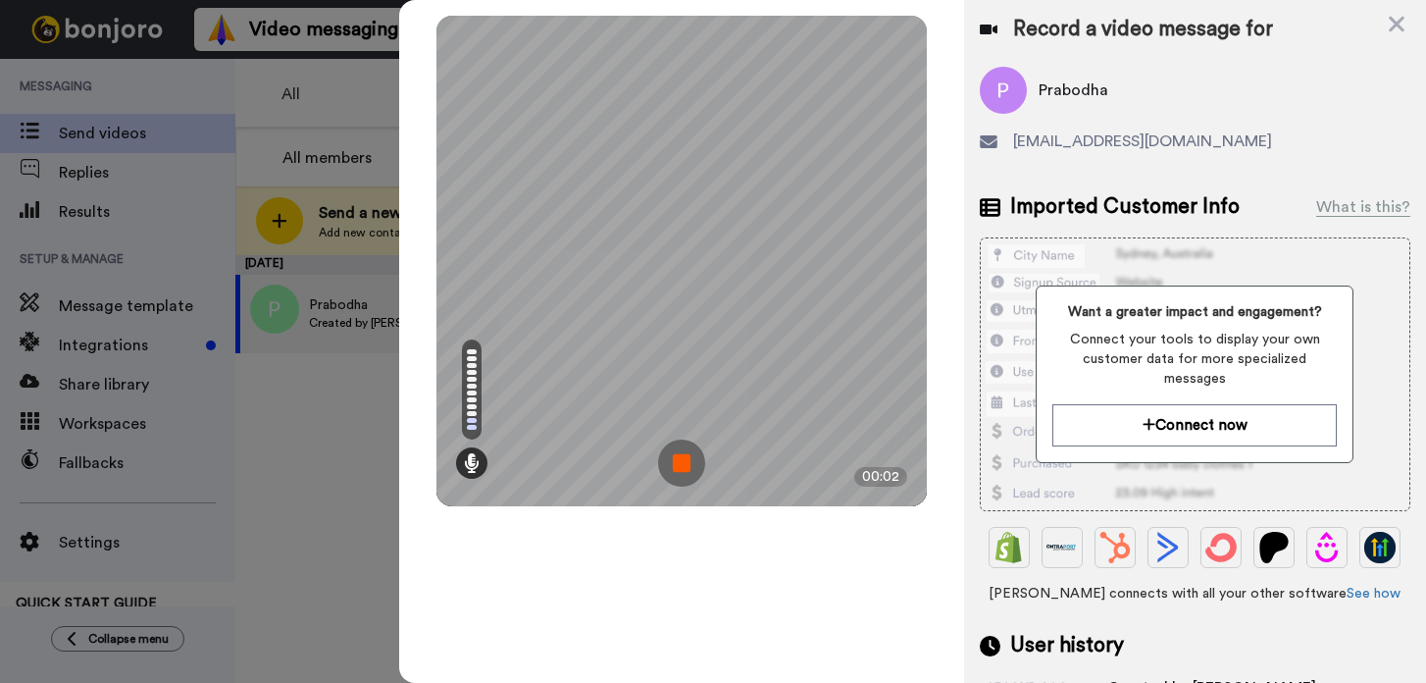
click at [689, 464] on img at bounding box center [681, 462] width 47 height 47
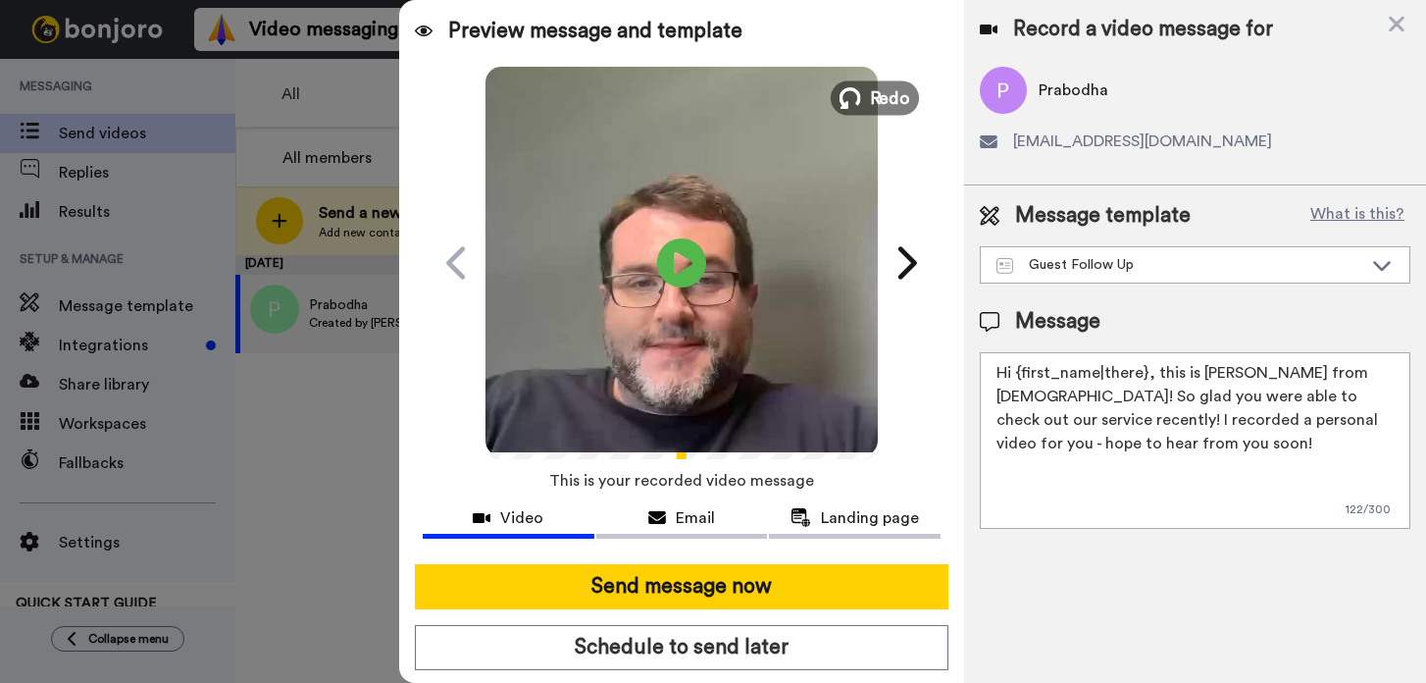
click at [873, 106] on span "Redo" at bounding box center [890, 97] width 41 height 26
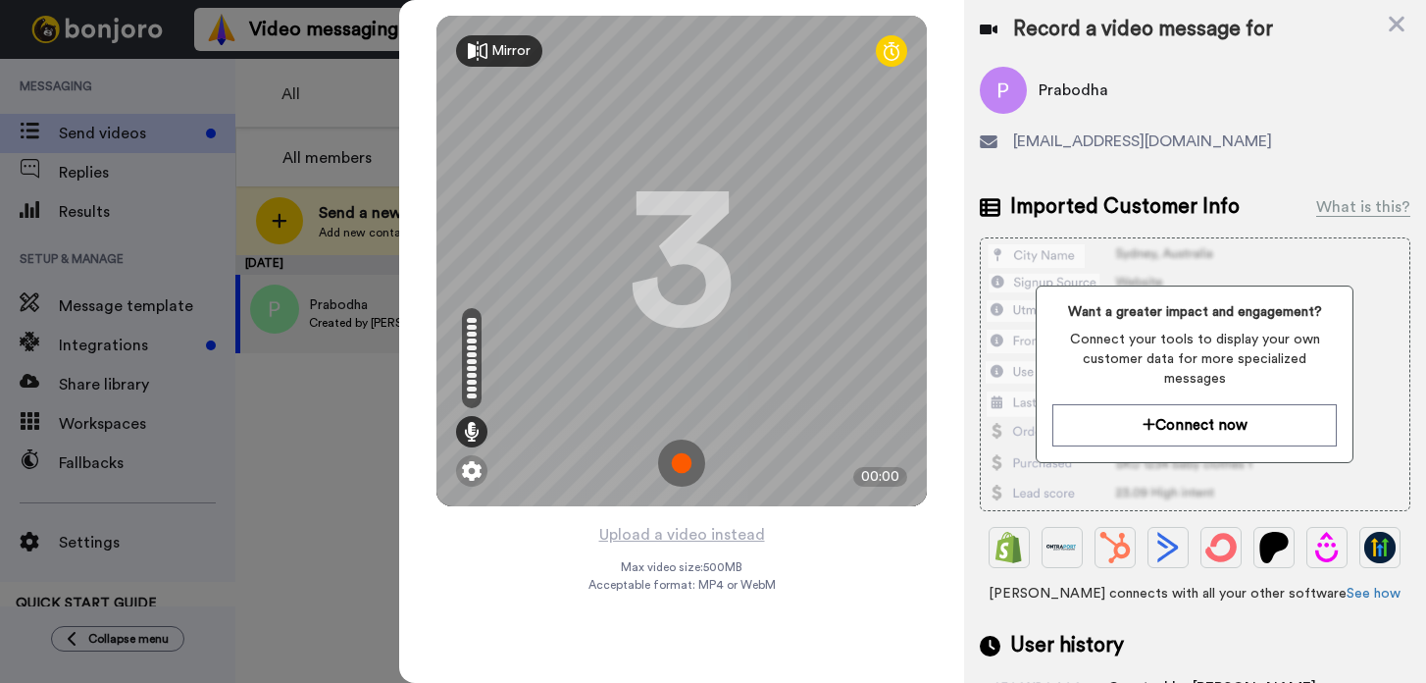
click at [680, 456] on img at bounding box center [681, 462] width 47 height 47
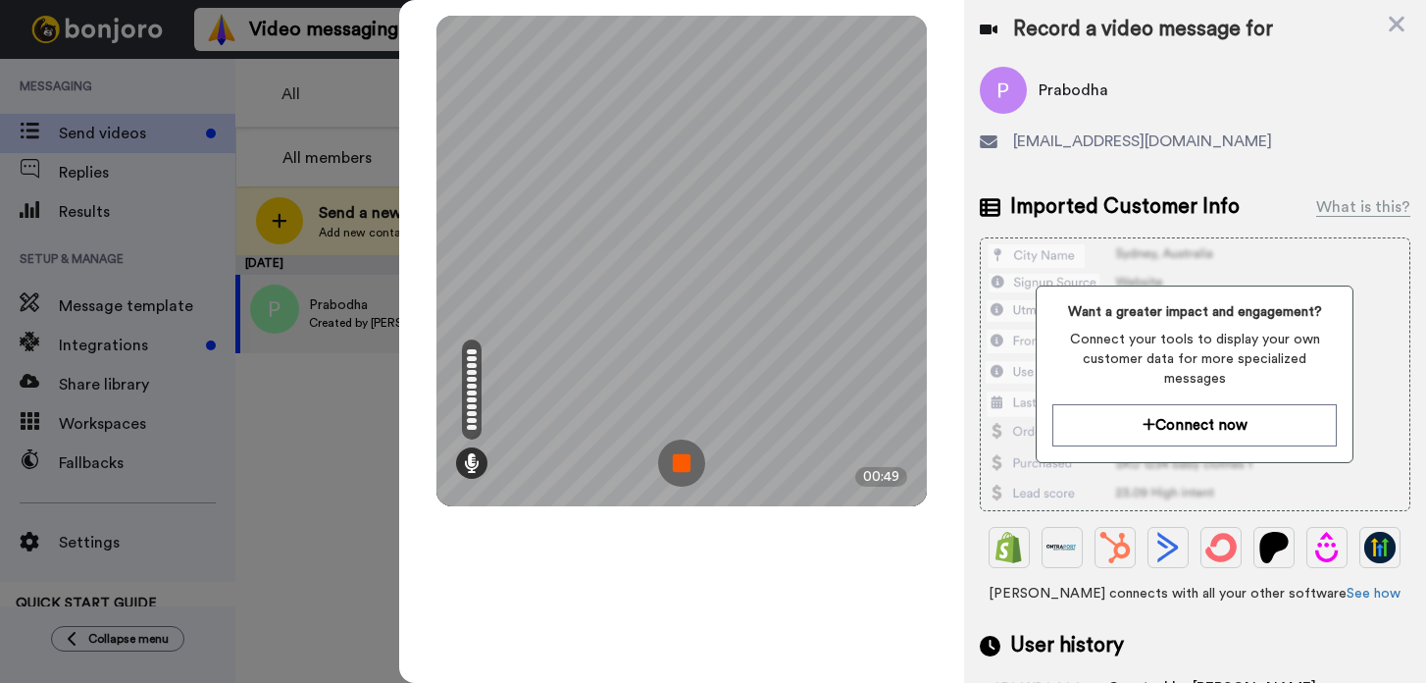
click at [680, 460] on img at bounding box center [681, 462] width 47 height 47
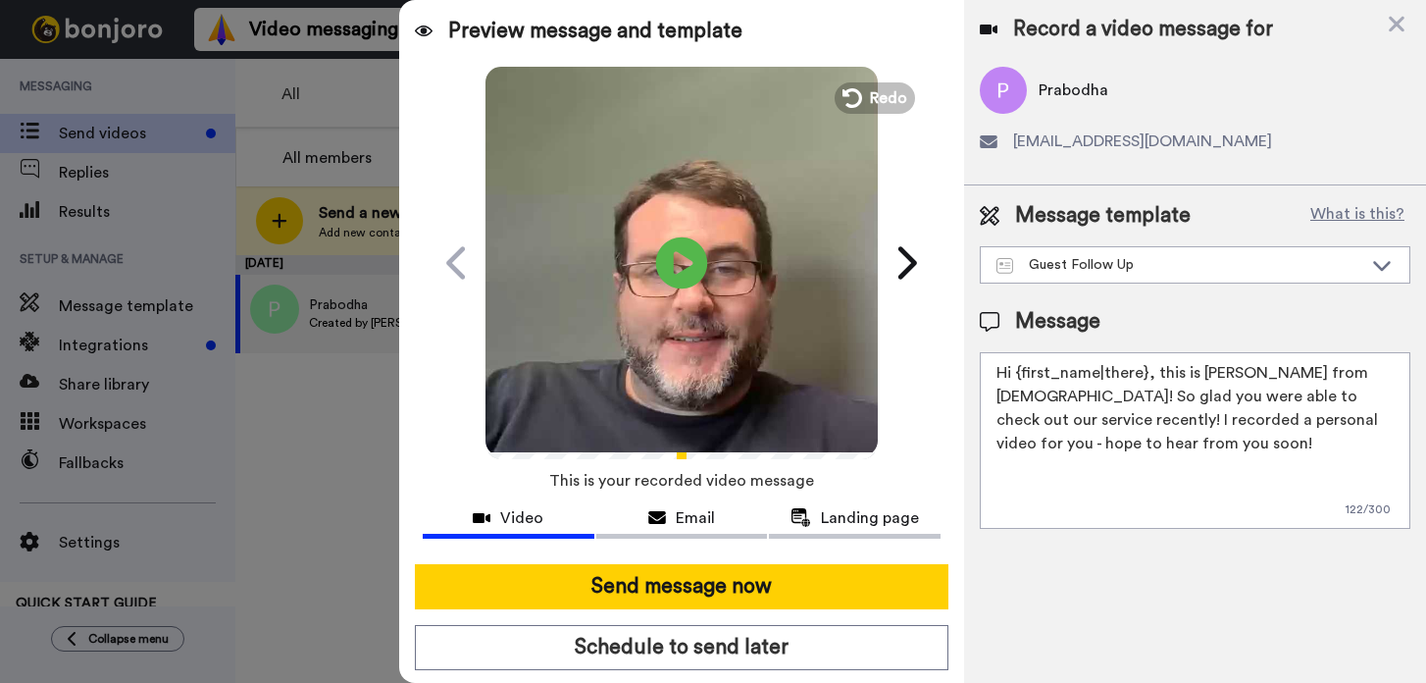
click at [686, 253] on icon at bounding box center [682, 262] width 52 height 52
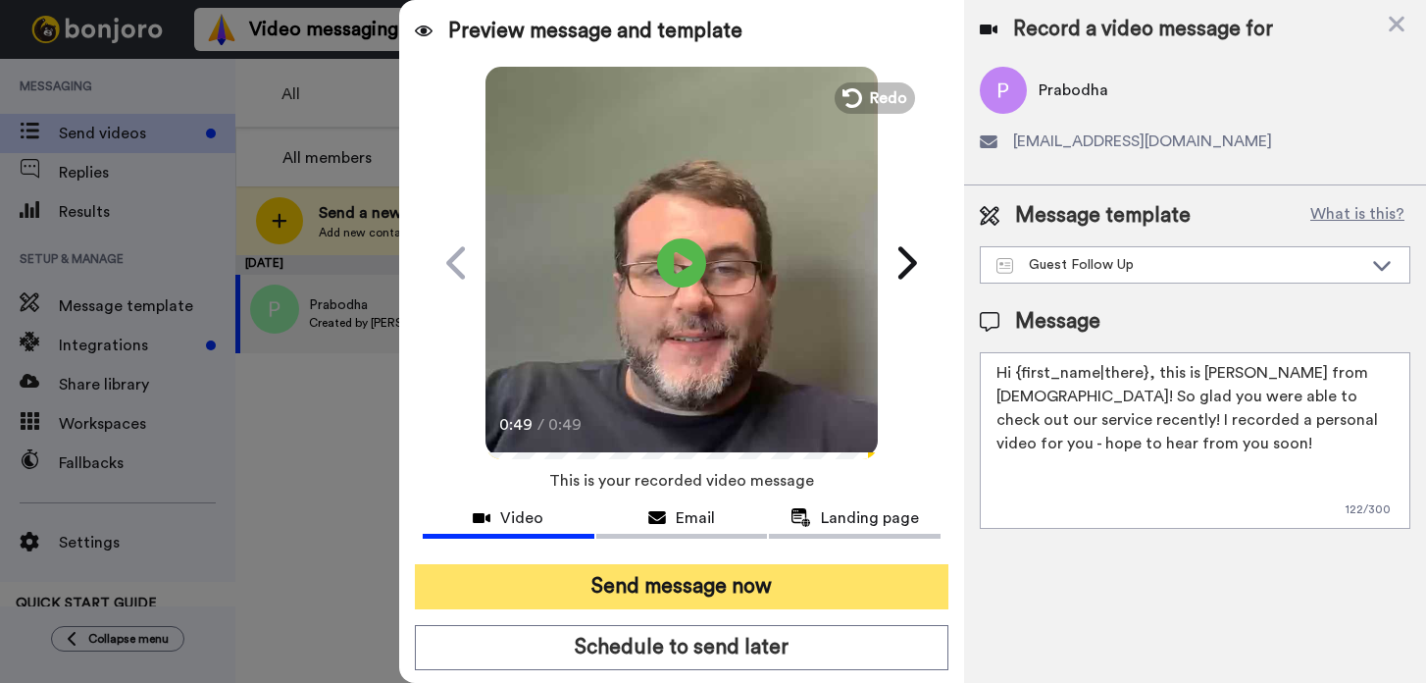
click at [750, 586] on button "Send message now" at bounding box center [682, 586] width 534 height 45
